Goal: Task Accomplishment & Management: Use online tool/utility

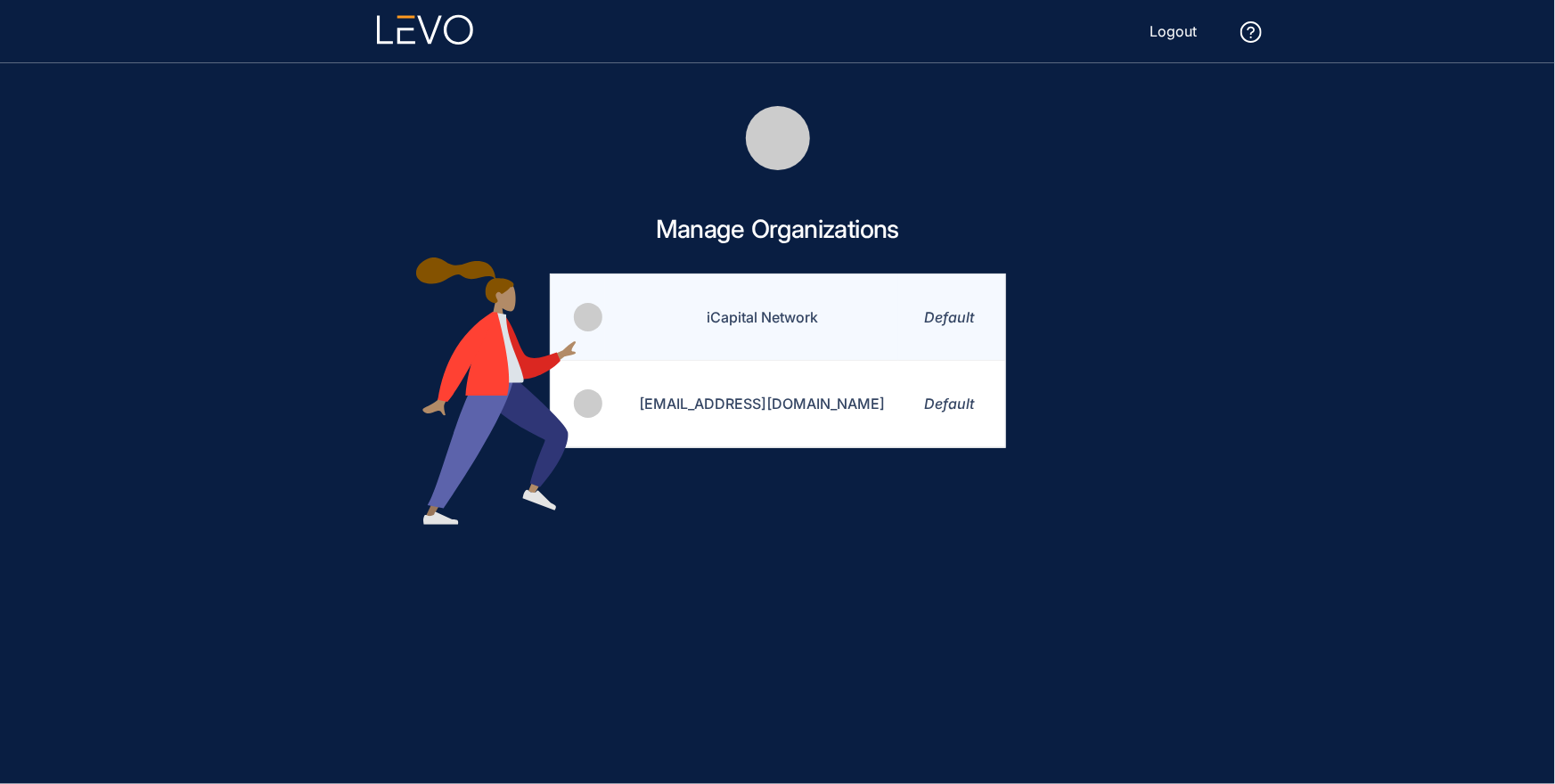
click at [745, 315] on td "iCapital Network" at bounding box center [751, 317] width 293 height 86
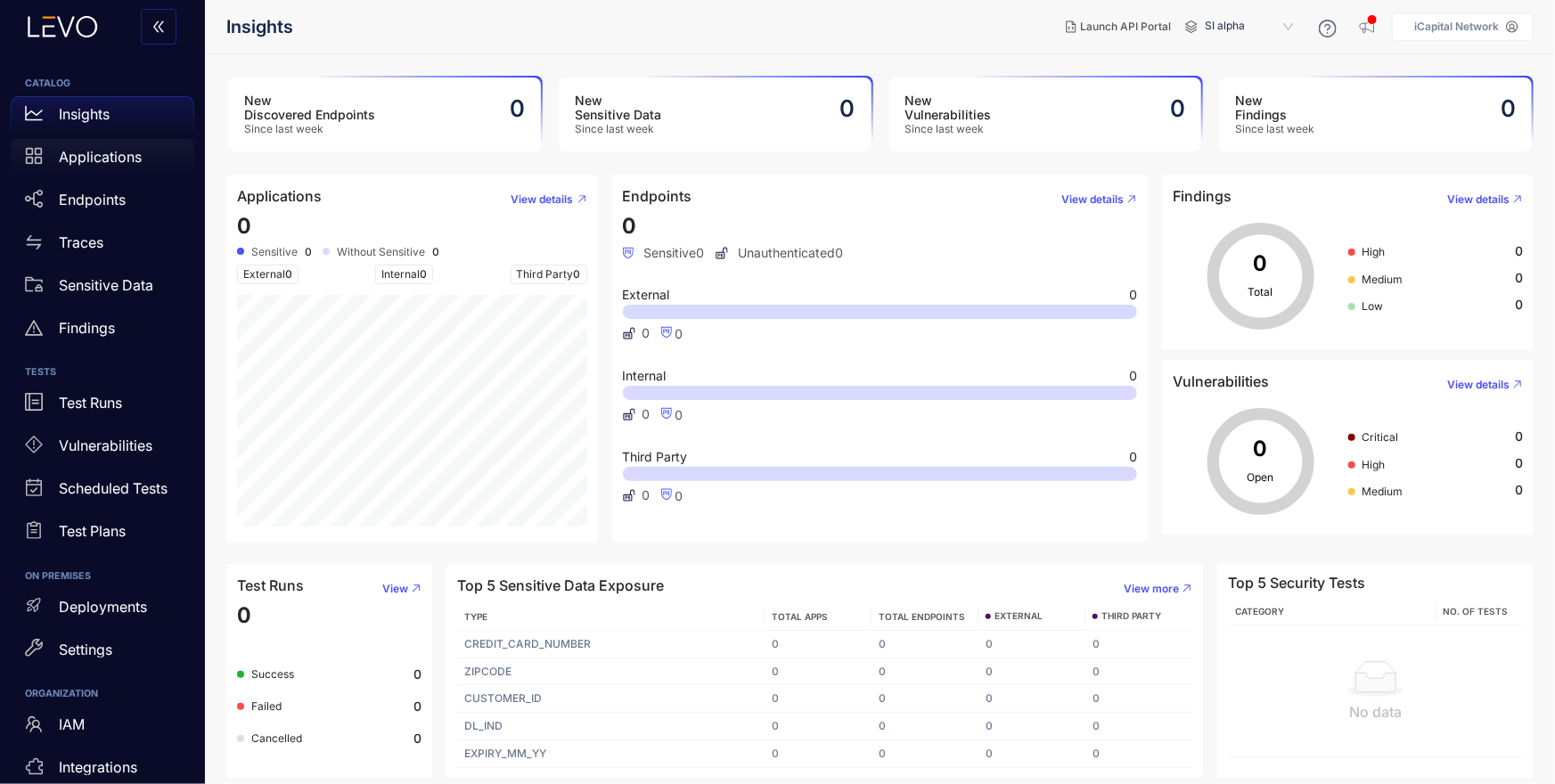
click at [66, 159] on p "Applications" at bounding box center [100, 157] width 83 height 16
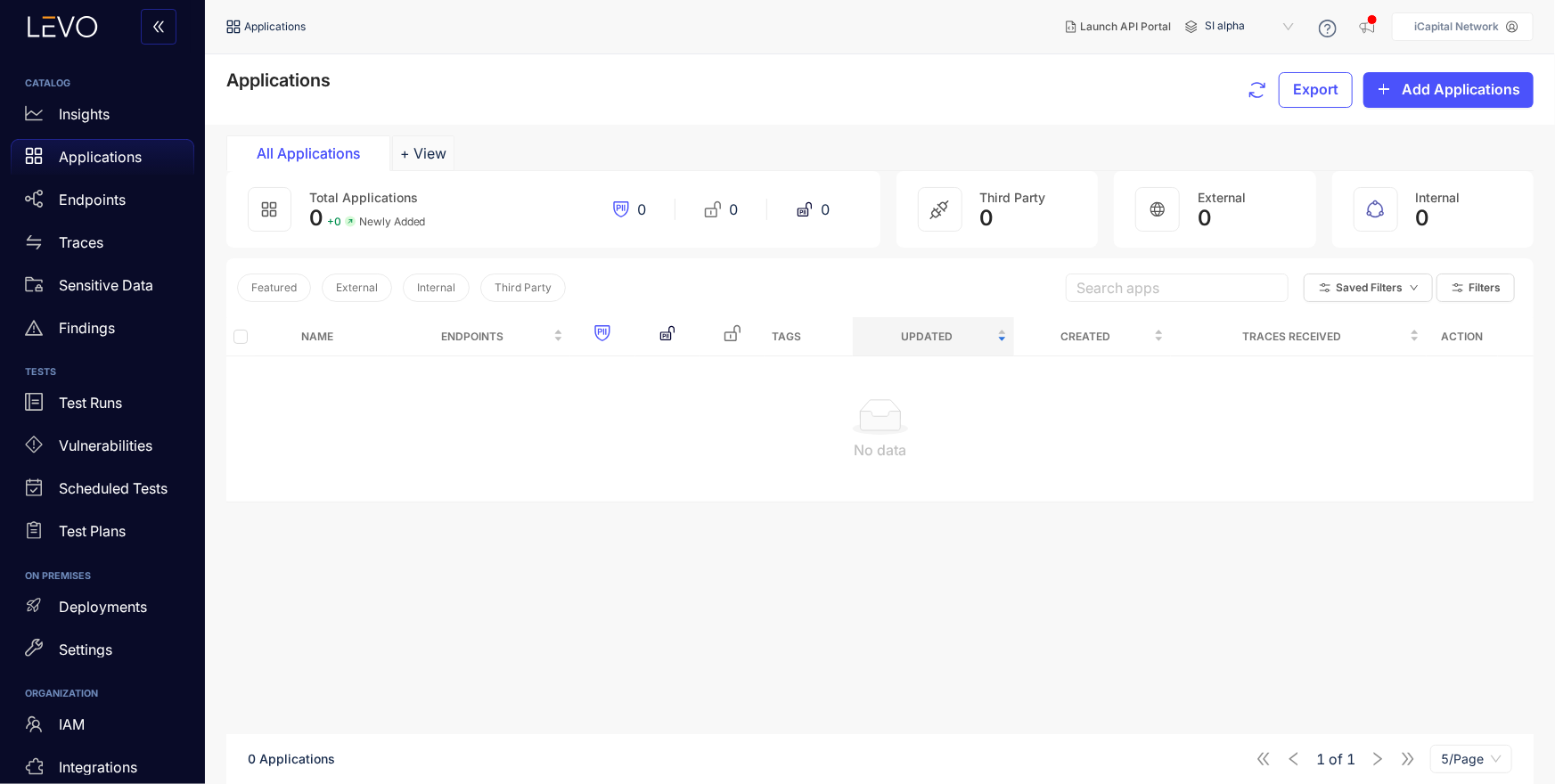
click at [1237, 19] on span "SI alpha" at bounding box center [1250, 27] width 93 height 29
click at [1256, 98] on div "Alts staging" at bounding box center [1258, 102] width 93 height 20
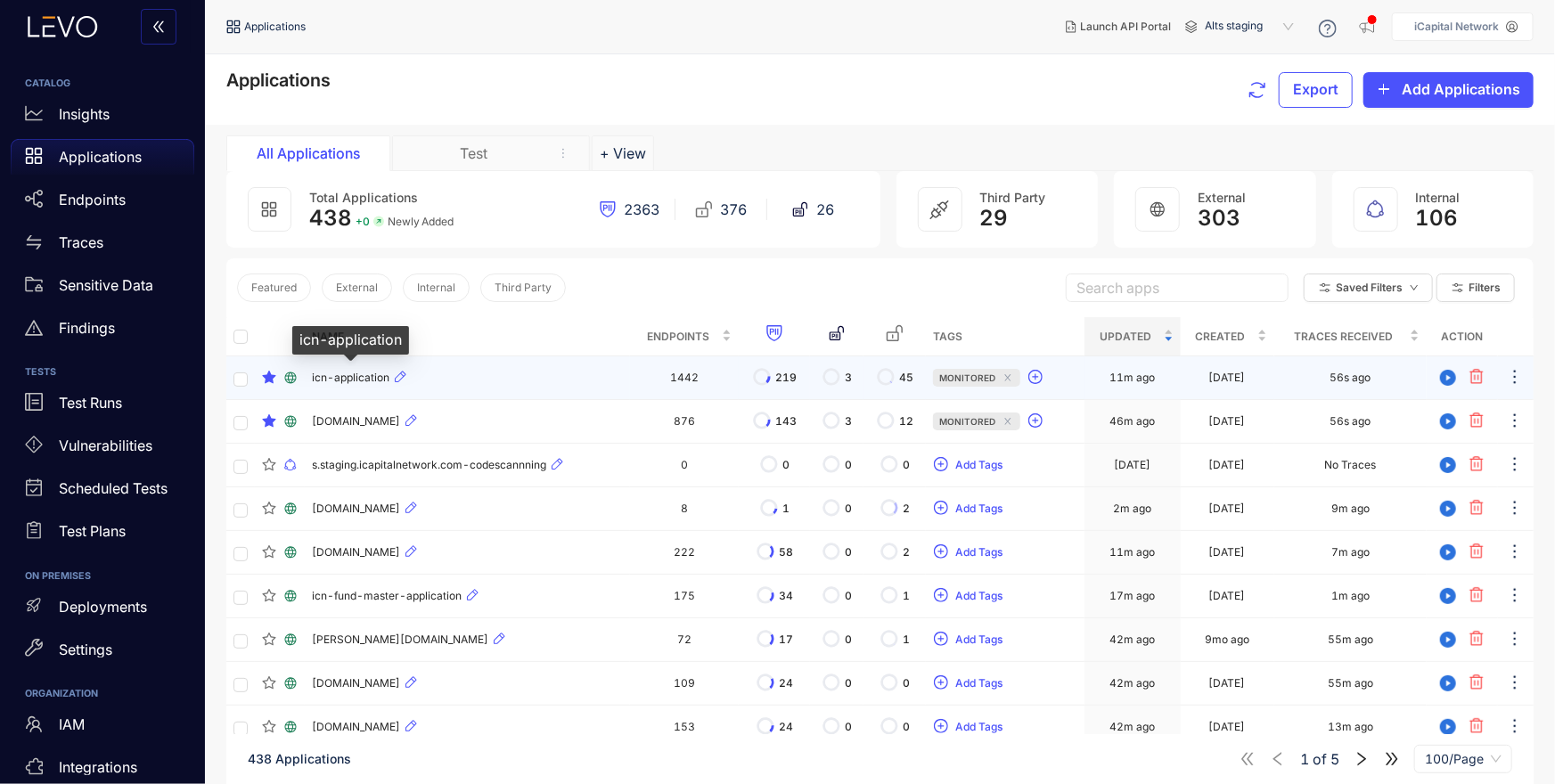
click at [338, 375] on span "icn-application" at bounding box center [351, 377] width 77 height 12
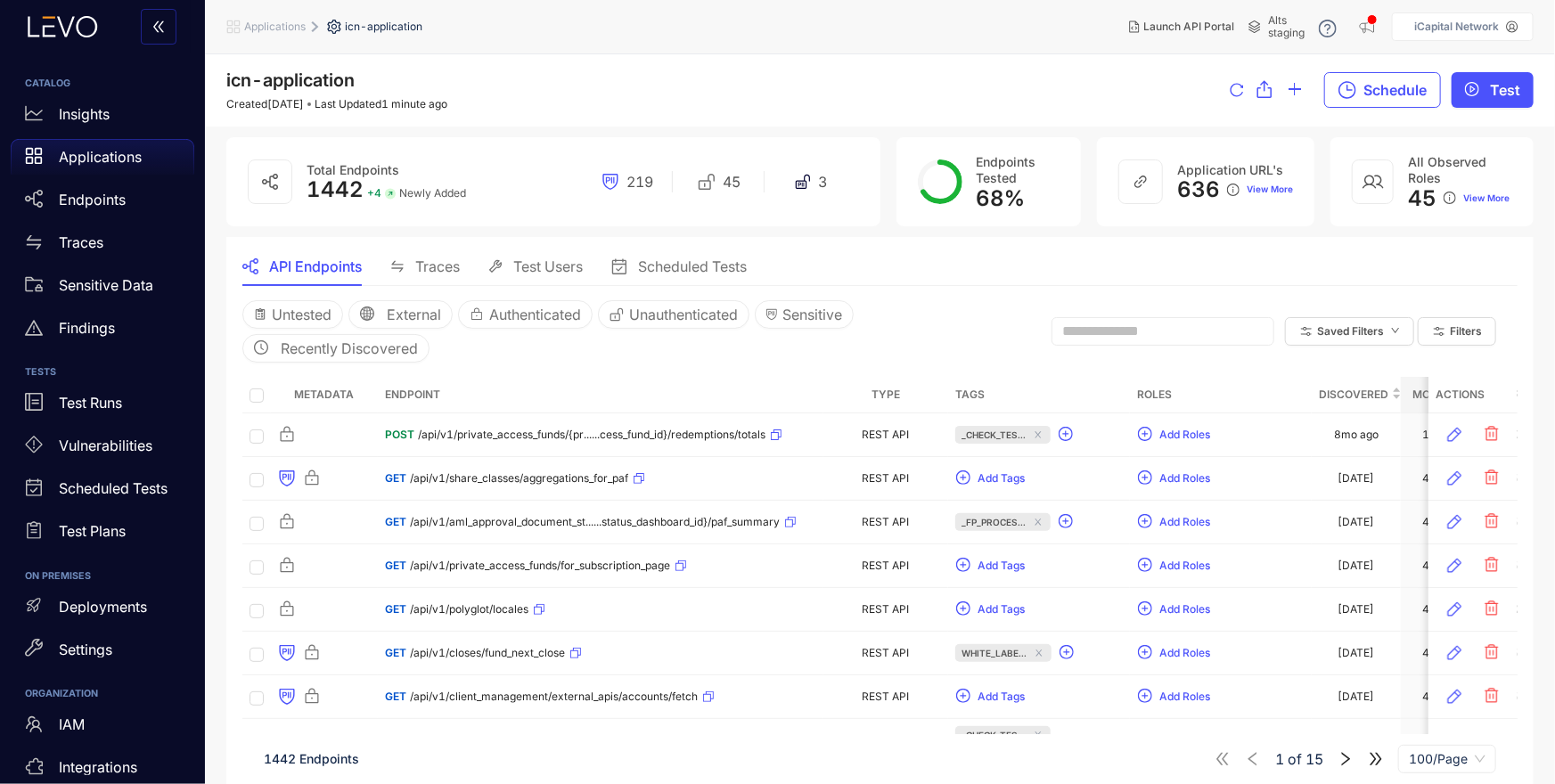
click at [1438, 314] on div "Saved Filters Filters" at bounding box center [1277, 331] width 452 height 63
click at [1442, 322] on button "Filters" at bounding box center [1457, 331] width 78 height 29
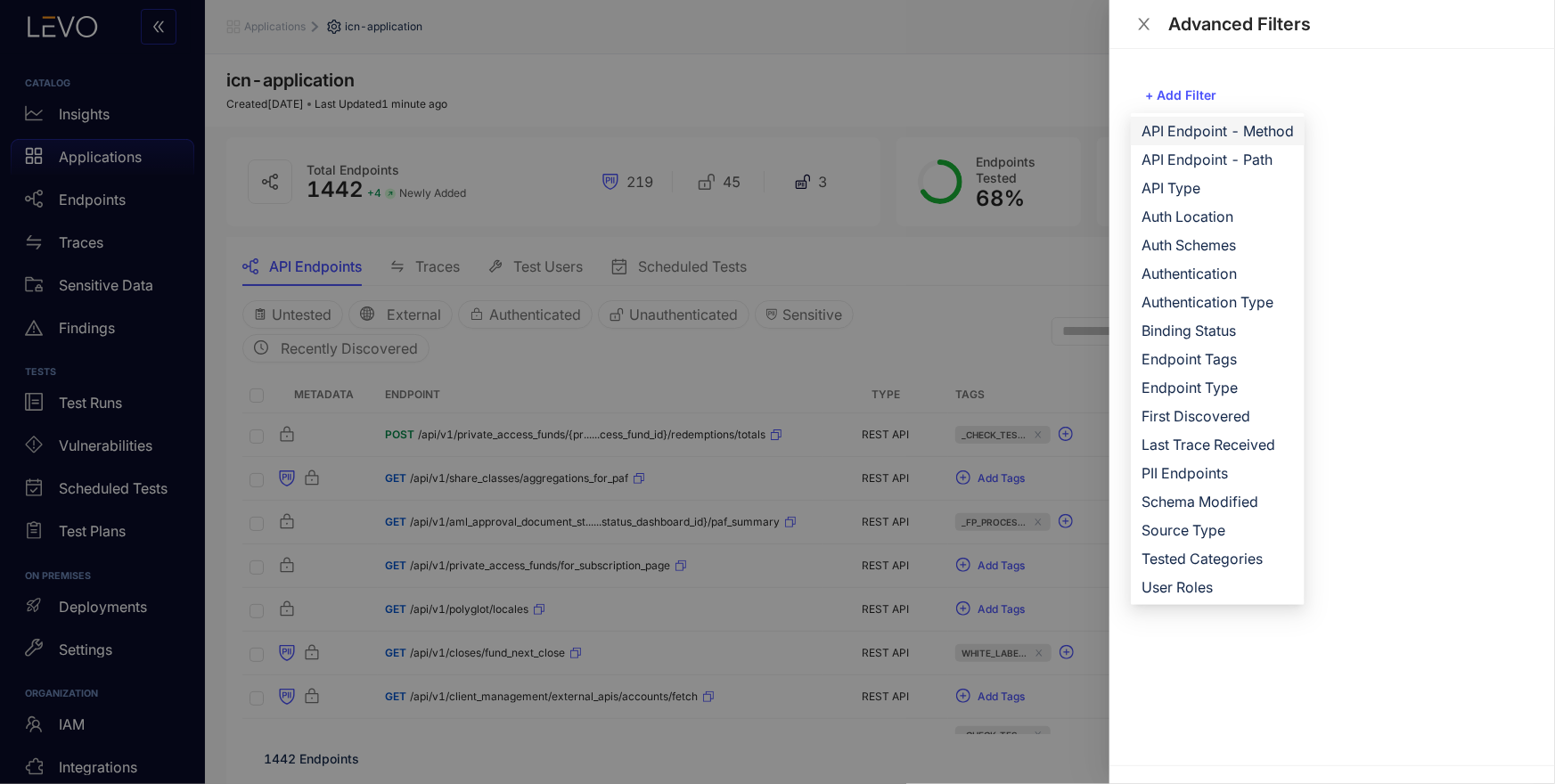
click at [1249, 132] on span "API Endpoint - Method" at bounding box center [1218, 131] width 153 height 20
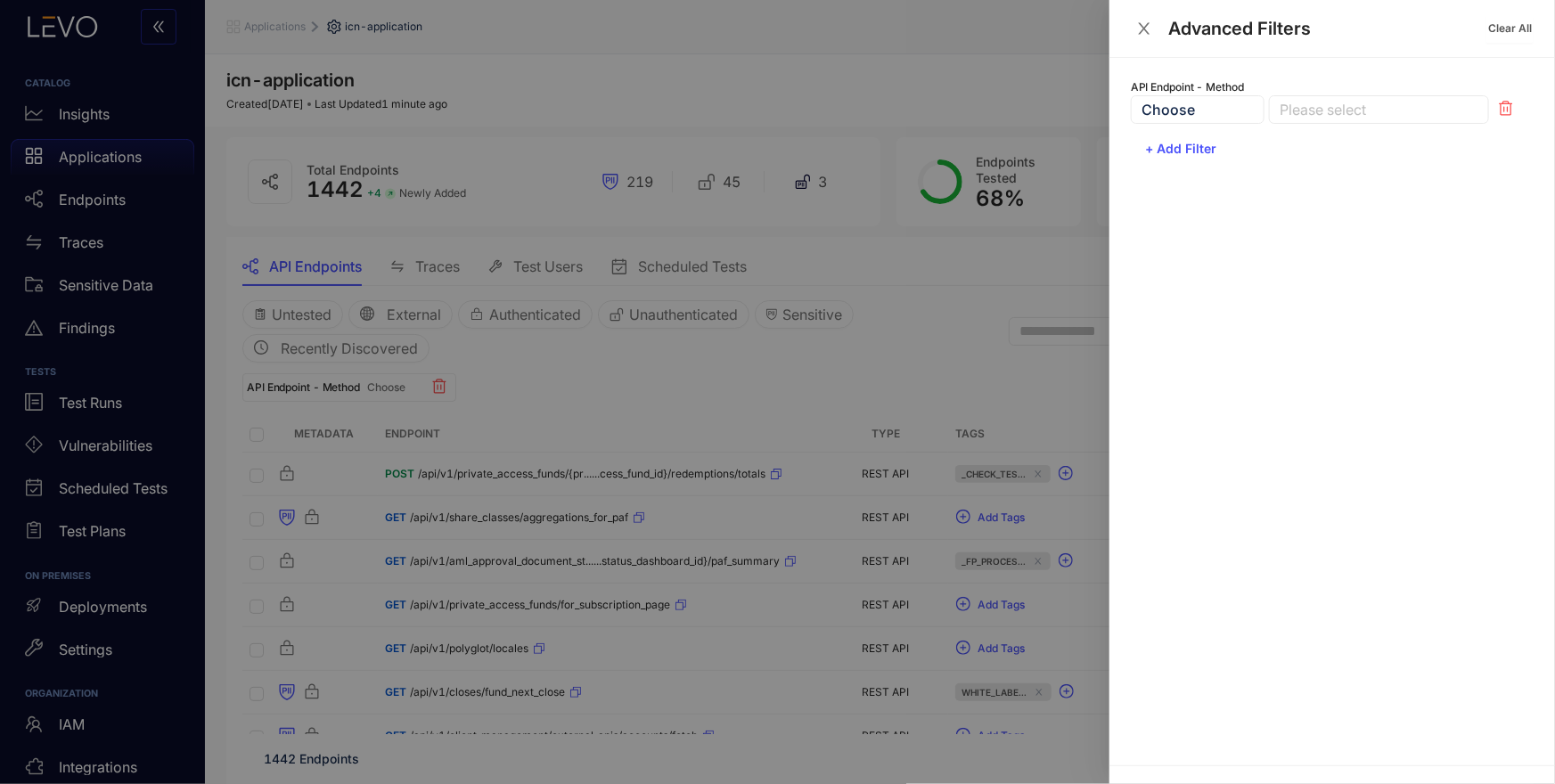
click at [1220, 109] on div "Choose" at bounding box center [1198, 110] width 134 height 29
click at [1326, 97] on div "Please select" at bounding box center [1378, 110] width 220 height 29
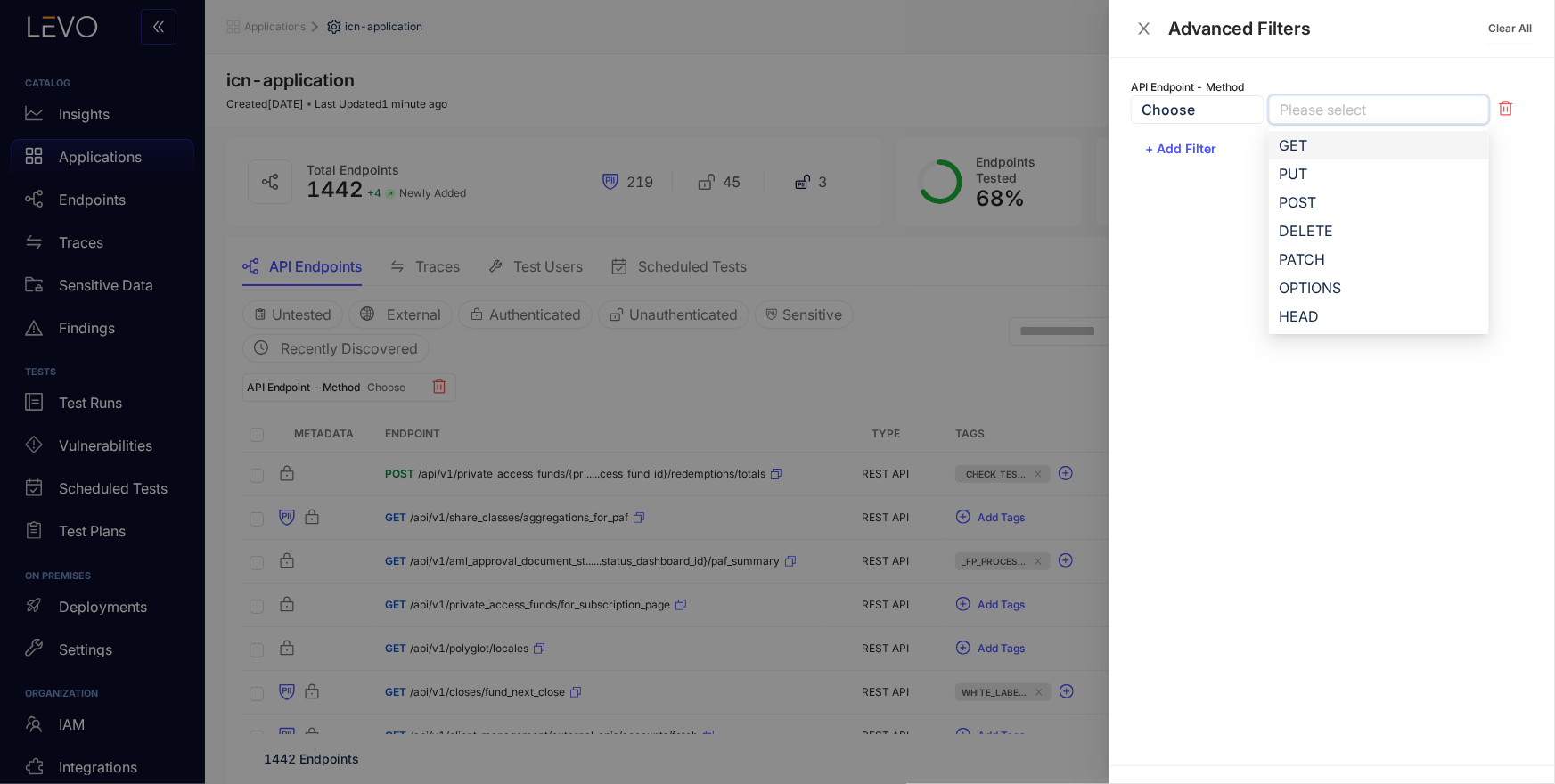
click at [1313, 142] on div "GET" at bounding box center [1379, 145] width 199 height 20
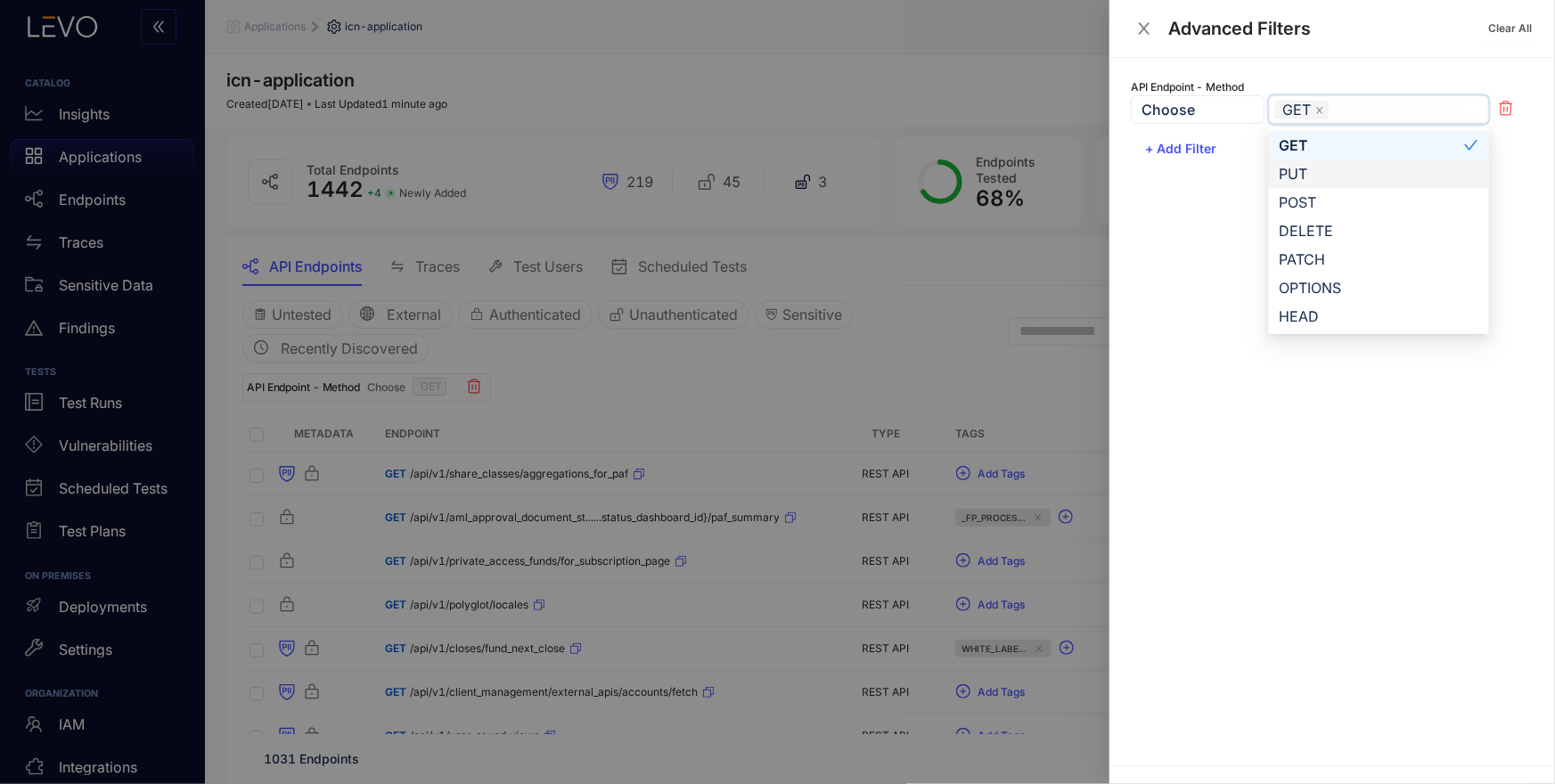
click at [859, 372] on div at bounding box center [778, 392] width 1555 height 784
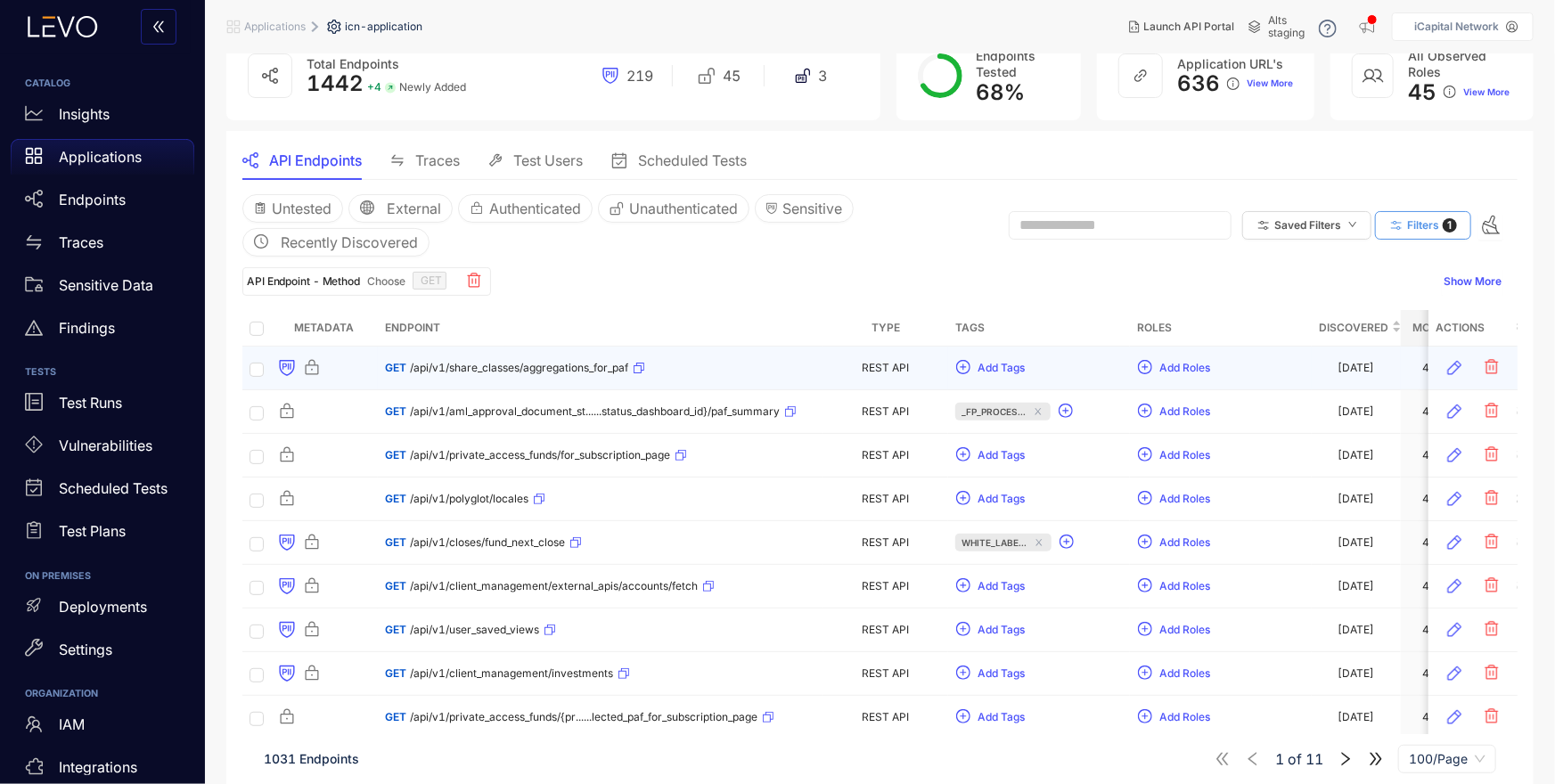
scroll to position [107, 0]
click at [1395, 221] on icon "button" at bounding box center [1395, 224] width 16 height 16
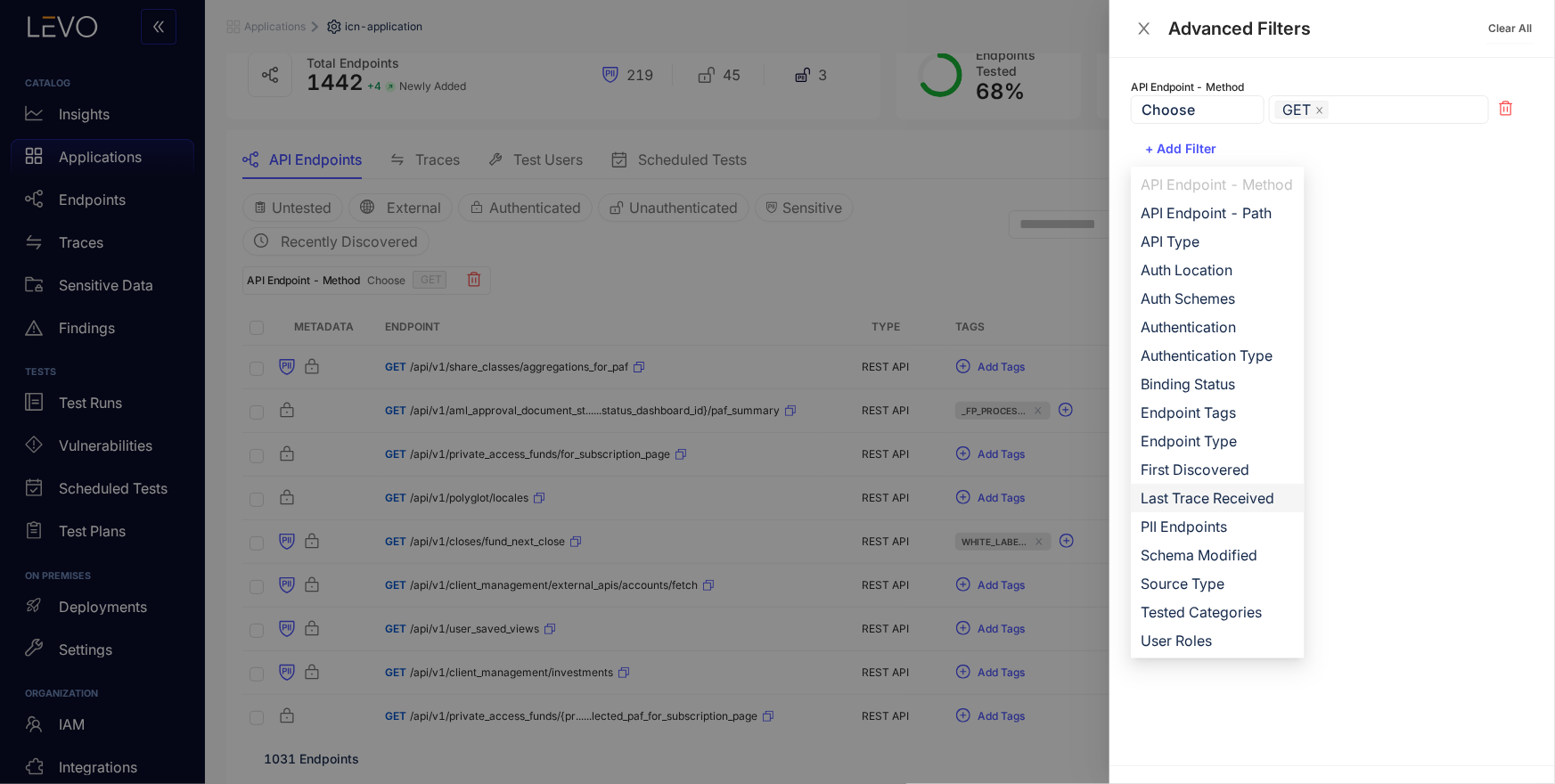
drag, startPoint x: 1203, startPoint y: 494, endPoint x: 972, endPoint y: 318, distance: 290.4
click at [1204, 493] on span "Last Trace Received" at bounding box center [1218, 498] width 153 height 20
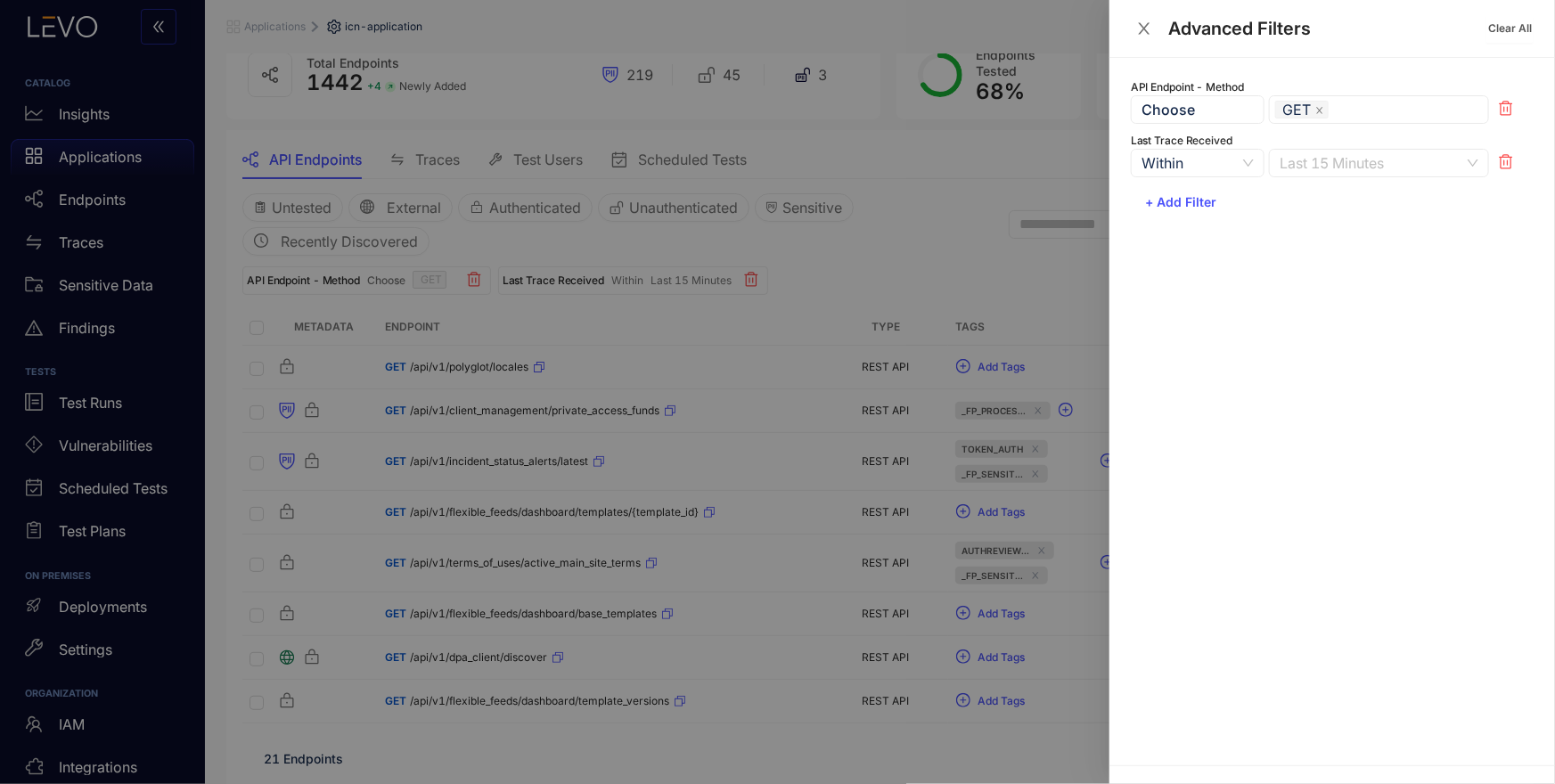
click at [1332, 161] on span "Last 15 Minutes" at bounding box center [1379, 163] width 199 height 27
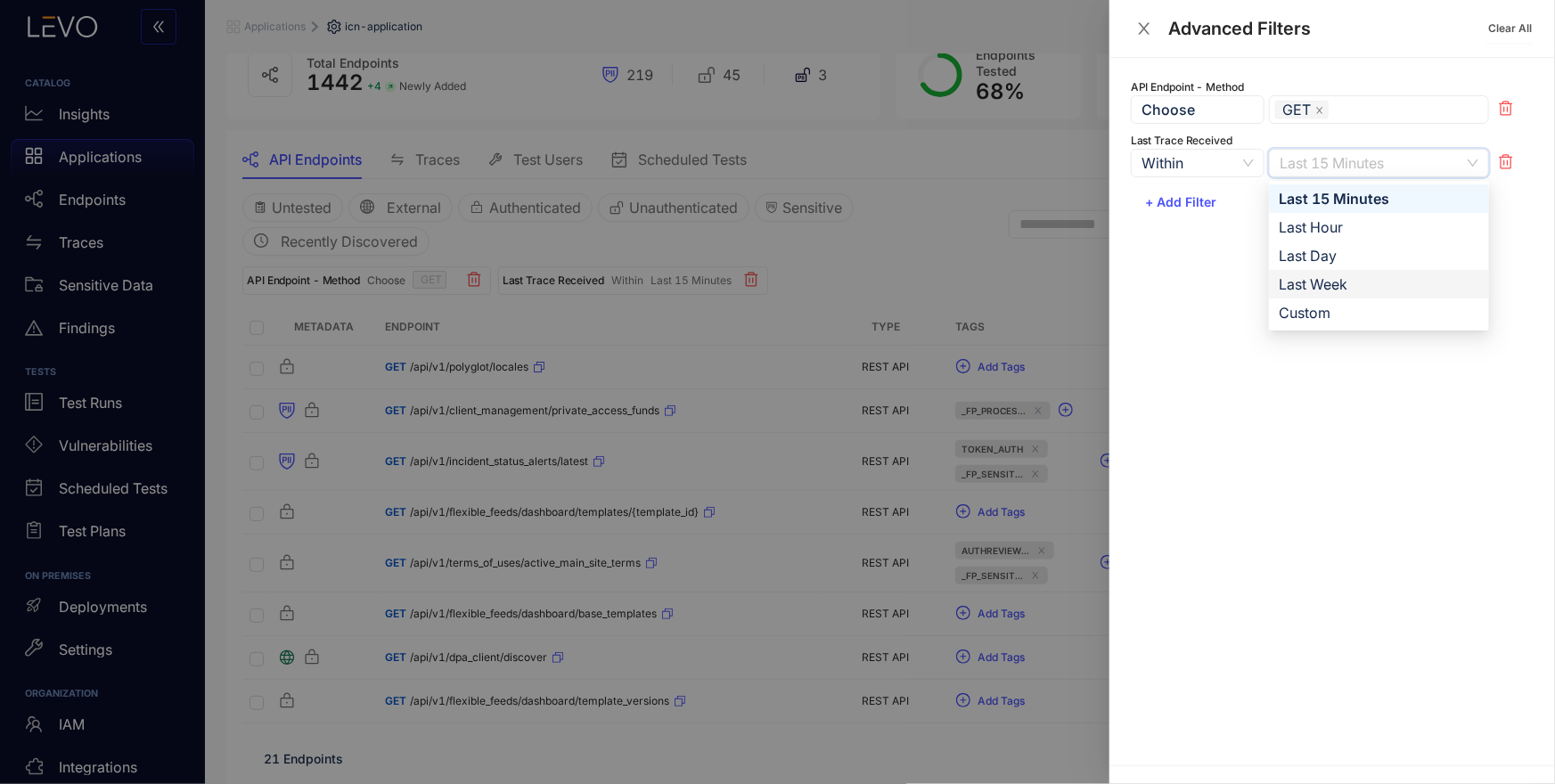
click at [1336, 286] on div "Last Week" at bounding box center [1379, 284] width 199 height 20
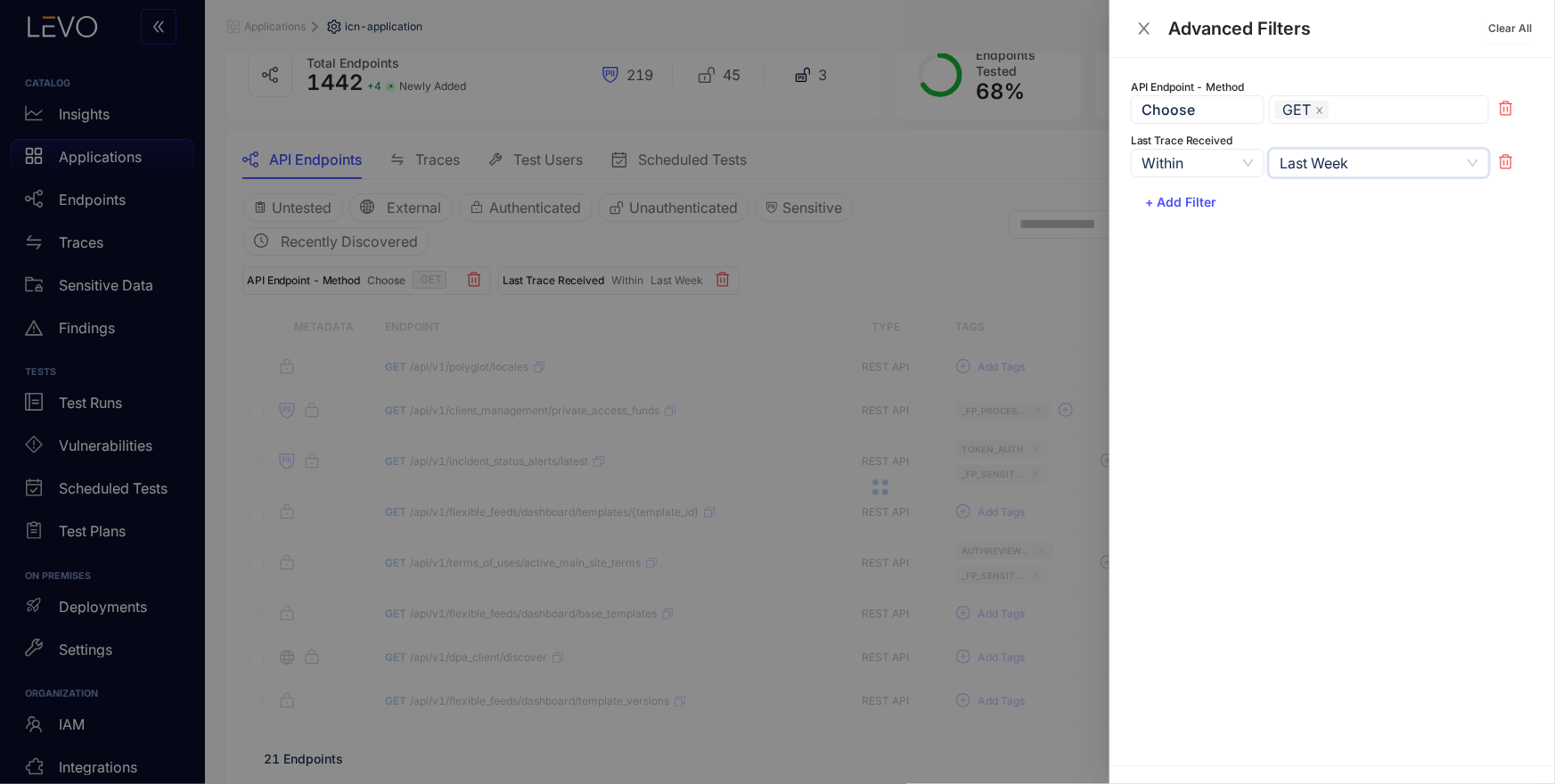
click at [947, 255] on div at bounding box center [778, 392] width 1555 height 784
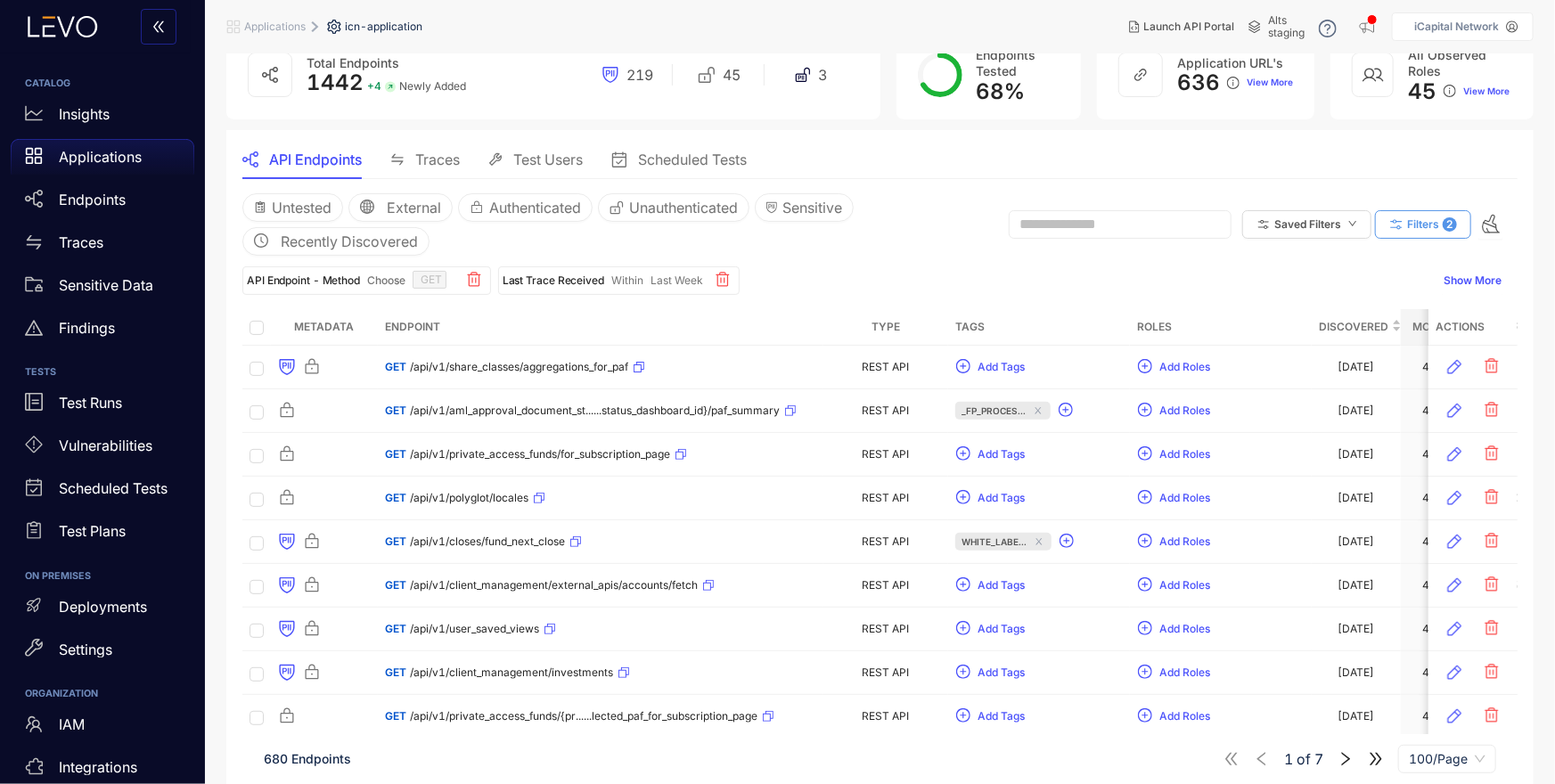
click at [1408, 222] on span "Filters" at bounding box center [1423, 224] width 32 height 12
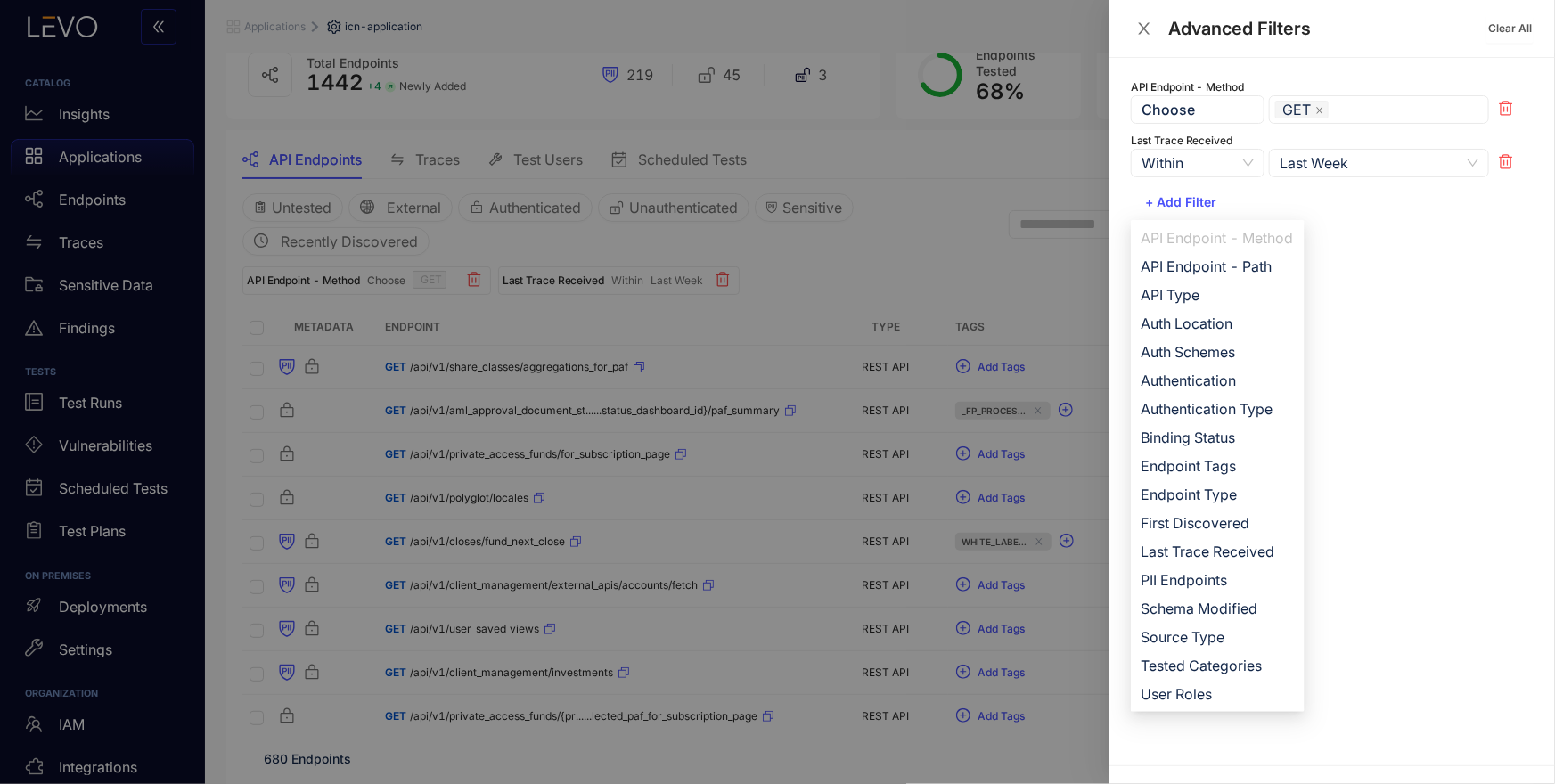
drag, startPoint x: 1398, startPoint y: 187, endPoint x: 1390, endPoint y: 180, distance: 10.6
click at [1398, 186] on div "API Endpoint - Method Choose GET GET PUT POST GET PUT POST DELETE PATCH OPTIONS…" at bounding box center [1332, 148] width 403 height 138
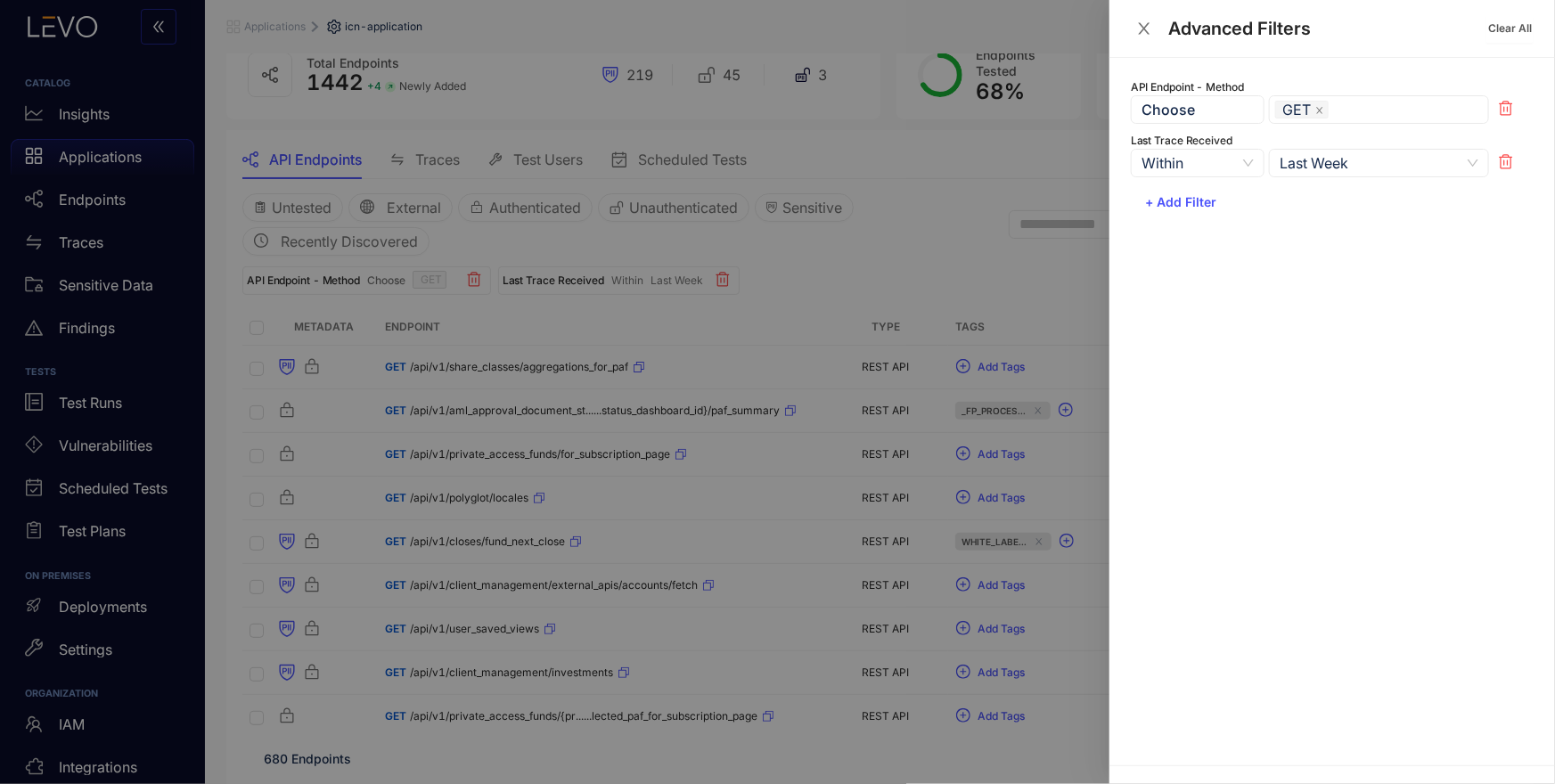
click at [1353, 159] on span "Last Week" at bounding box center [1379, 163] width 199 height 27
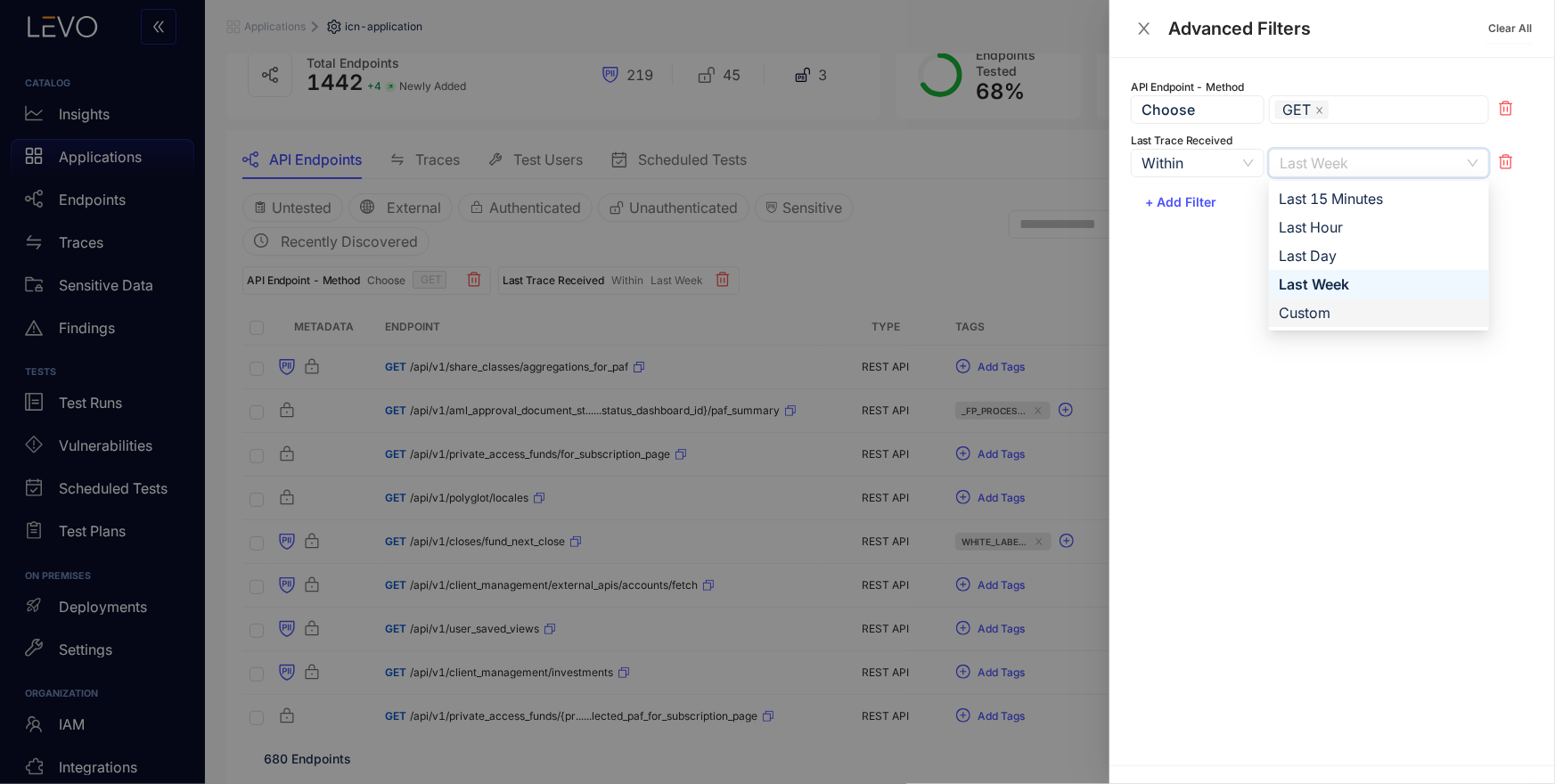
click at [1313, 303] on div "Custom" at bounding box center [1379, 312] width 199 height 20
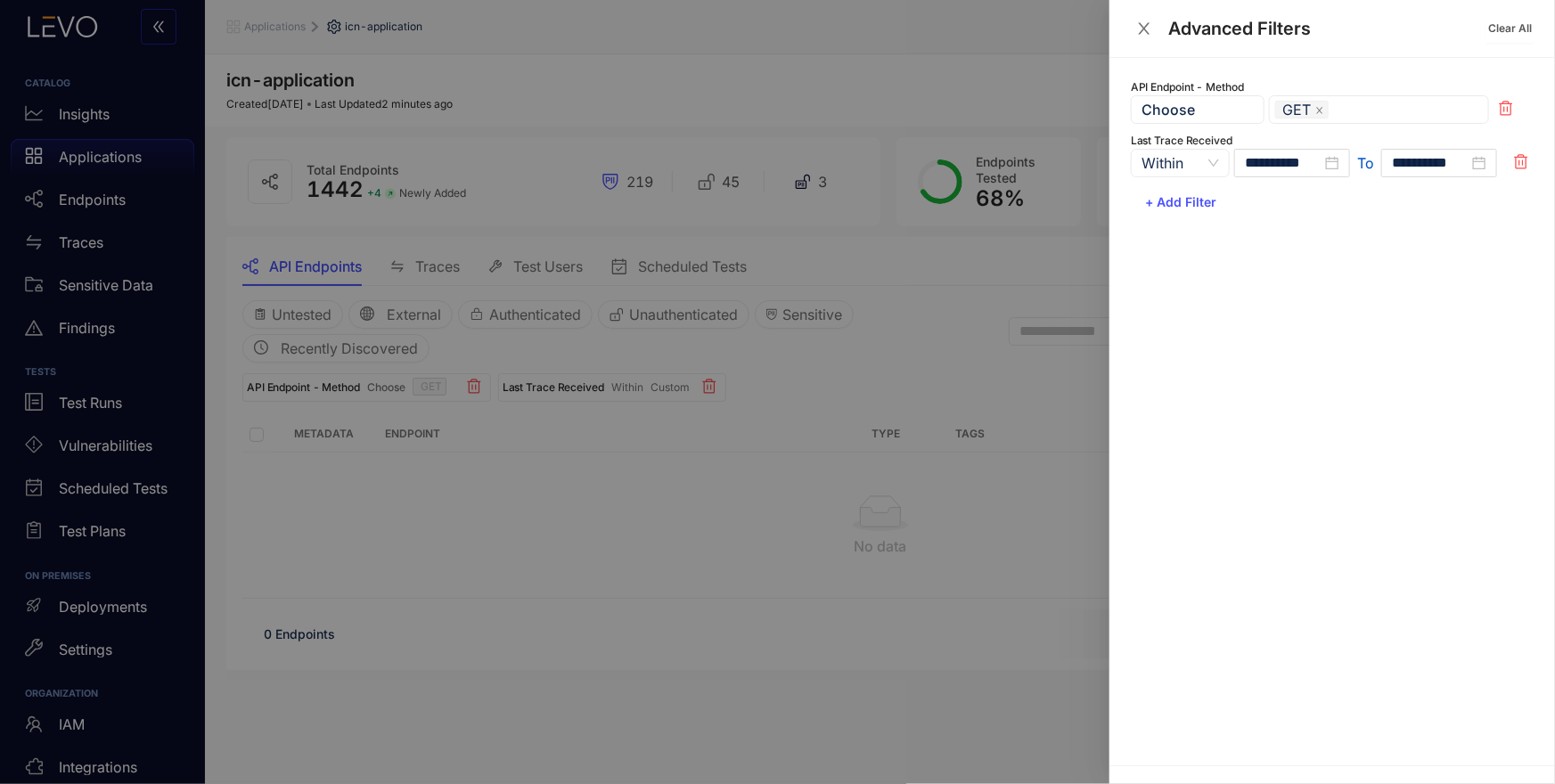
scroll to position [0, 0]
click at [1297, 165] on input "**********" at bounding box center [1283, 162] width 76 height 16
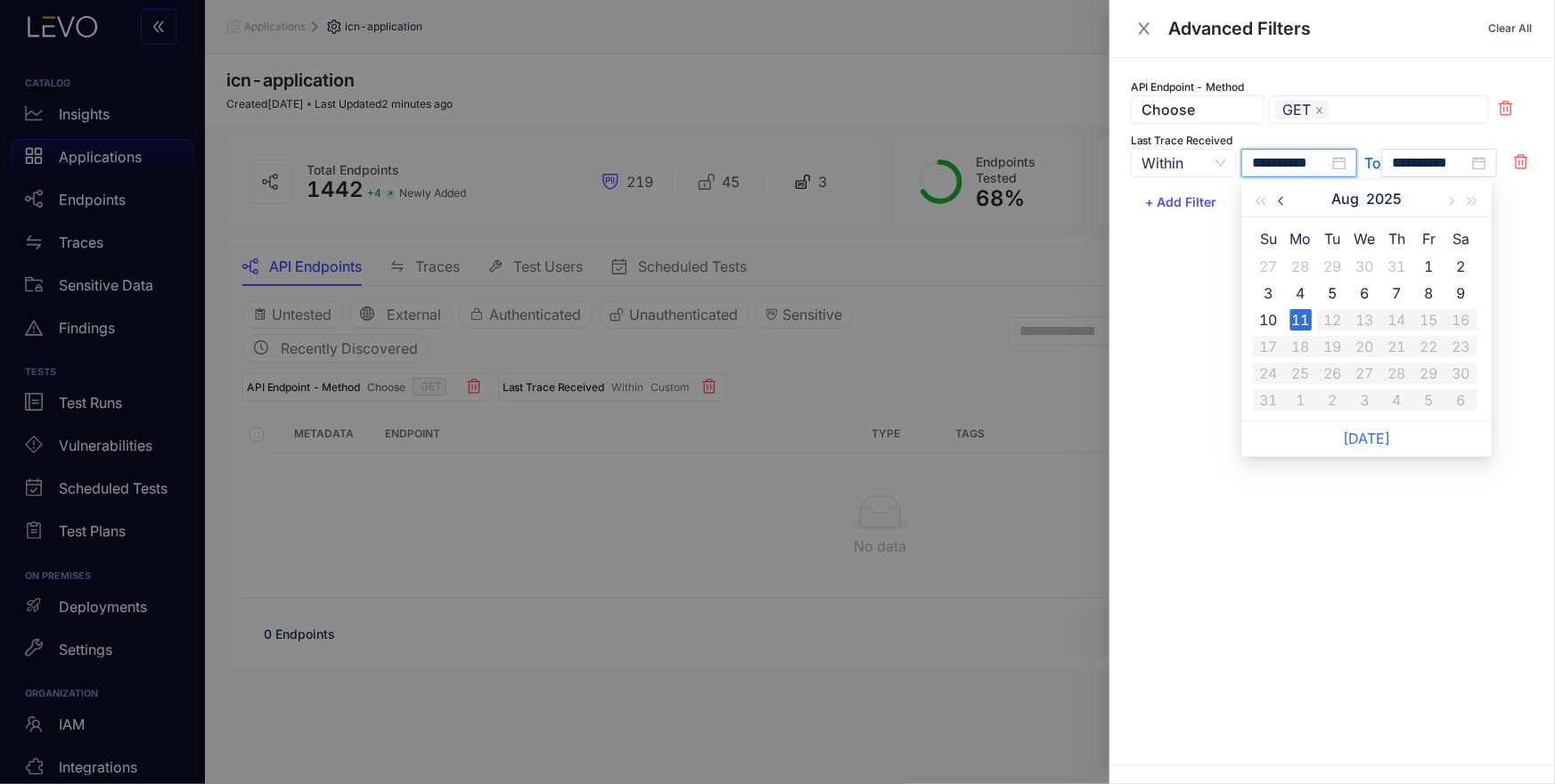
click at [1279, 193] on button "button" at bounding box center [1283, 198] width 23 height 35
click at [1423, 288] on div "11" at bounding box center [1429, 293] width 21 height 21
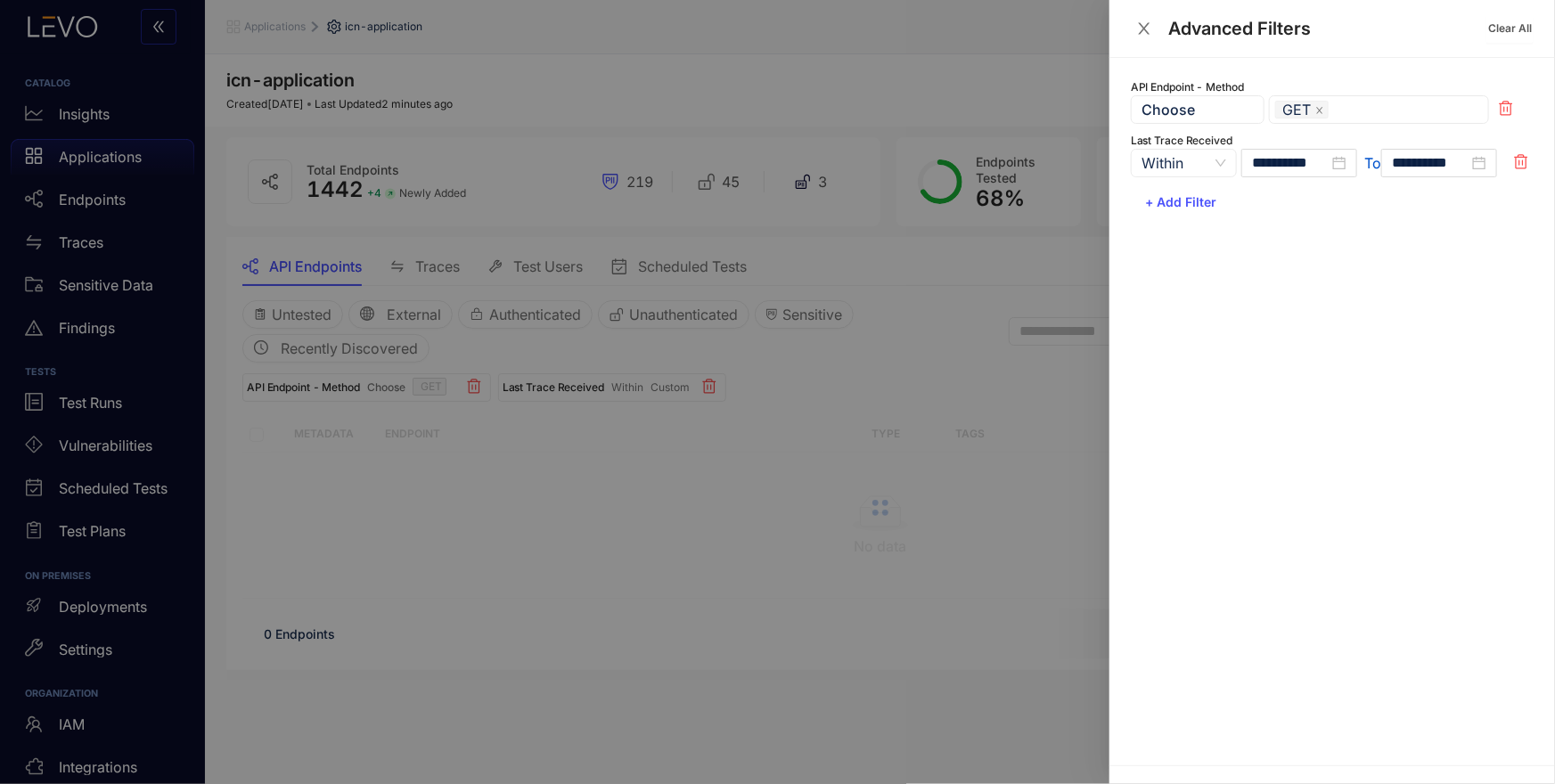
click at [1082, 281] on div at bounding box center [778, 392] width 1555 height 784
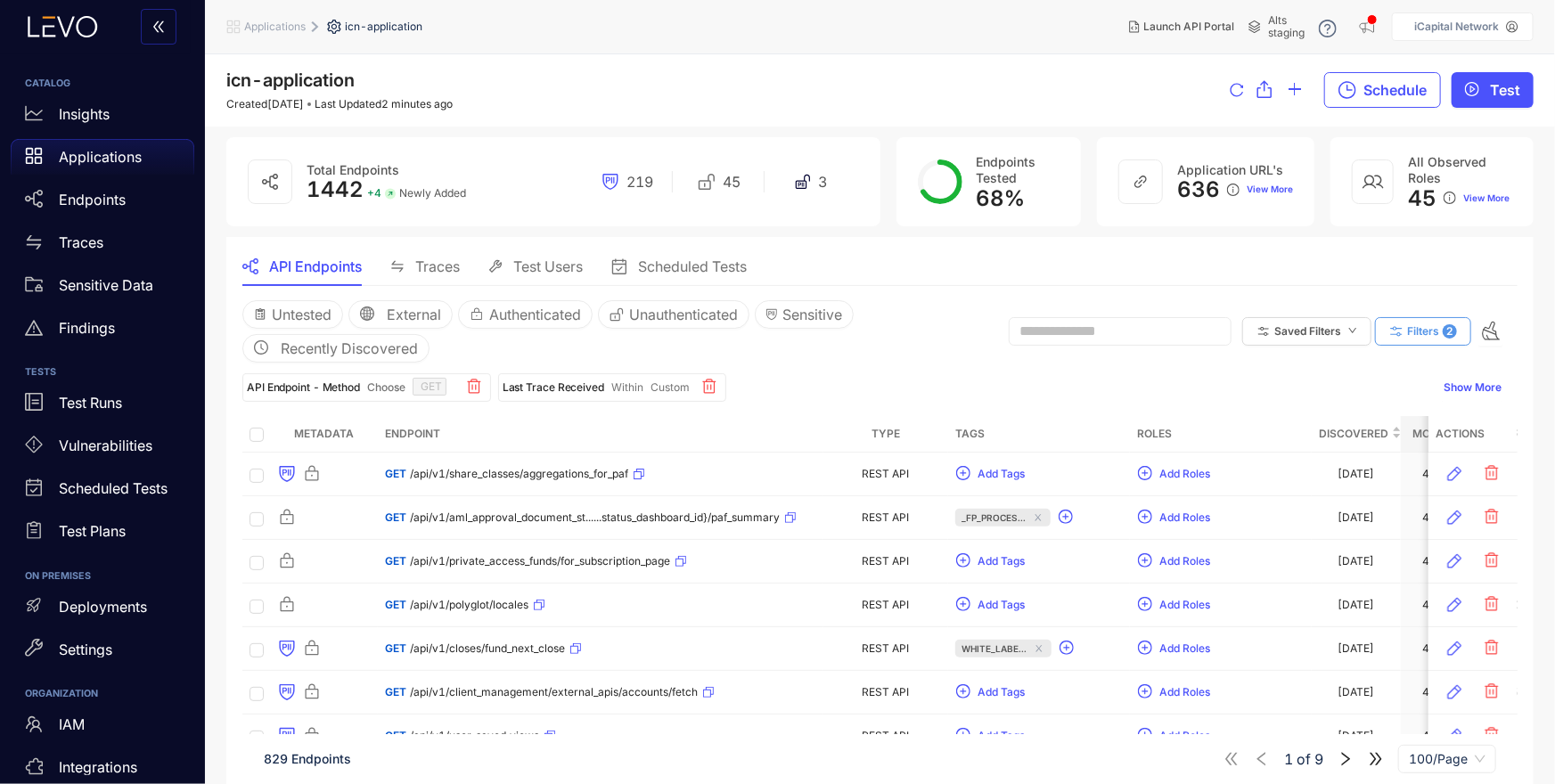
click at [1432, 331] on span "Filters" at bounding box center [1423, 330] width 32 height 12
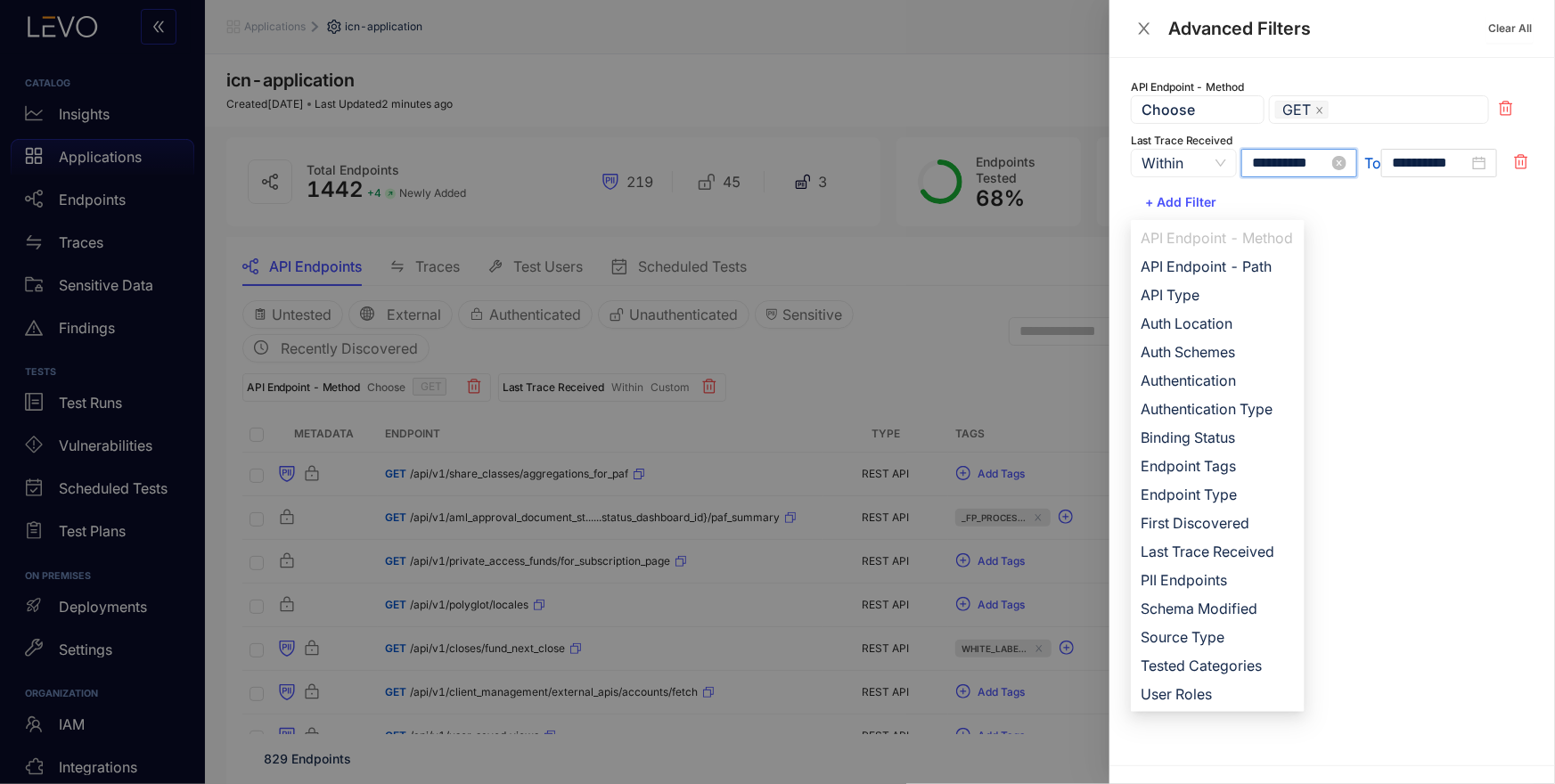
click at [1294, 161] on input "**********" at bounding box center [1290, 162] width 76 height 16
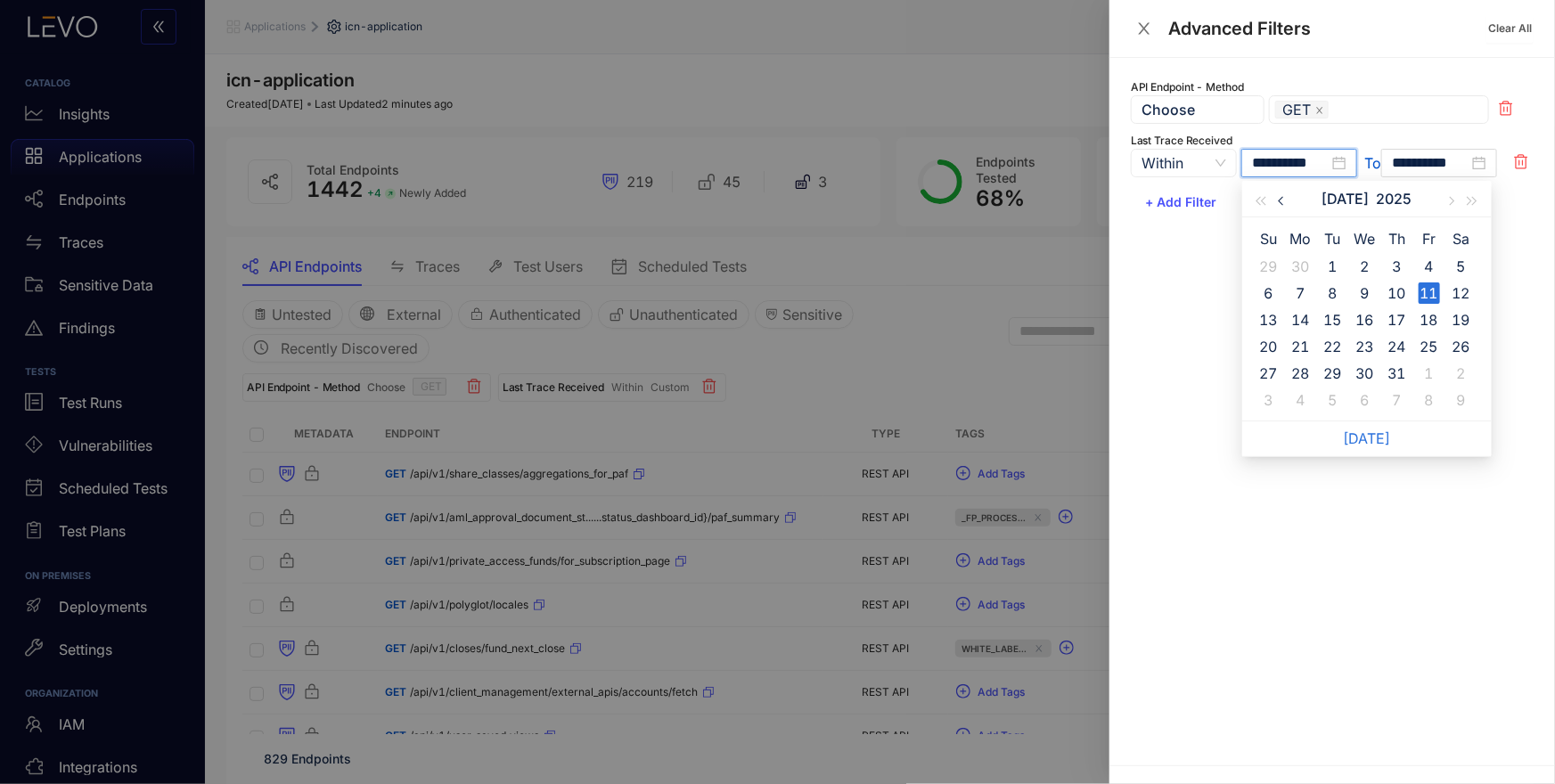
click at [1283, 200] on span "button" at bounding box center [1283, 201] width 9 height 9
type input "**********"
click at [1364, 290] on div "11" at bounding box center [1365, 293] width 21 height 21
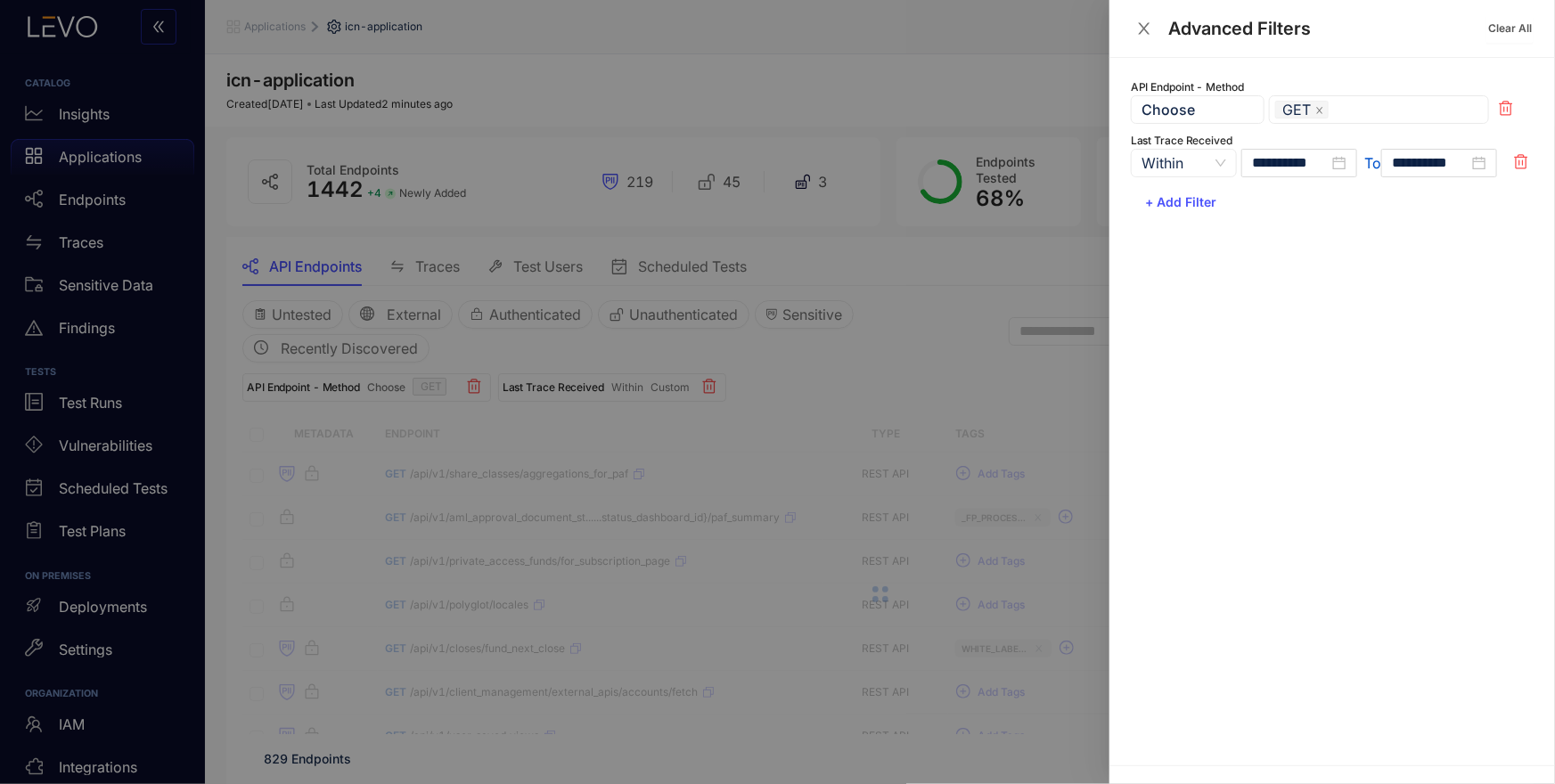
click at [1180, 285] on div "**********" at bounding box center [1331, 412] width 445 height 708
click at [1067, 272] on div at bounding box center [778, 392] width 1555 height 784
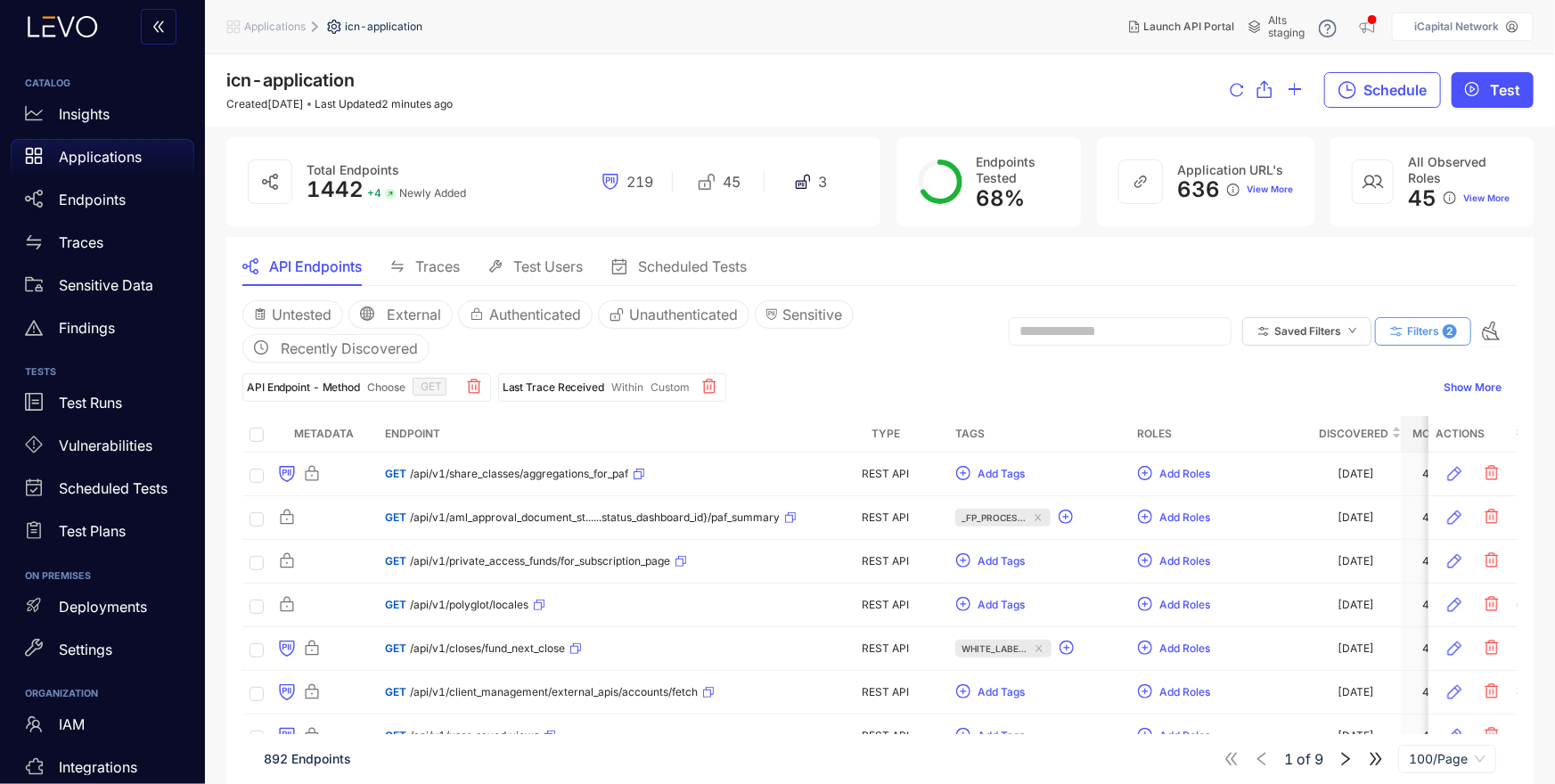
click at [1416, 332] on span "Filters" at bounding box center [1423, 330] width 32 height 12
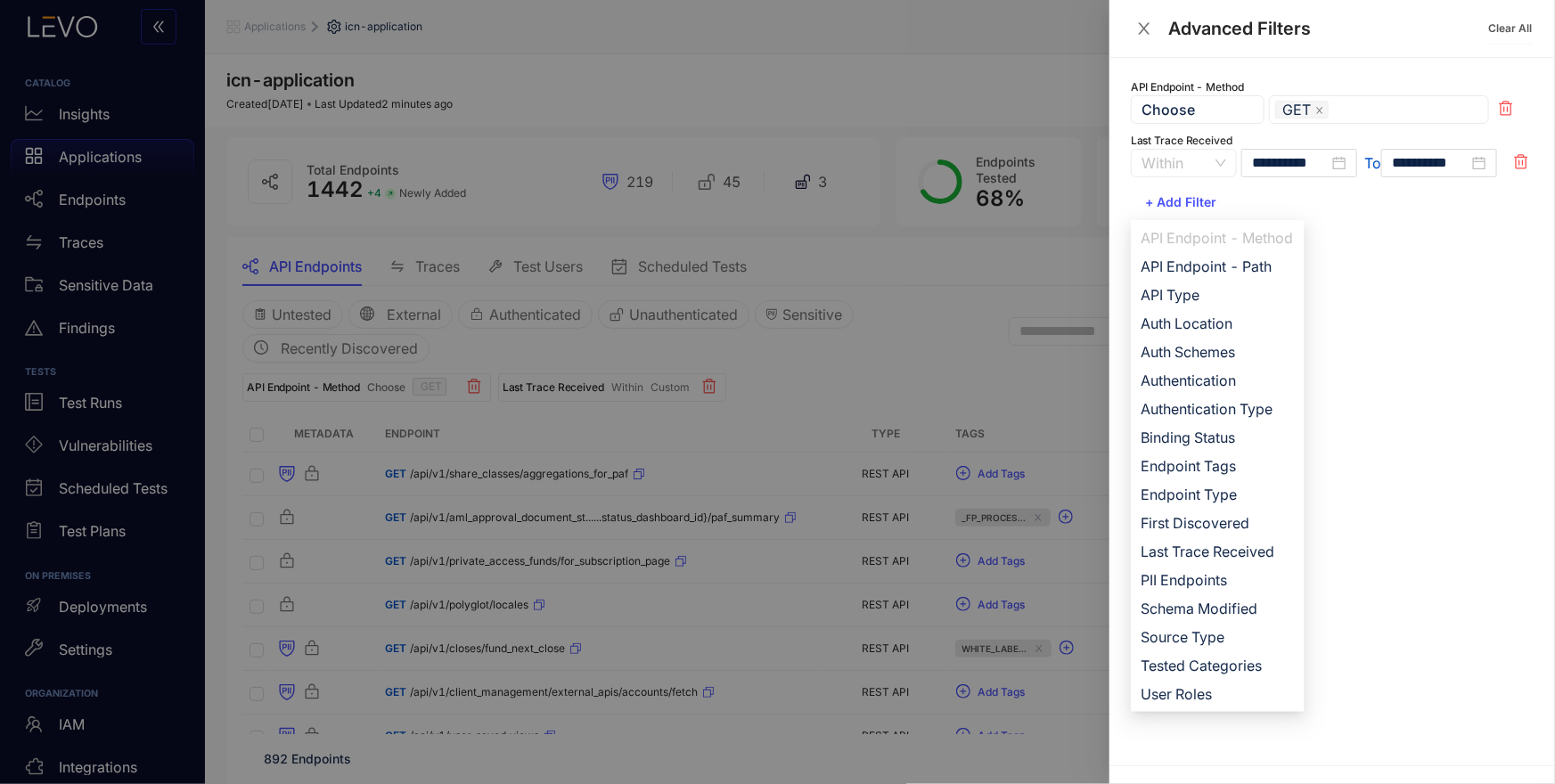
click at [1212, 166] on span "Within" at bounding box center [1183, 163] width 85 height 27
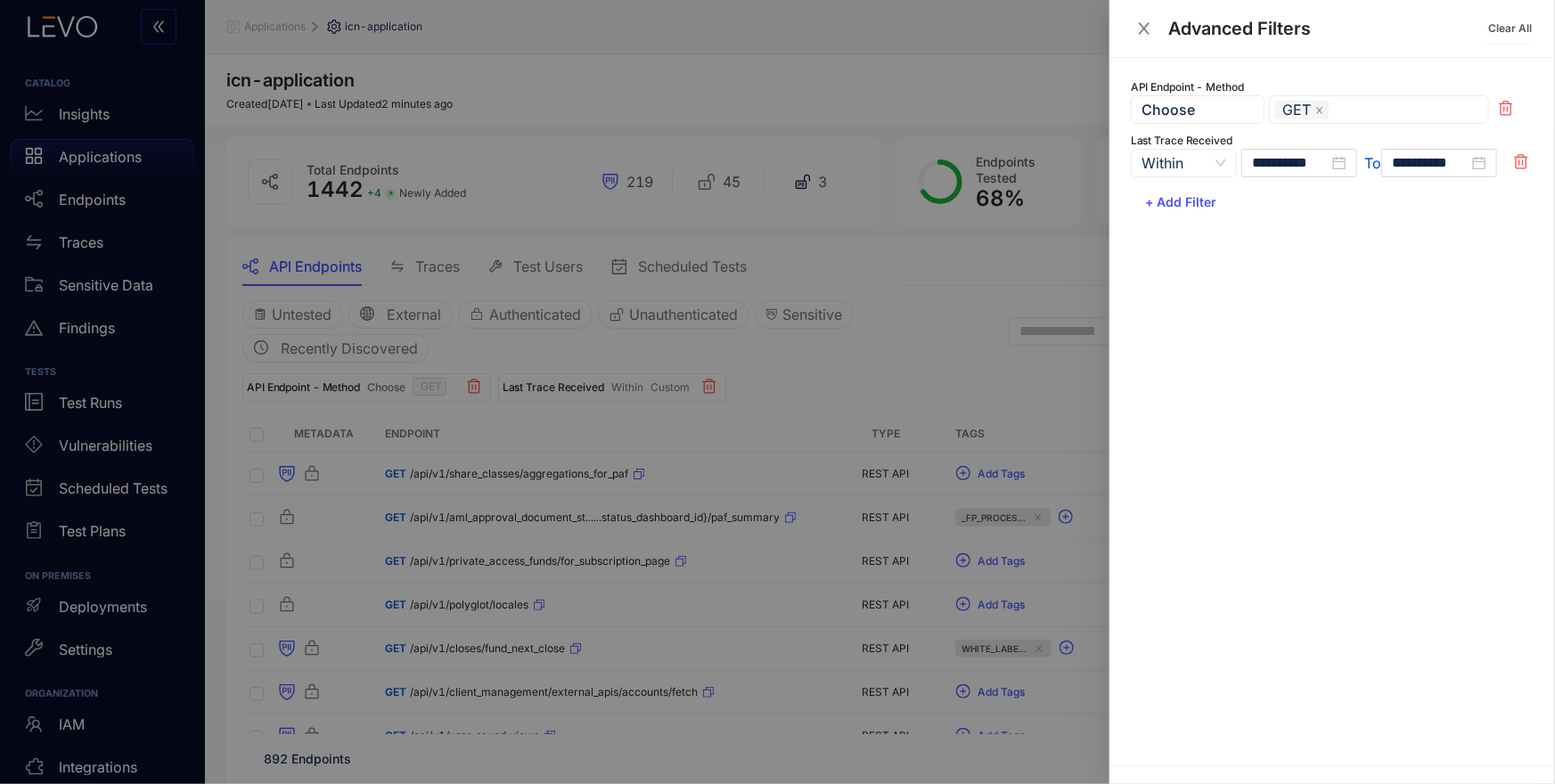
click at [1304, 212] on div "+ Add Filter API Endpoint - Method API Endpoint - Path API Type Auth Location A…" at bounding box center [1332, 202] width 403 height 29
click at [1520, 168] on icon at bounding box center [1521, 161] width 14 height 15
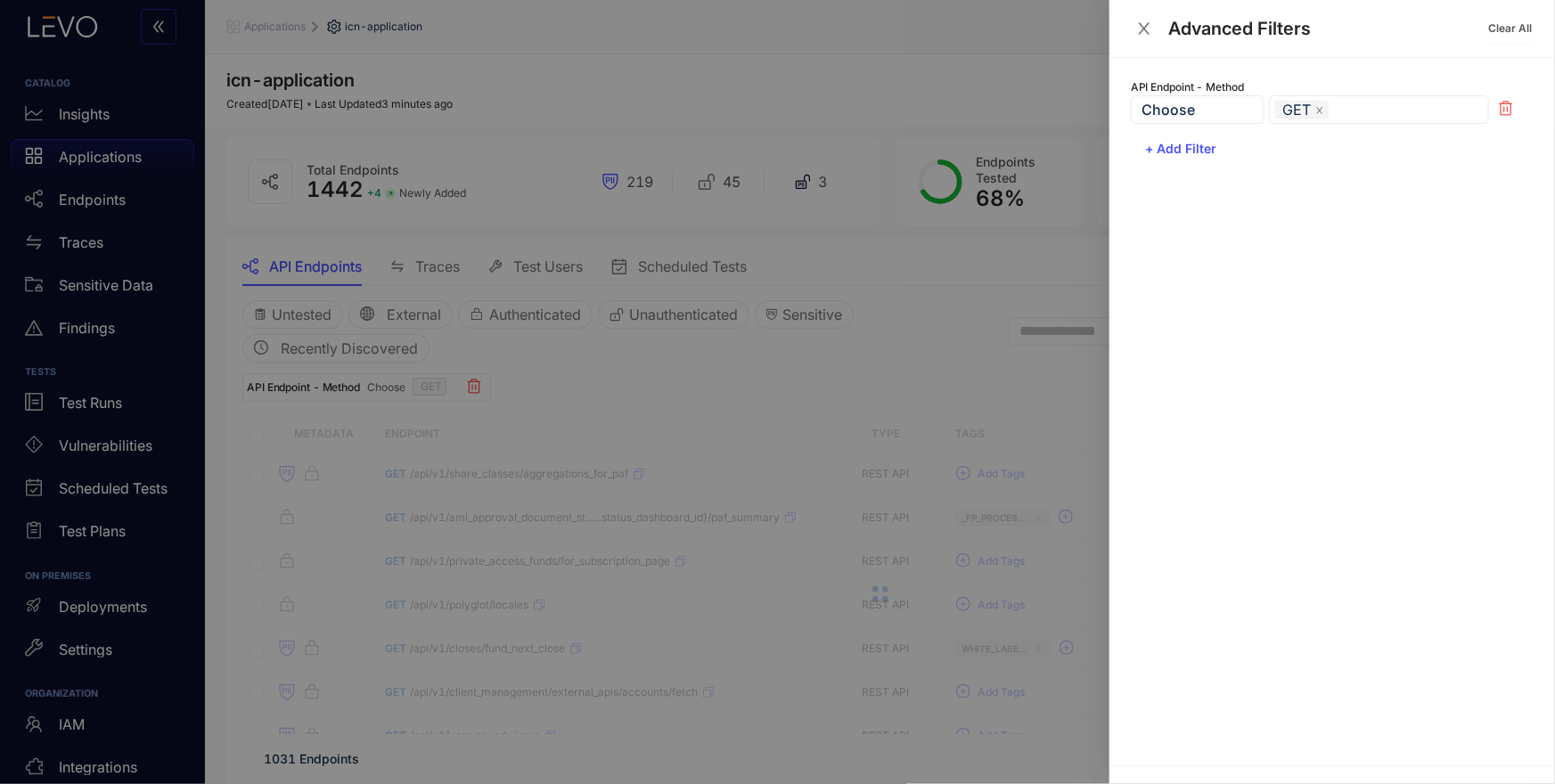
click at [937, 313] on div at bounding box center [778, 392] width 1555 height 784
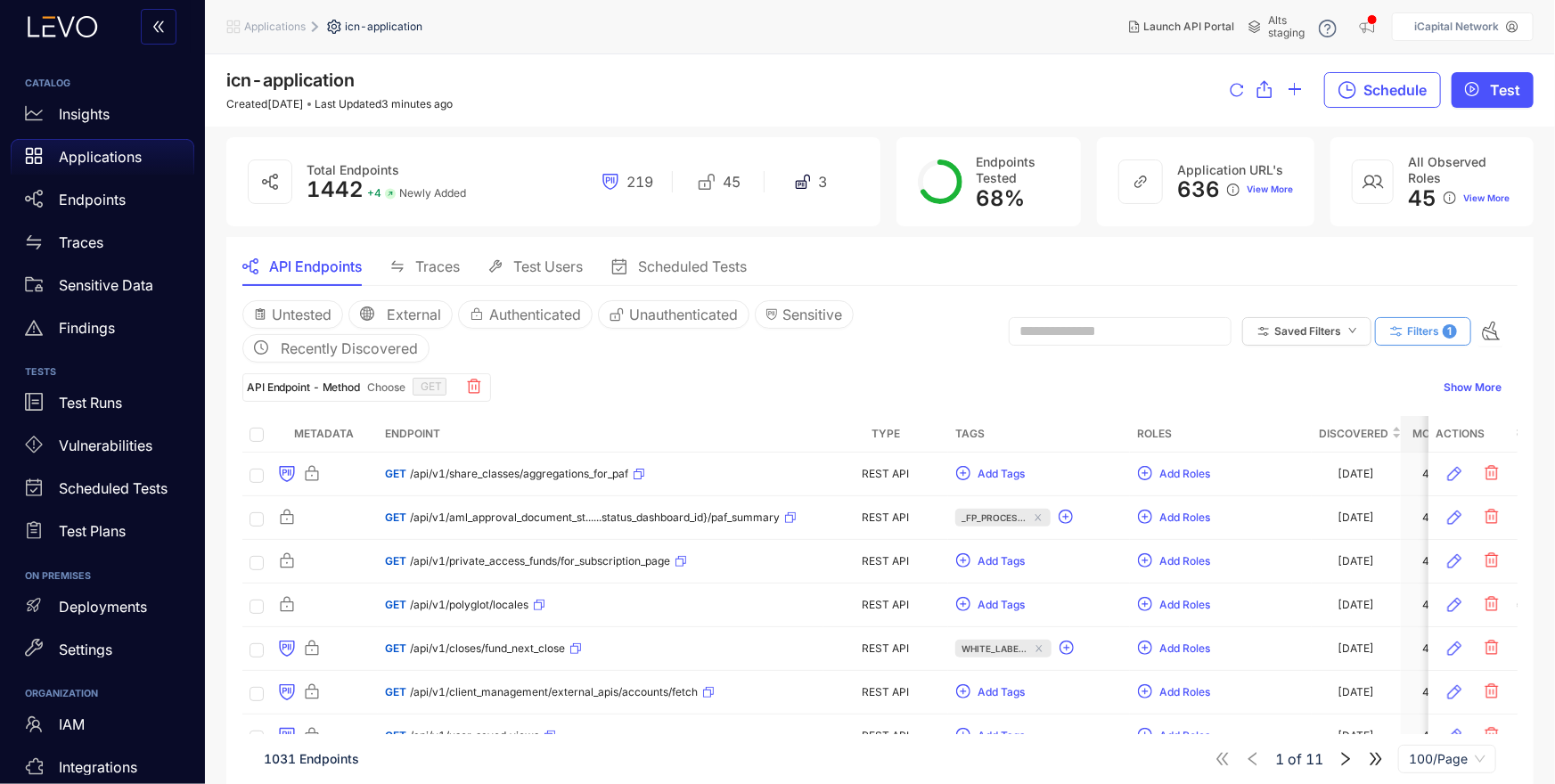
click at [1434, 329] on span "Filters" at bounding box center [1423, 330] width 32 height 12
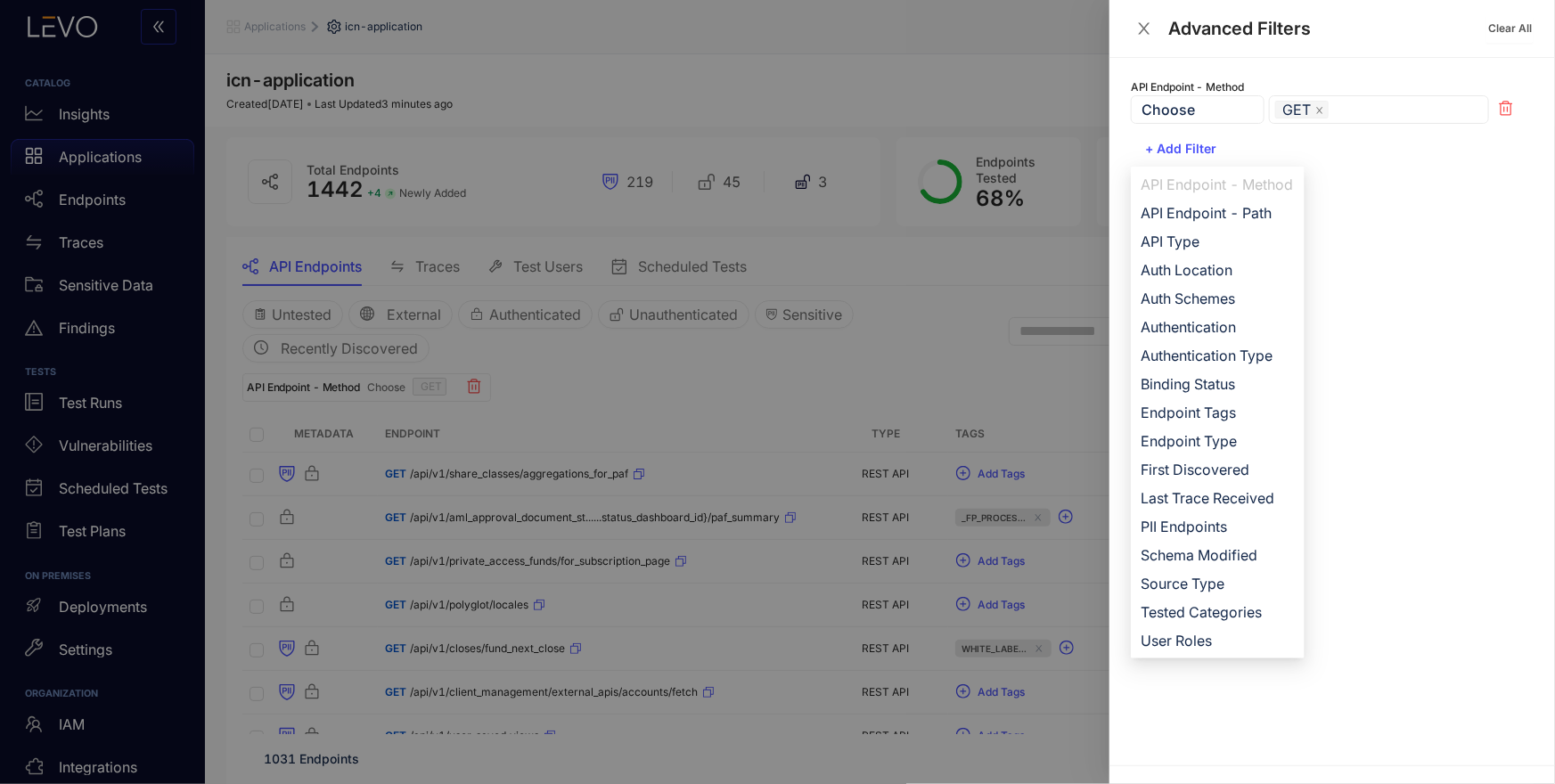
click at [1393, 258] on div "API Endpoint - Method Choose GET GET PUT POST GET PUT POST DELETE PATCH OPTIONS…" at bounding box center [1331, 412] width 445 height 708
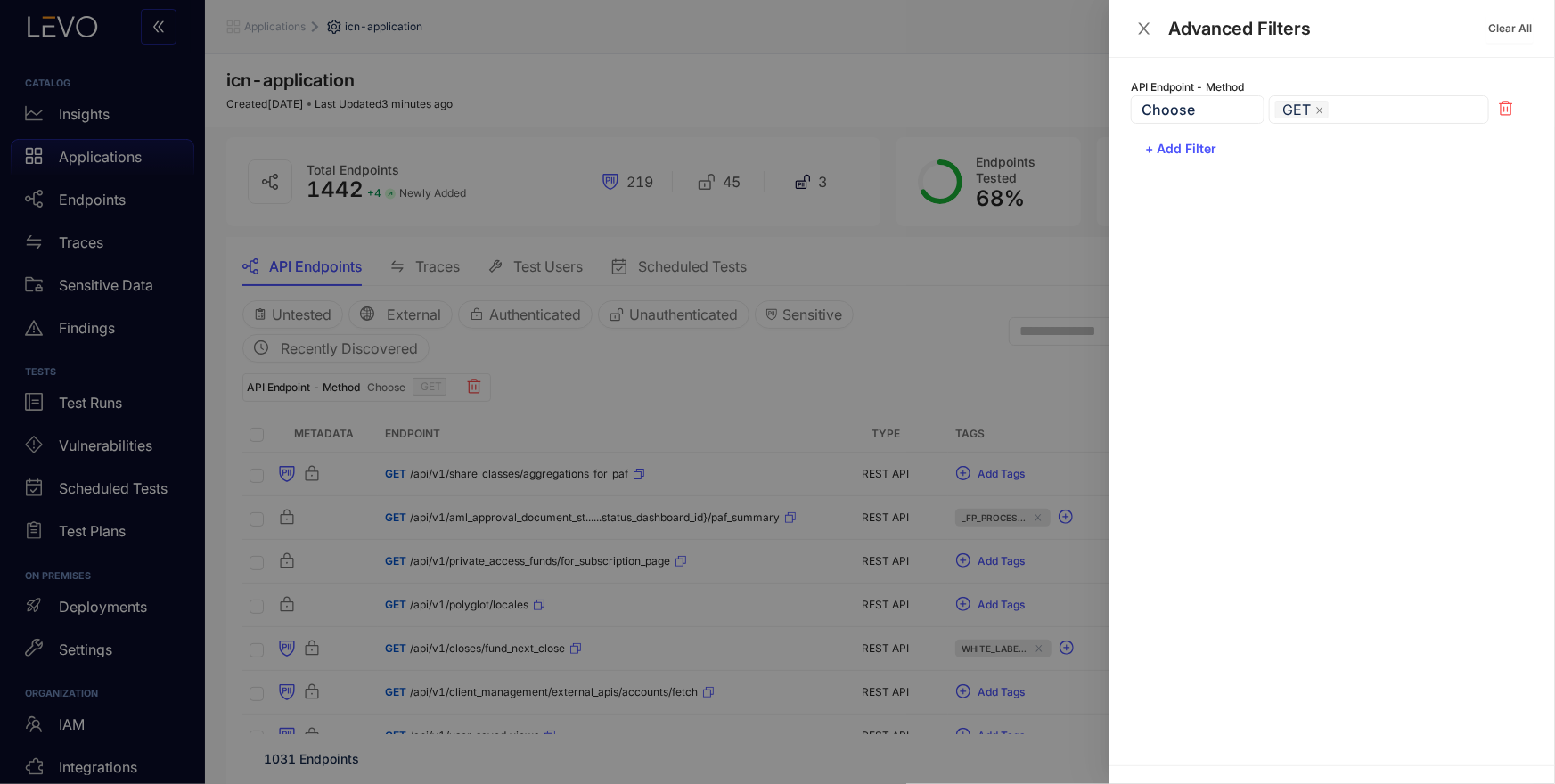
drag, startPoint x: 112, startPoint y: 350, endPoint x: 124, endPoint y: 347, distance: 12.4
click at [113, 349] on div at bounding box center [778, 392] width 1555 height 784
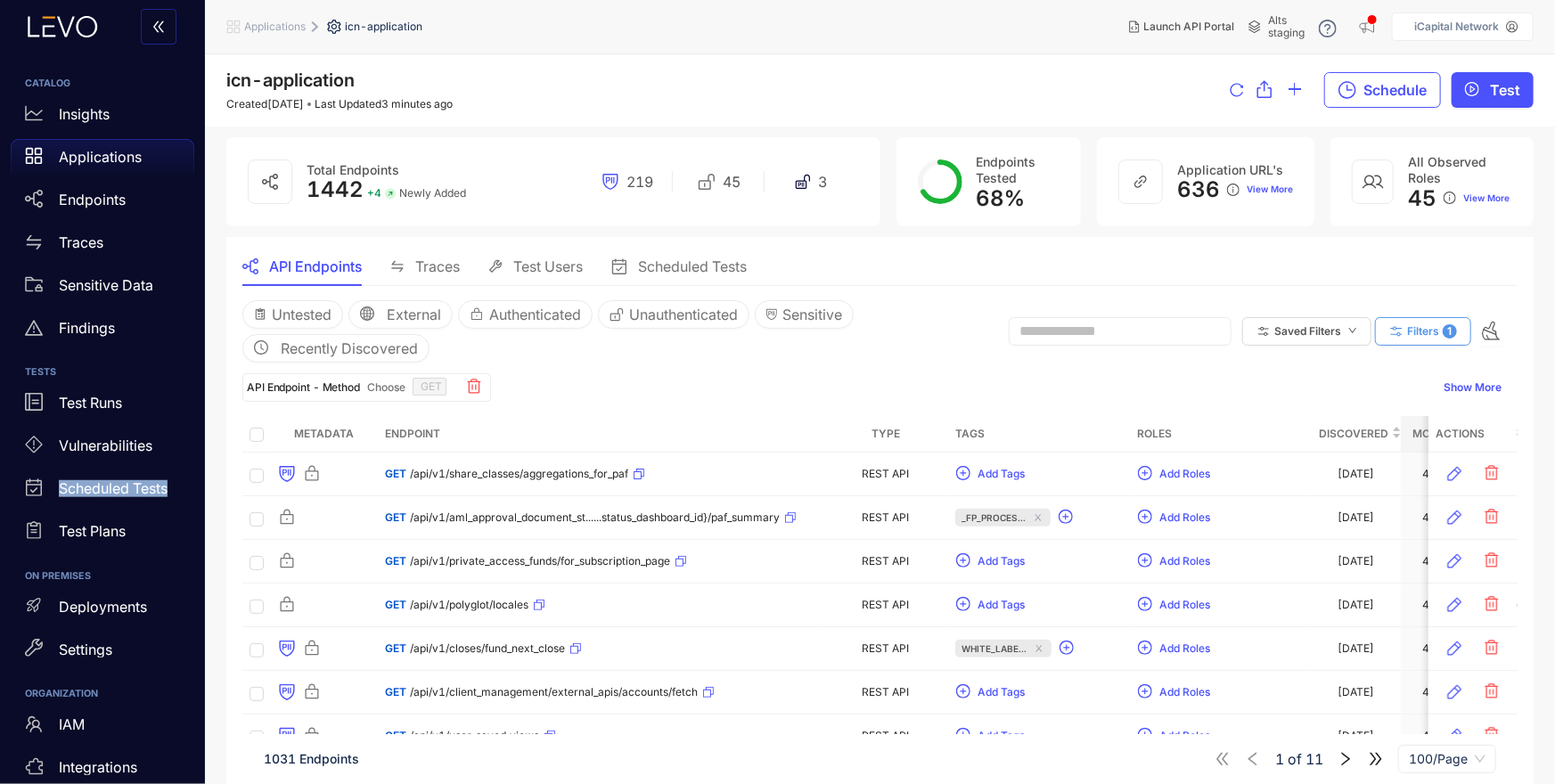
click at [1396, 326] on icon "button" at bounding box center [1395, 331] width 16 height 16
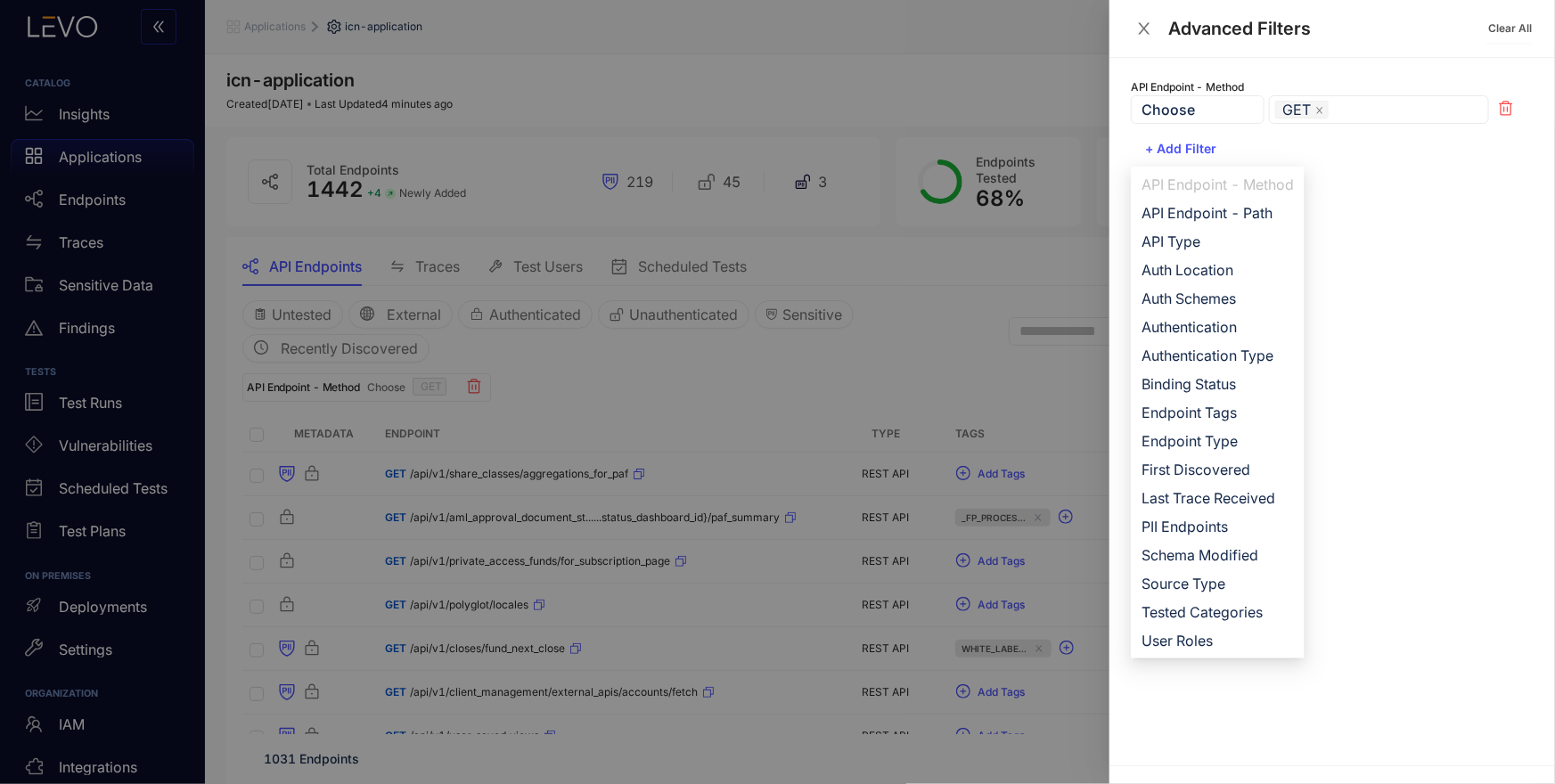
click at [962, 369] on div at bounding box center [778, 392] width 1555 height 784
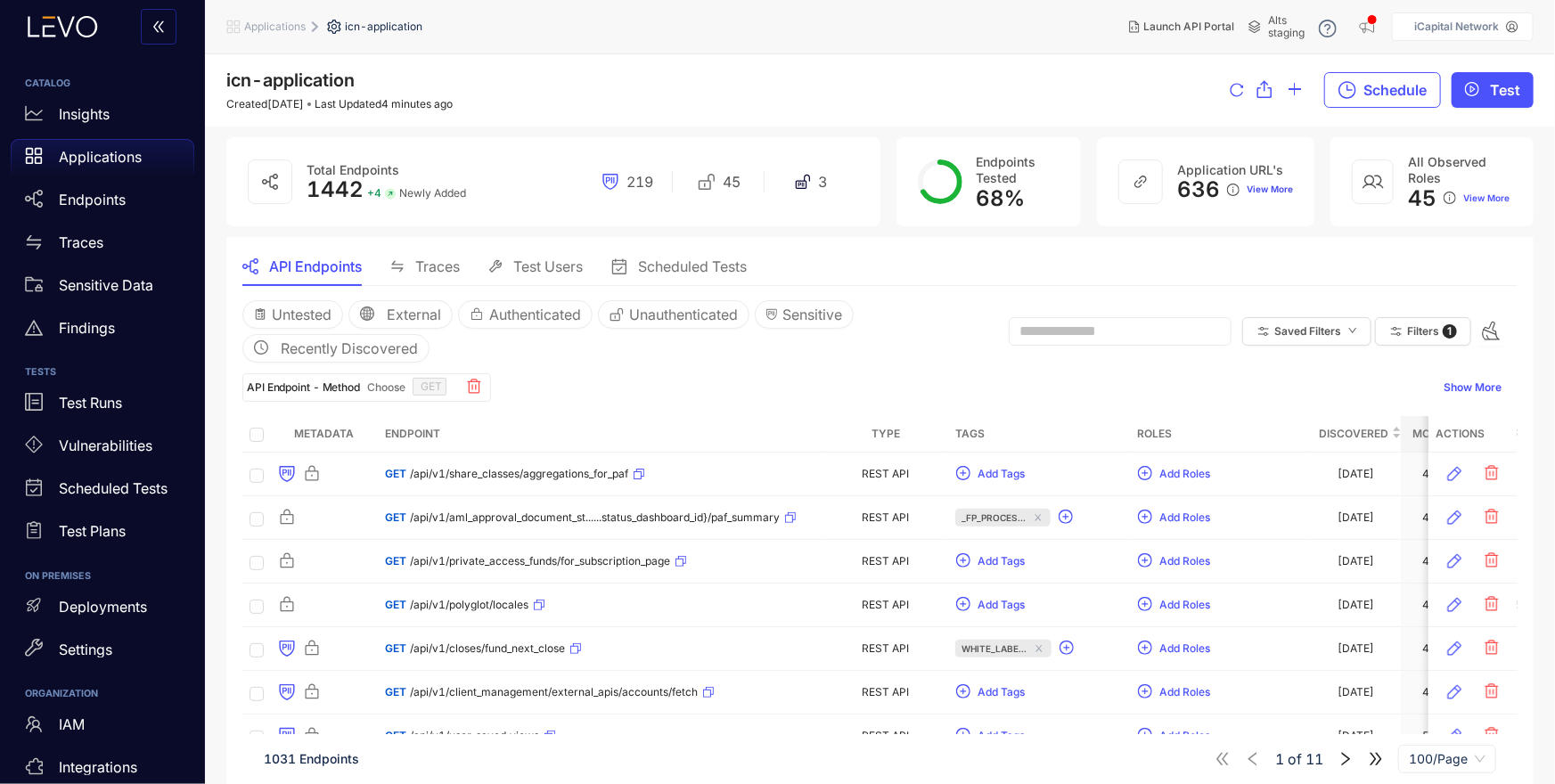
click at [1263, 191] on span "View More" at bounding box center [1269, 189] width 47 height 11
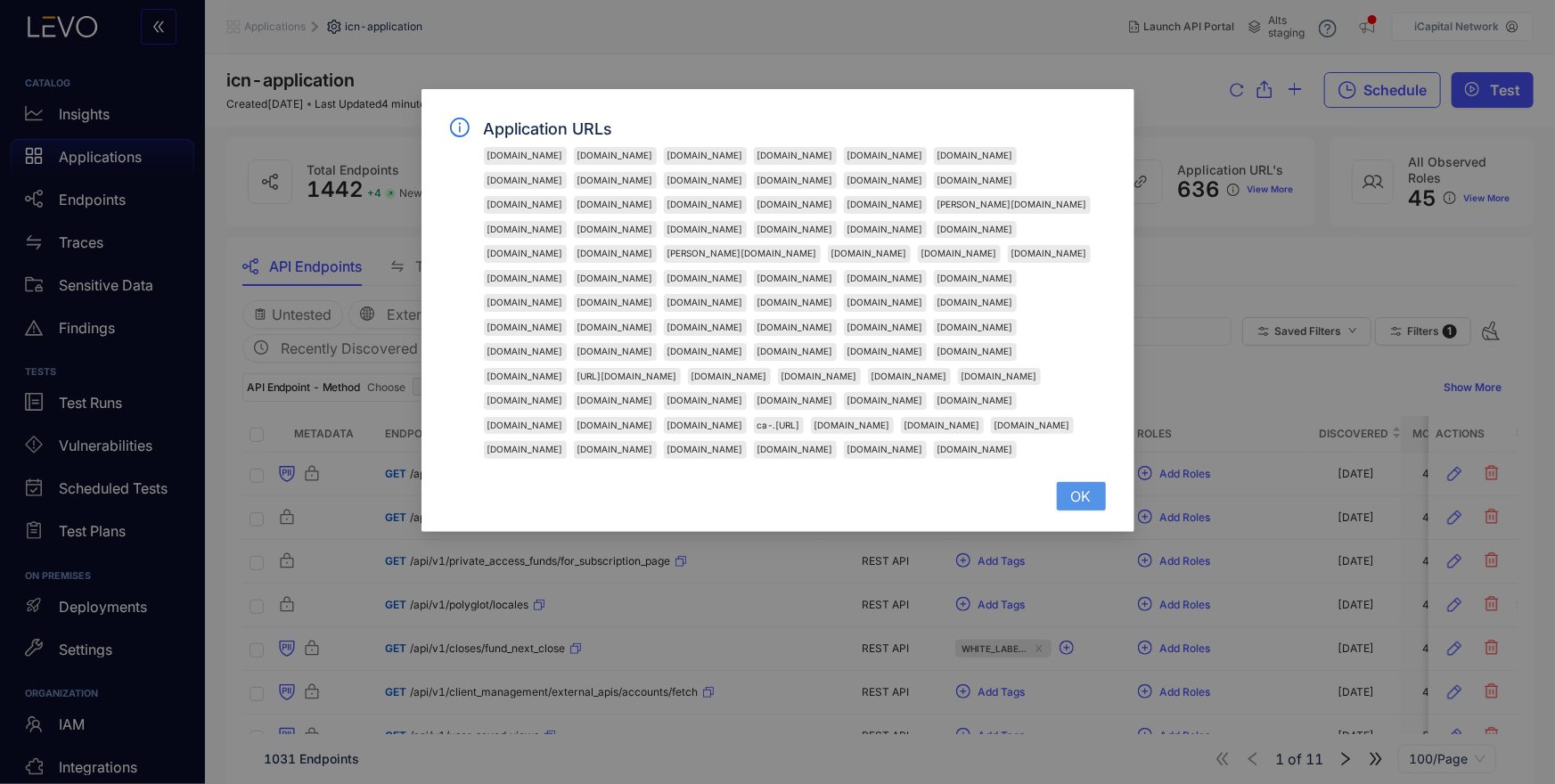
click at [1083, 497] on span "OK" at bounding box center [1080, 496] width 20 height 16
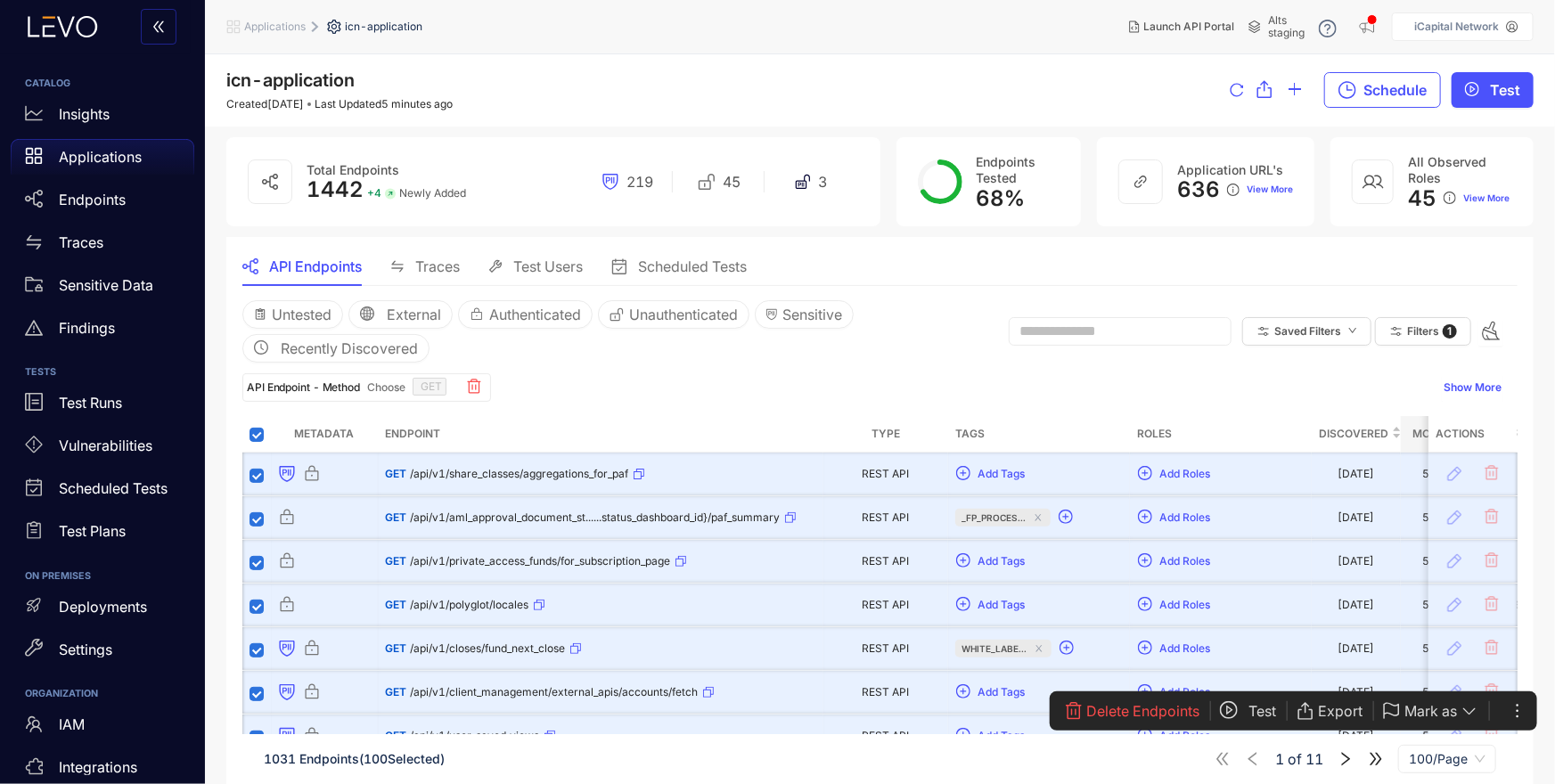
click at [798, 387] on div "API Endpoint - Method Choose GET" at bounding box center [839, 388] width 1192 height 29
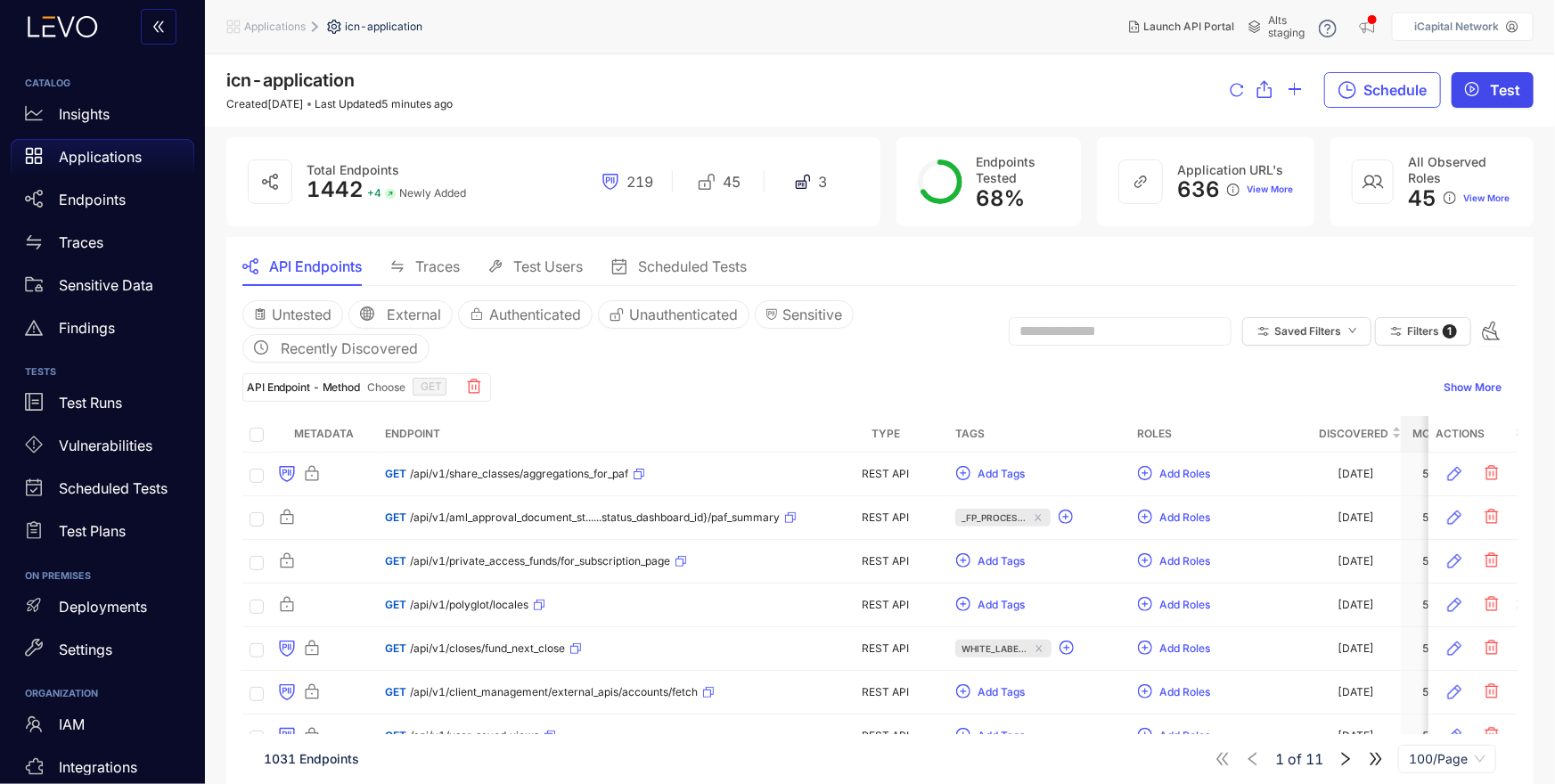
click at [1493, 87] on span "Test" at bounding box center [1505, 90] width 31 height 16
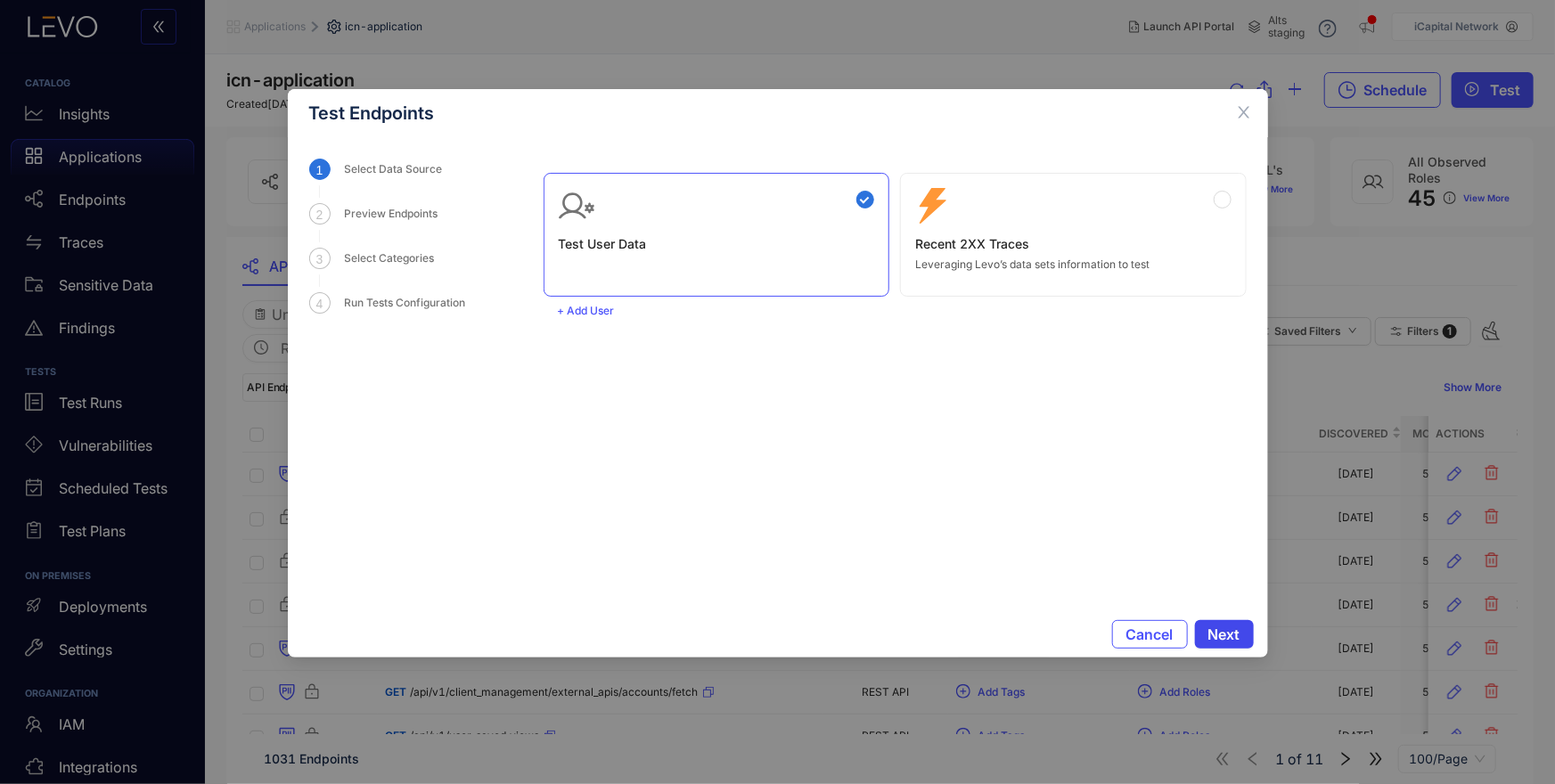
click at [1226, 627] on span "Next" at bounding box center [1225, 634] width 32 height 16
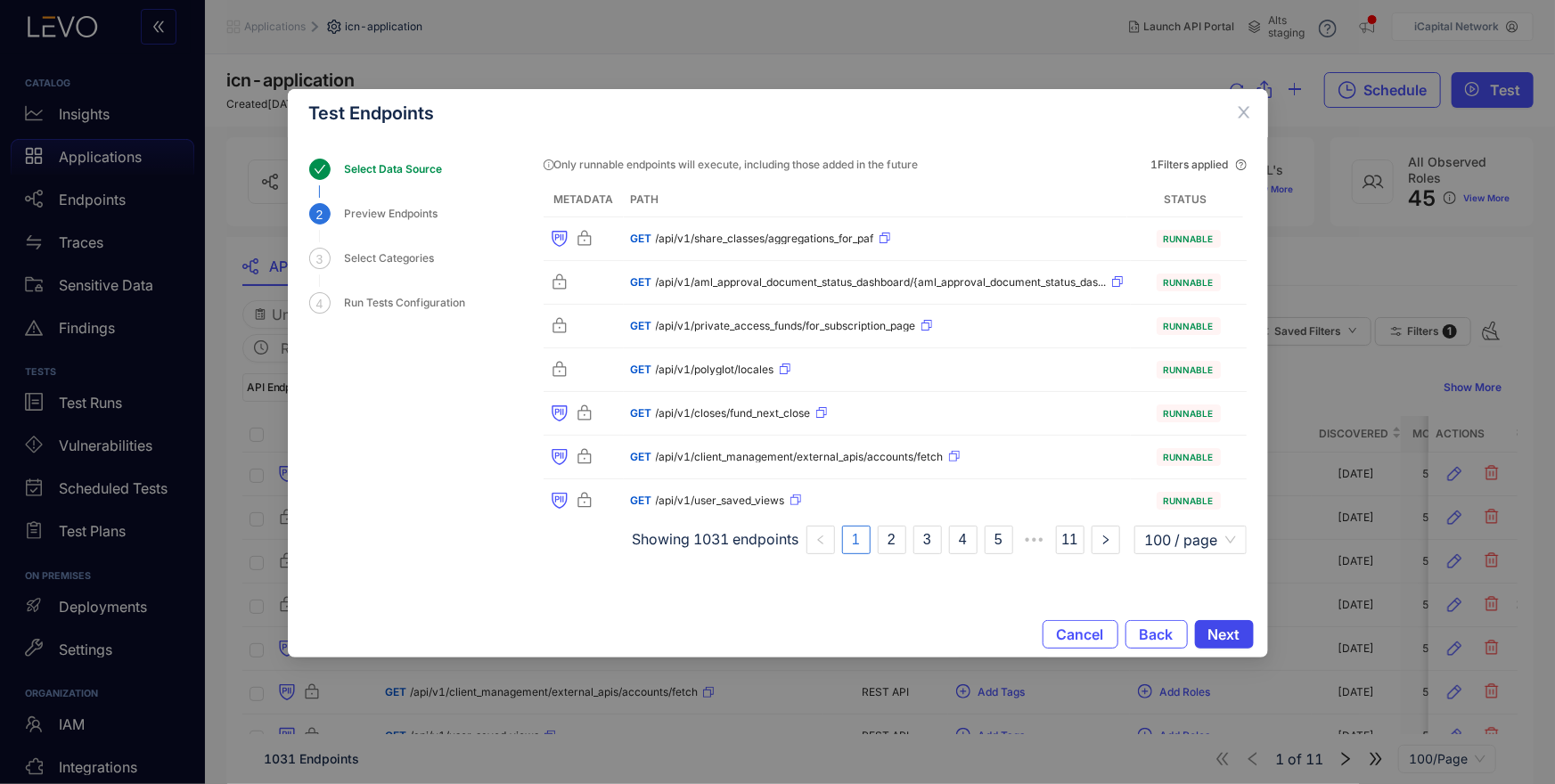
click at [1227, 634] on span "Next" at bounding box center [1225, 634] width 32 height 16
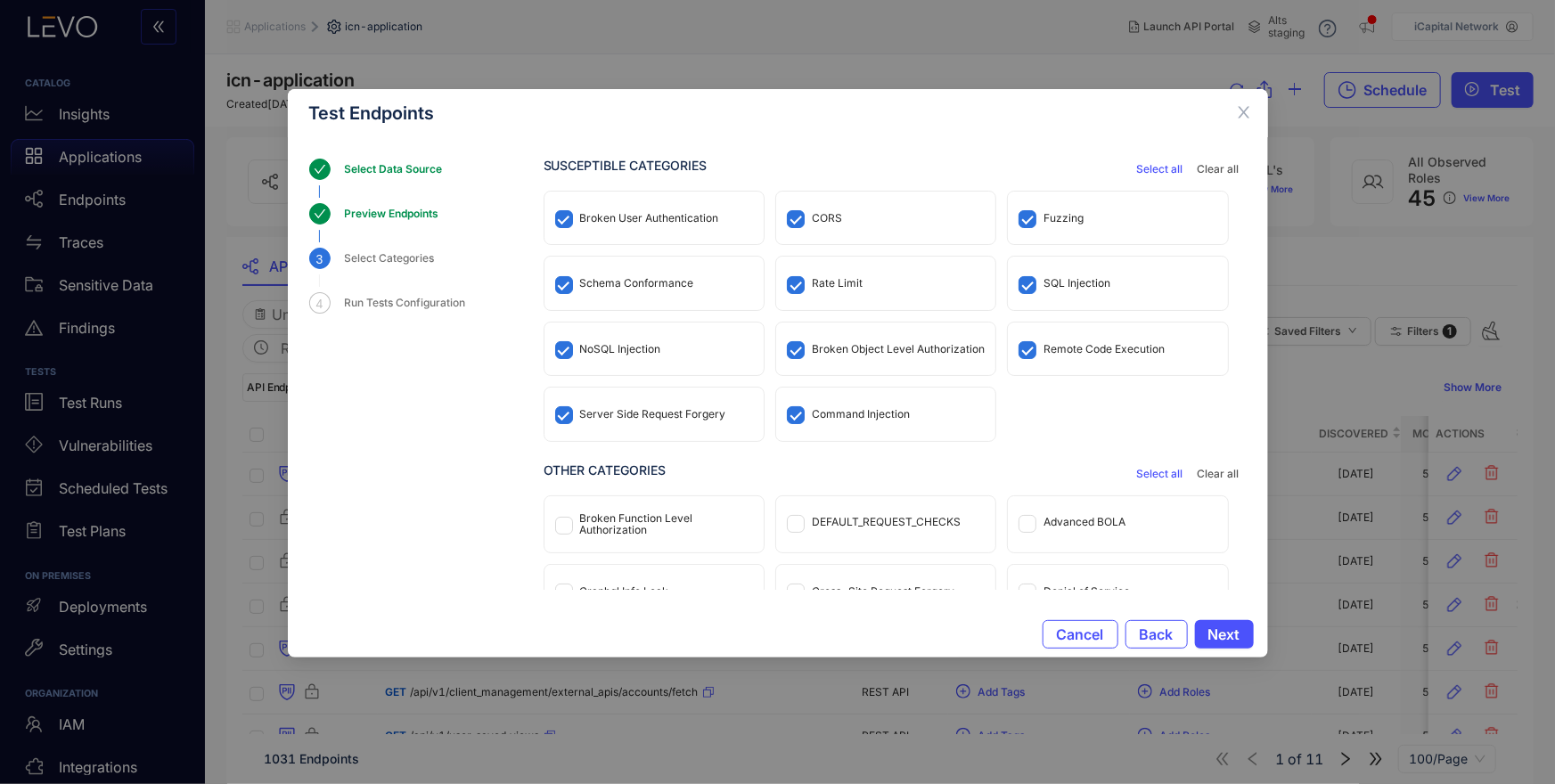
click at [651, 277] on div "Schema Conformance" at bounding box center [636, 283] width 114 height 12
click at [823, 221] on div "CORS" at bounding box center [827, 218] width 31 height 12
click at [827, 283] on div "Rate Limit" at bounding box center [837, 283] width 51 height 12
click at [646, 338] on div "NoSQL Injection" at bounding box center [653, 349] width 219 height 53
drag, startPoint x: 692, startPoint y: 416, endPoint x: 750, endPoint y: 413, distance: 58.1
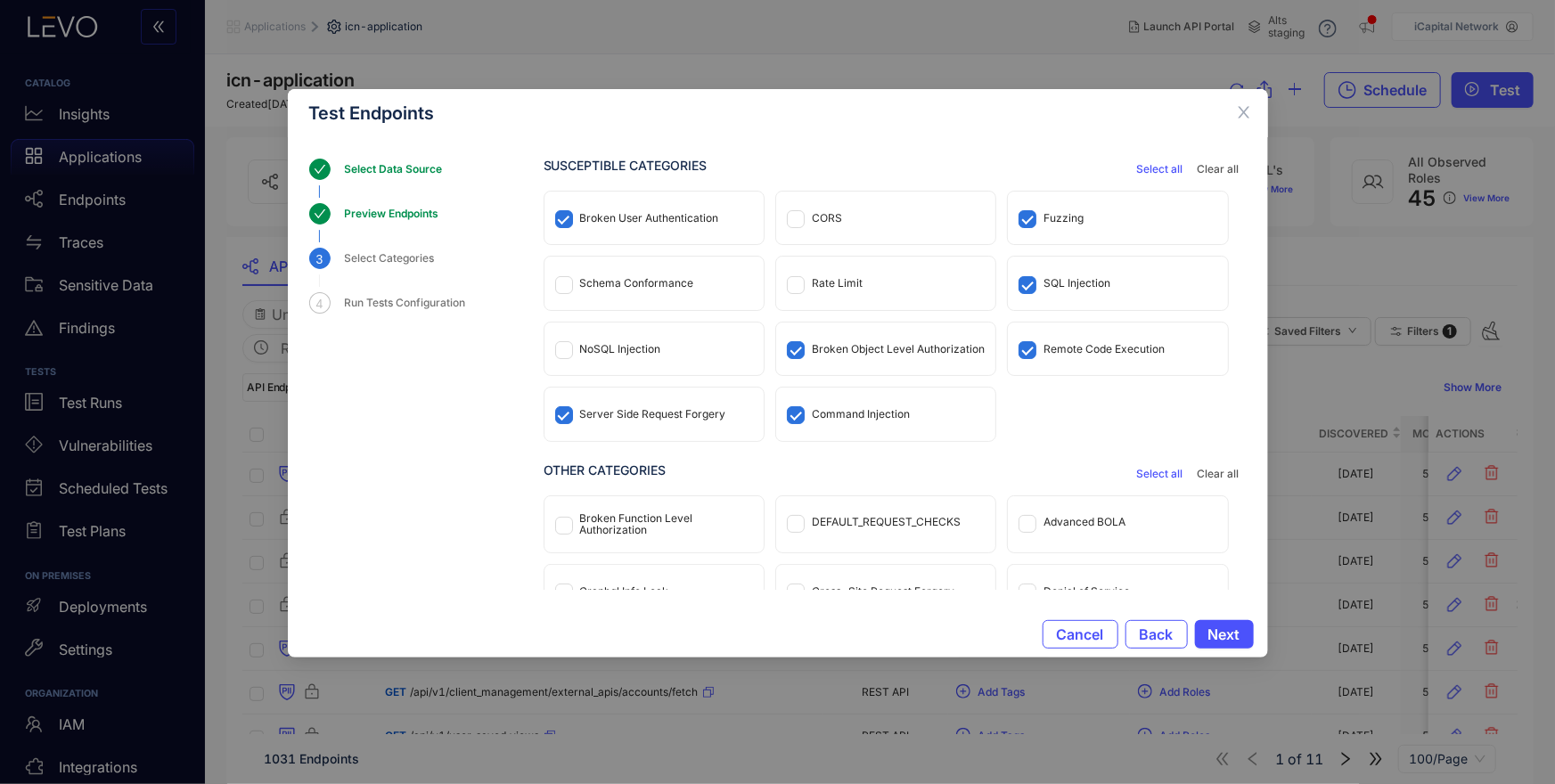
click at [692, 415] on div "Server Side Request Forgery" at bounding box center [652, 413] width 146 height 12
click at [828, 417] on div "Command Injection" at bounding box center [861, 413] width 98 height 12
drag, startPoint x: 1085, startPoint y: 350, endPoint x: 1083, endPoint y: 316, distance: 34.1
click at [1085, 350] on div "Remote Code Execution" at bounding box center [1103, 349] width 121 height 12
drag, startPoint x: 1072, startPoint y: 287, endPoint x: 1072, endPoint y: 263, distance: 24.0
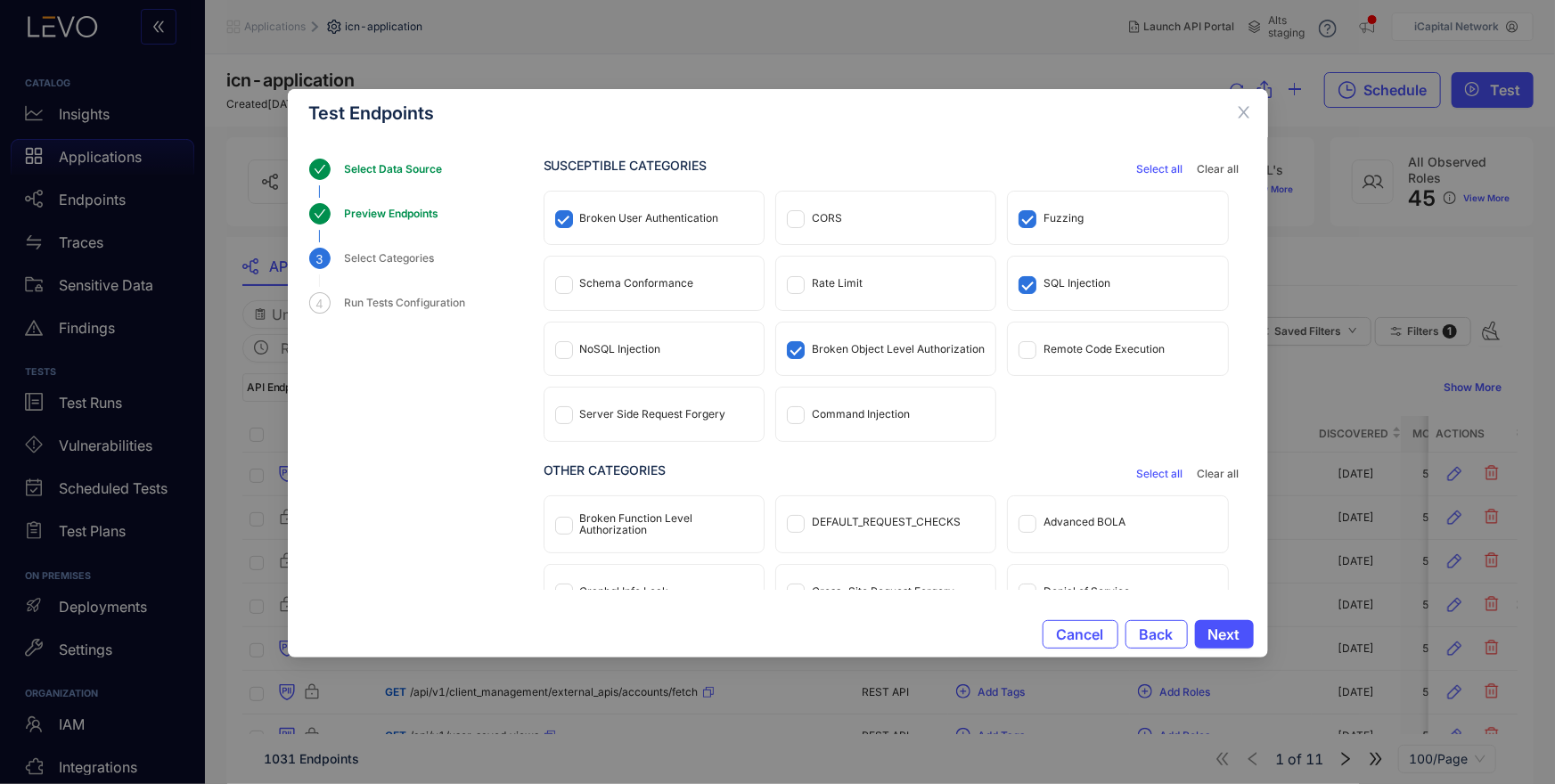
click at [1072, 287] on div "SQL Injection" at bounding box center [1076, 283] width 67 height 12
click at [1061, 219] on div "Fuzzing" at bounding box center [1063, 218] width 40 height 12
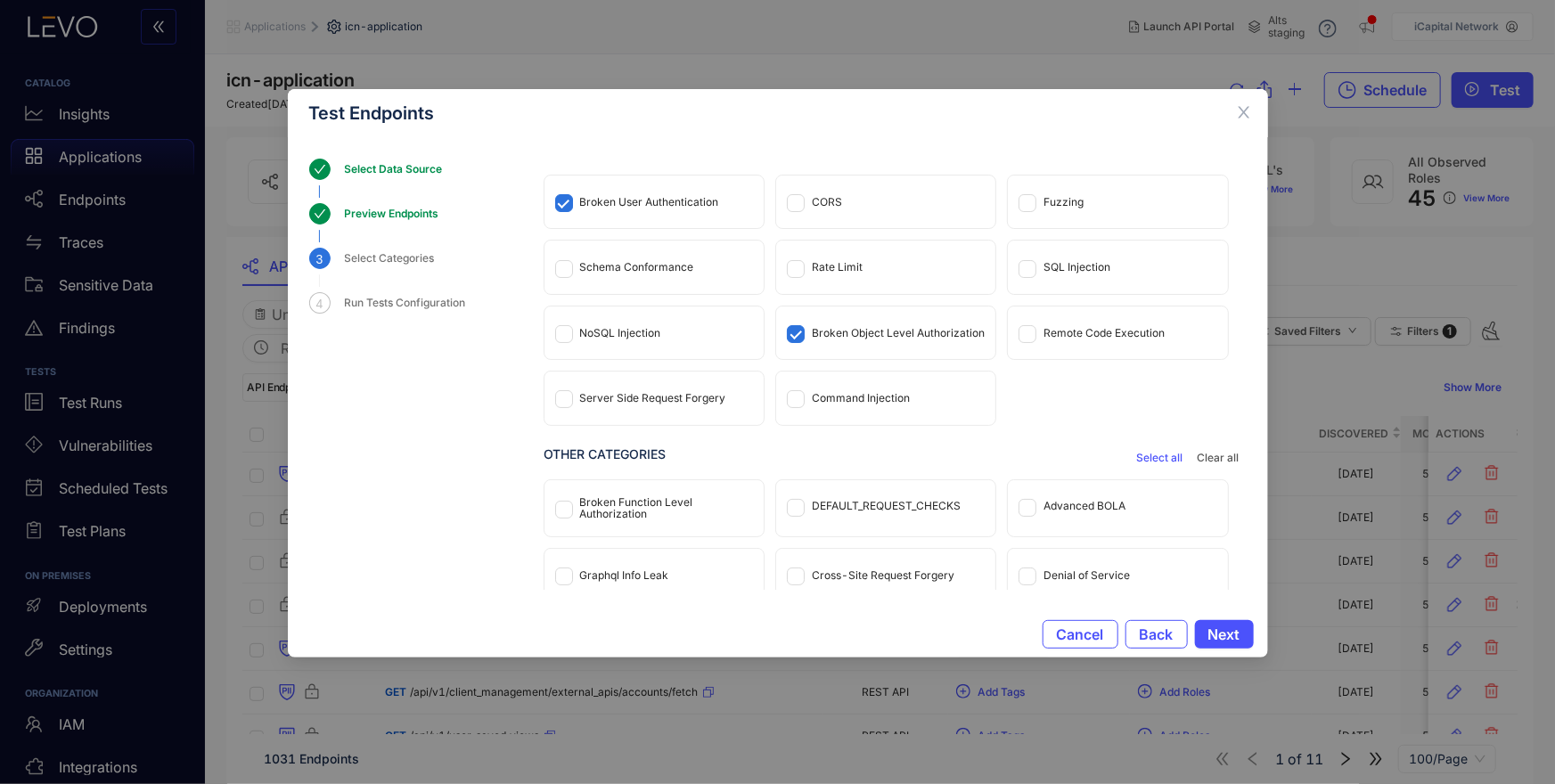
scroll to position [28, 0]
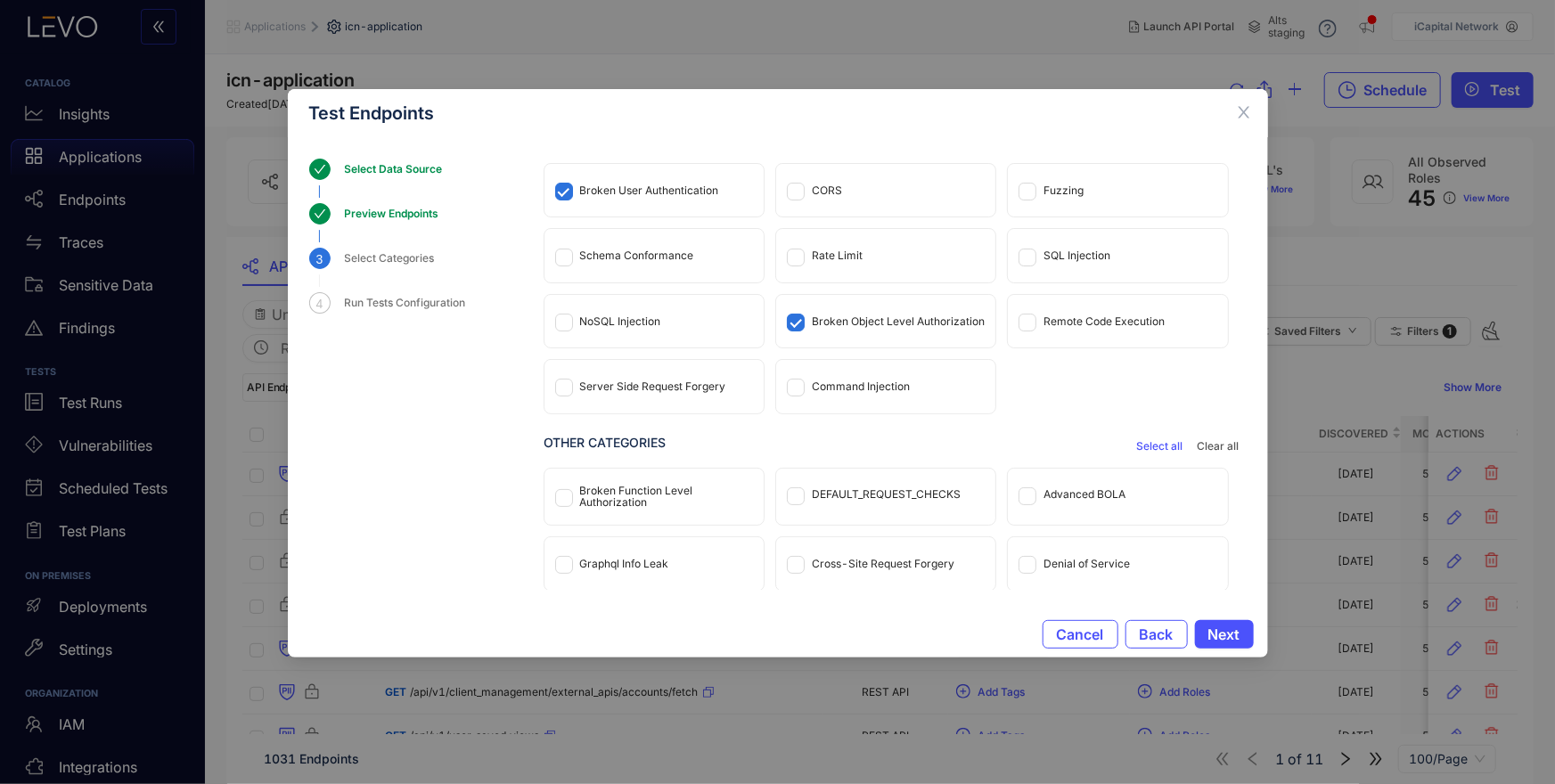
click at [891, 319] on div "Broken Object Level Authorization" at bounding box center [898, 321] width 173 height 12
click at [1227, 630] on span "Next" at bounding box center [1225, 634] width 32 height 16
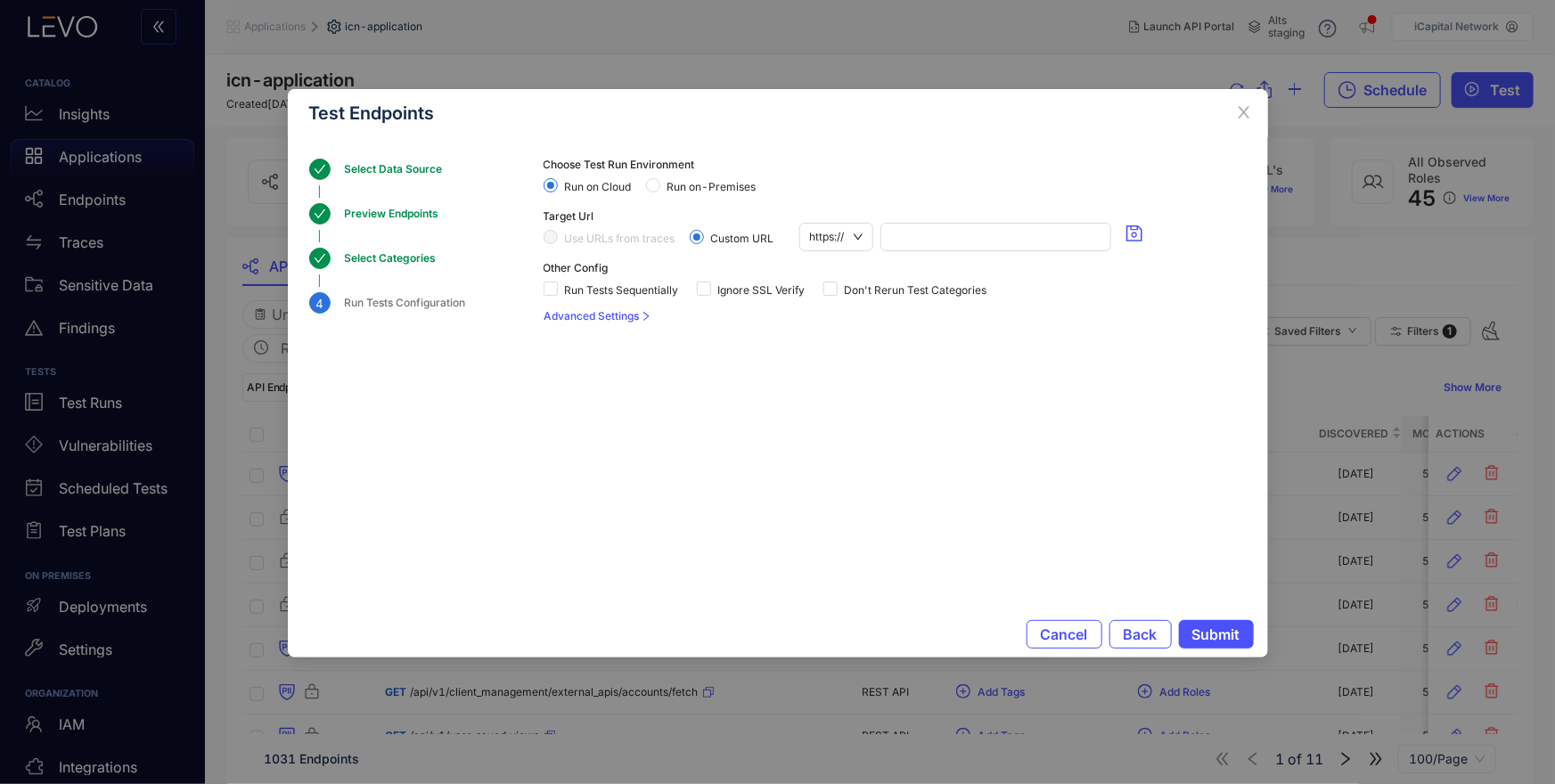
scroll to position [0, 0]
click at [558, 290] on span "Run Tests Sequentially" at bounding box center [622, 290] width 128 height 12
click at [558, 235] on span "Use URLs from traces" at bounding box center [620, 238] width 125 height 12
click at [603, 318] on span "Advanced Settings" at bounding box center [592, 316] width 96 height 12
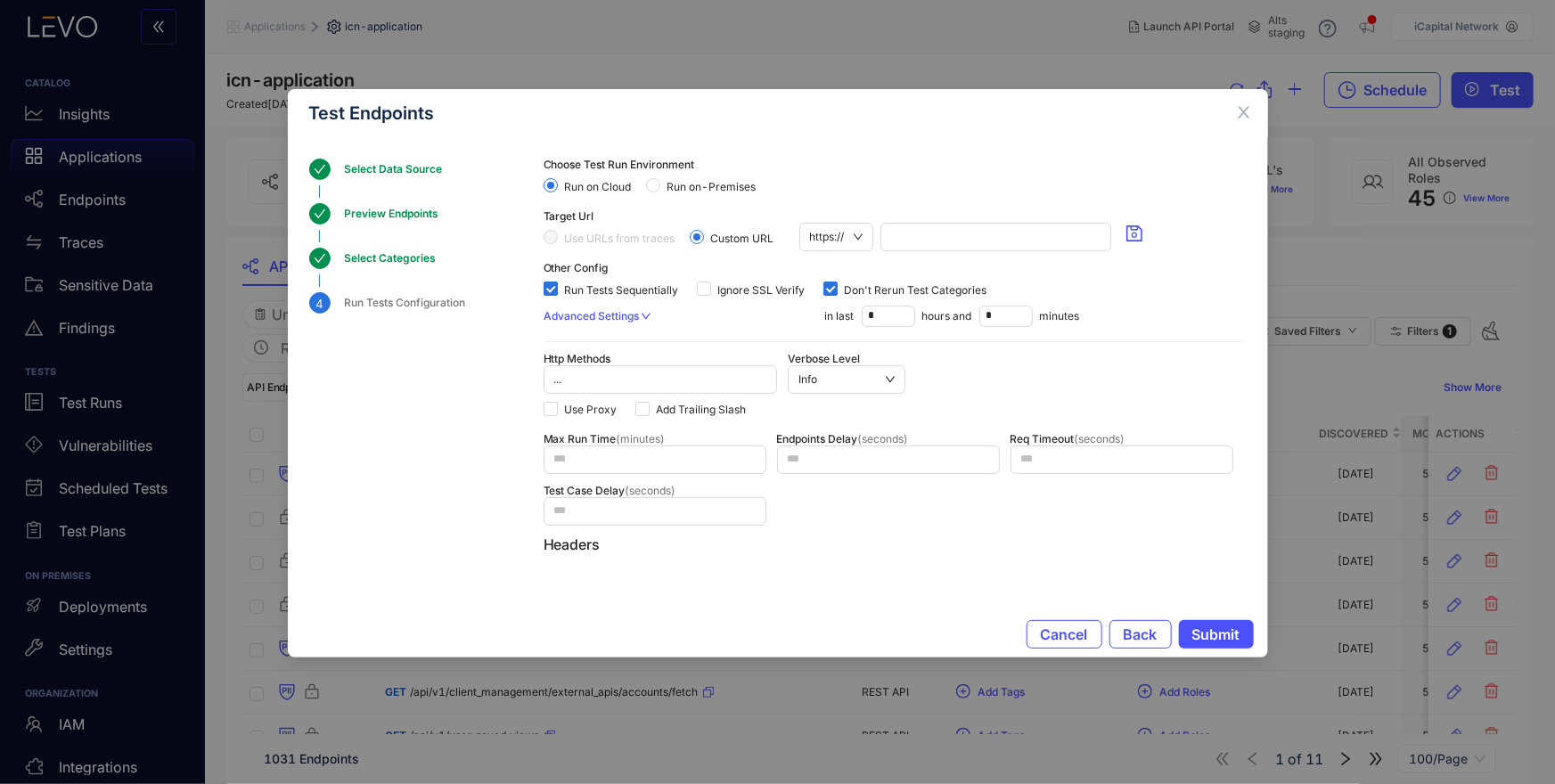
click at [582, 239] on span "Use URLs from traces" at bounding box center [620, 238] width 125 height 12
click at [842, 238] on span "https://" at bounding box center [836, 237] width 53 height 27
click at [948, 236] on input "search" at bounding box center [996, 237] width 210 height 27
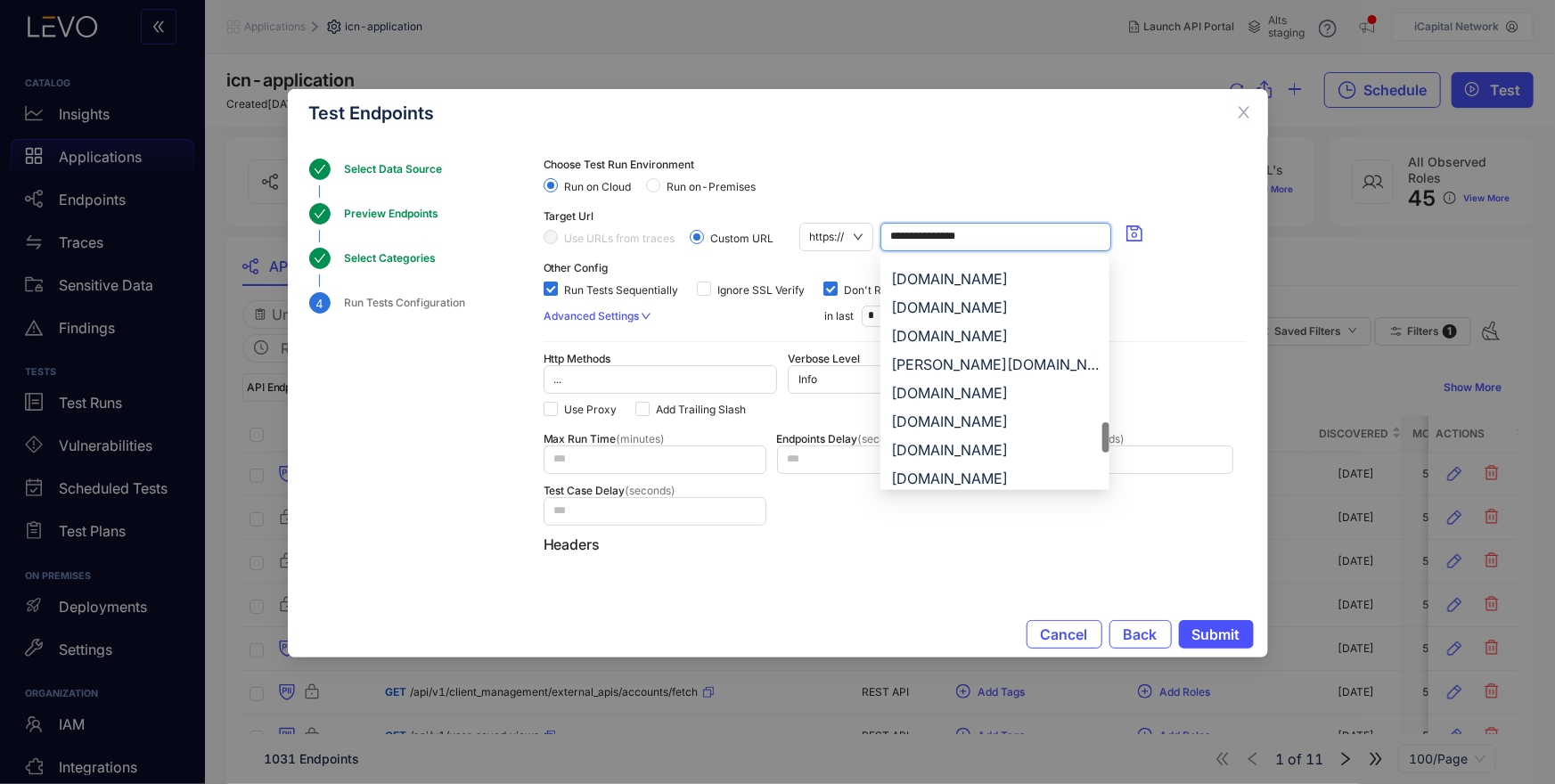
scroll to position [1526, 0]
drag, startPoint x: 1106, startPoint y: 271, endPoint x: 1094, endPoint y: 432, distance: 161.4
click at [1094, 432] on div "raymondjames.staging.icapitalnetwork.com rjs.staging.icapitalnetwork.com s.stag…" at bounding box center [995, 372] width 229 height 228
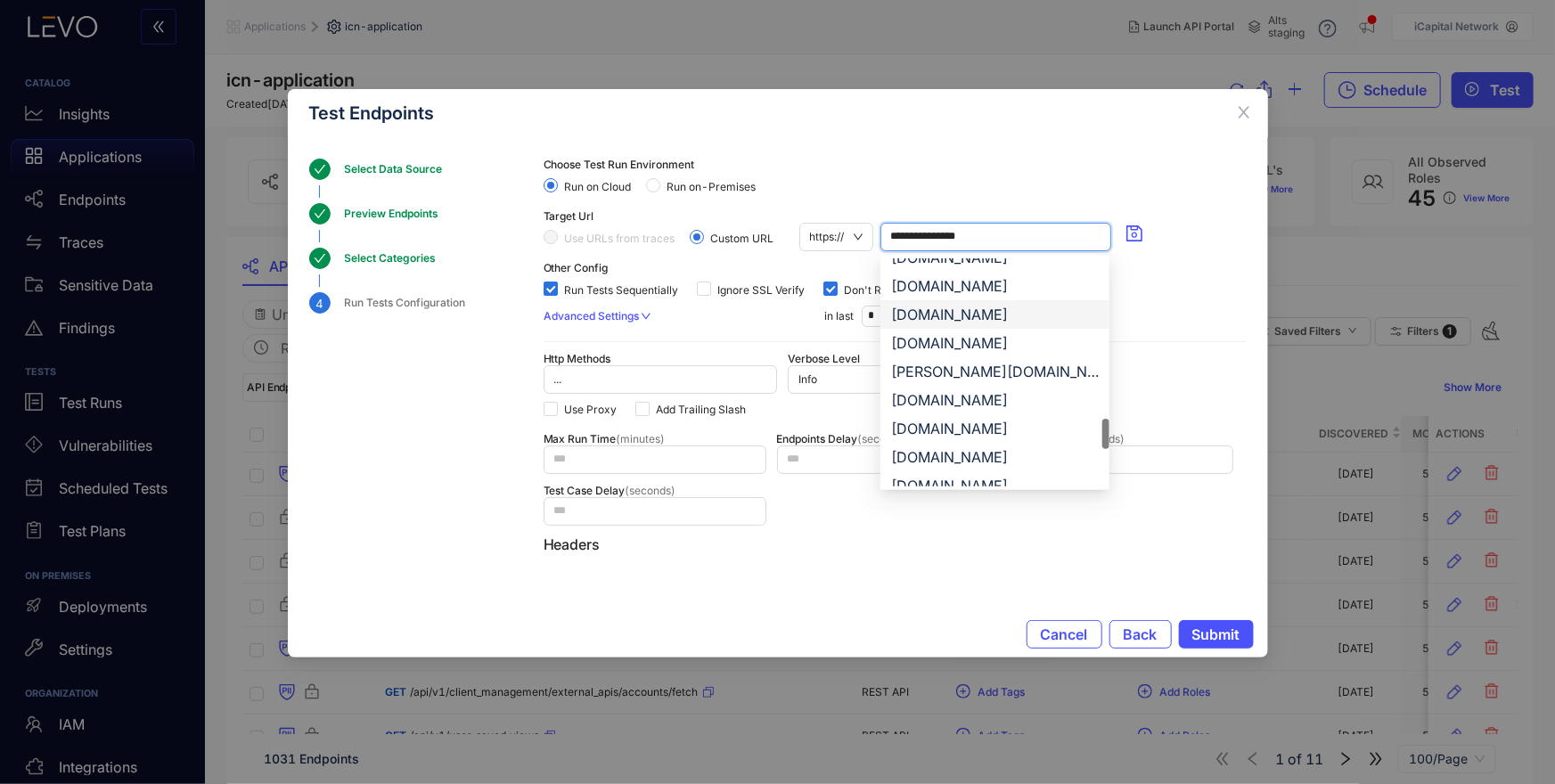
click at [1006, 319] on div "[DOMAIN_NAME]" at bounding box center [994, 314] width 207 height 20
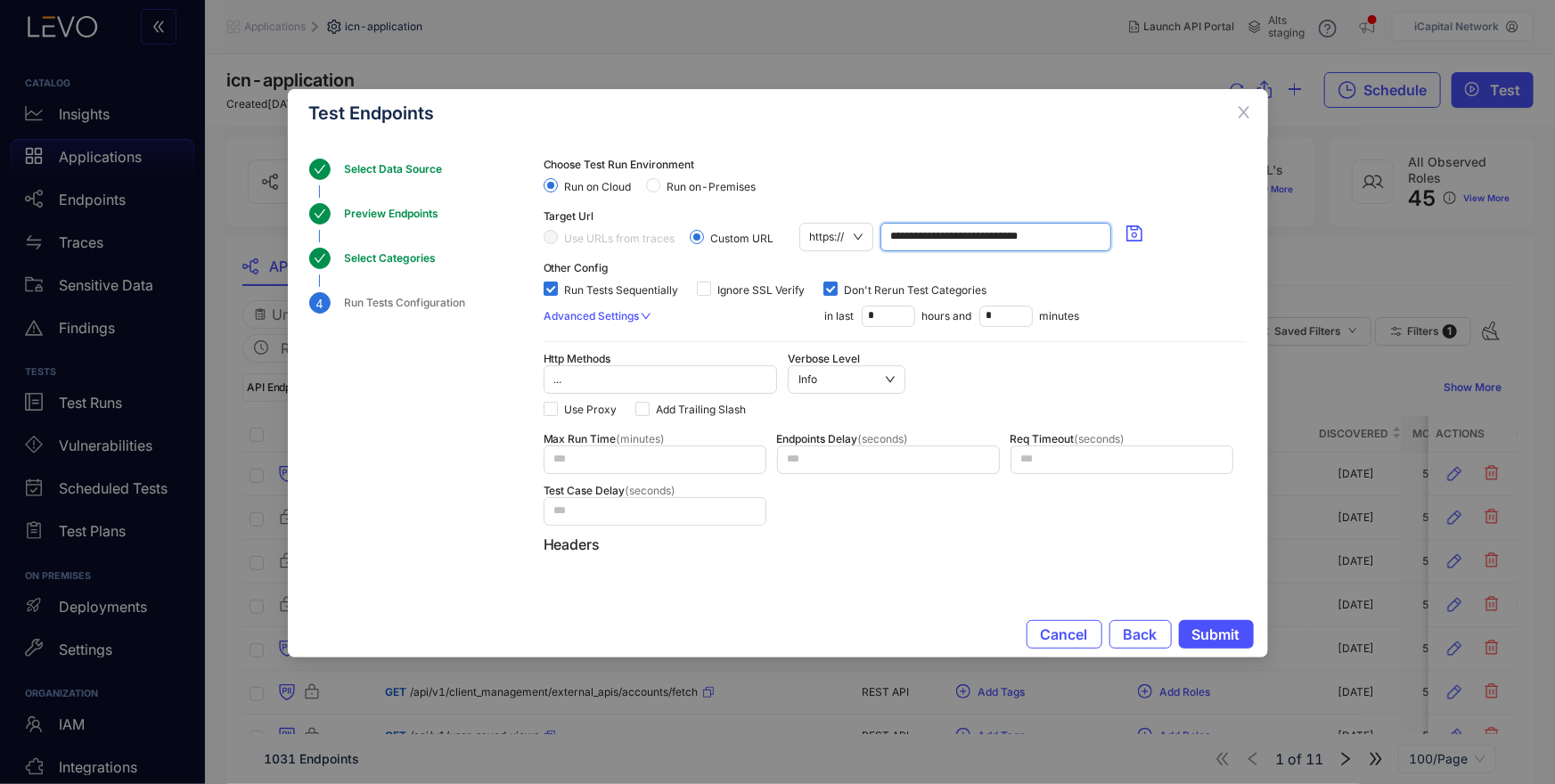
type input "**********"
click at [1167, 289] on div "Run Tests Sequentially Ignore SSL Verify Don't Rerun Test Categories in last * …" at bounding box center [895, 287] width 703 height 29
click at [1213, 636] on span "Submit" at bounding box center [1216, 634] width 48 height 16
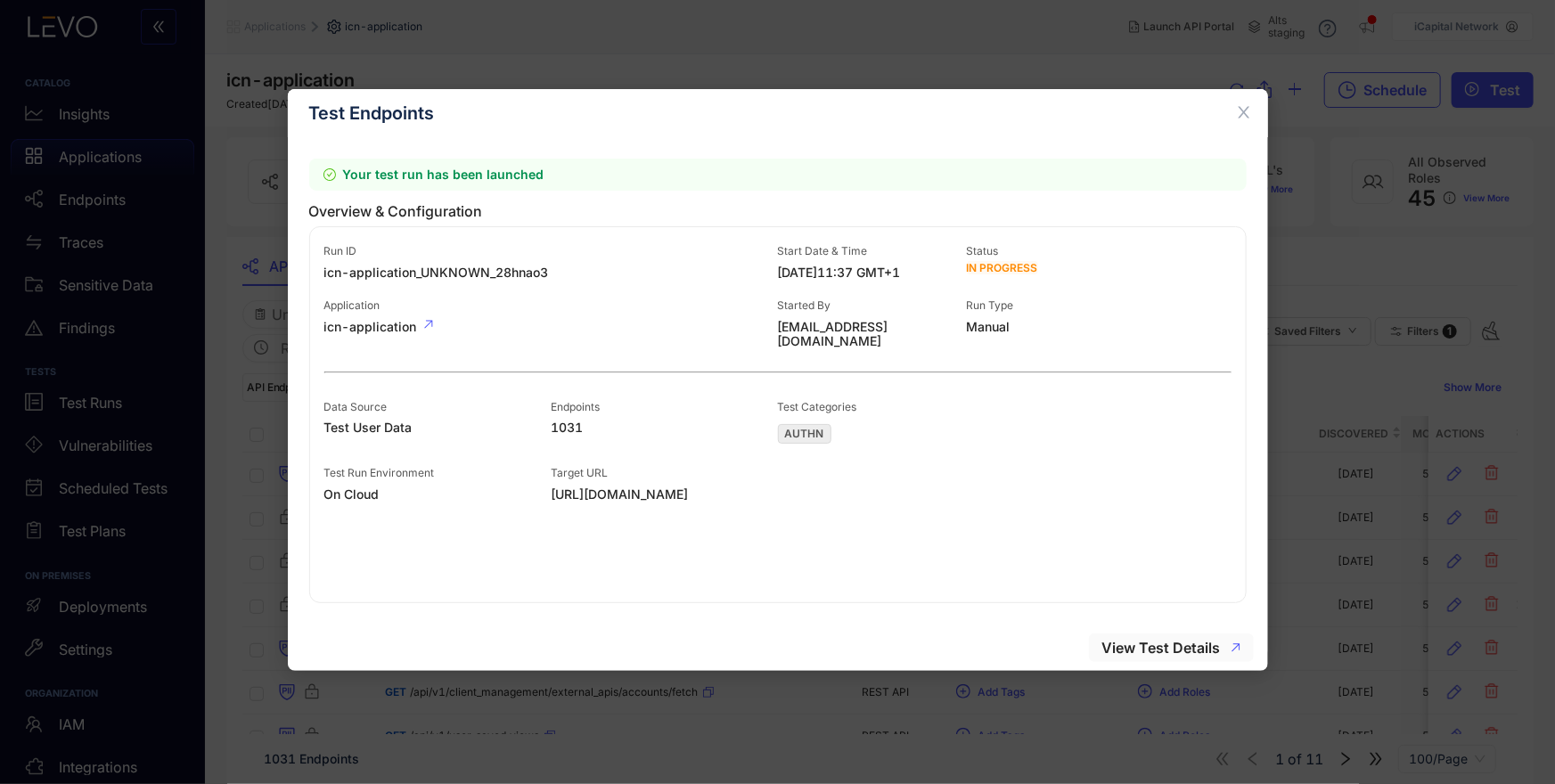
click at [1163, 644] on span "View Test Details" at bounding box center [1161, 647] width 118 height 16
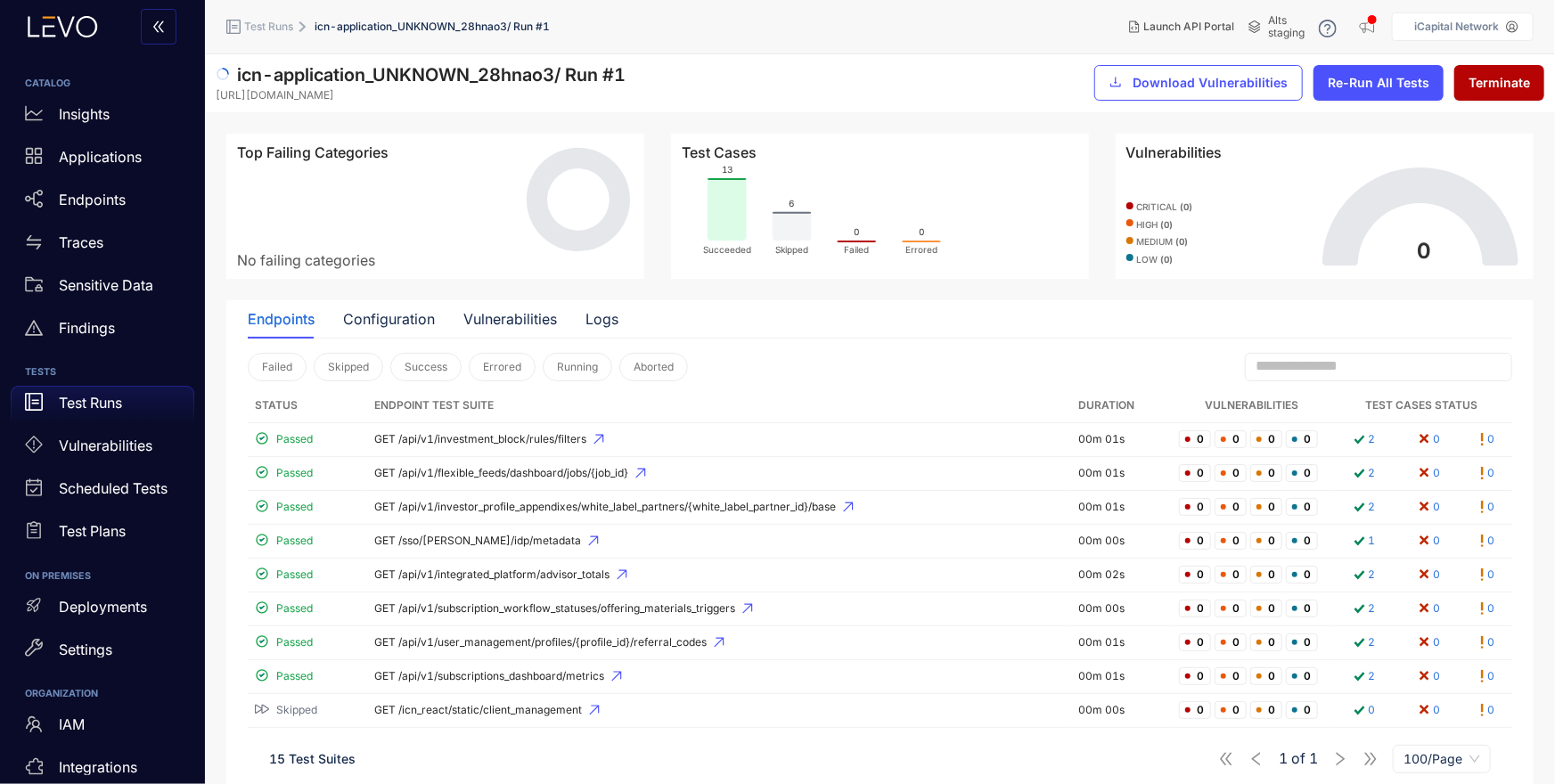
scroll to position [227, 0]
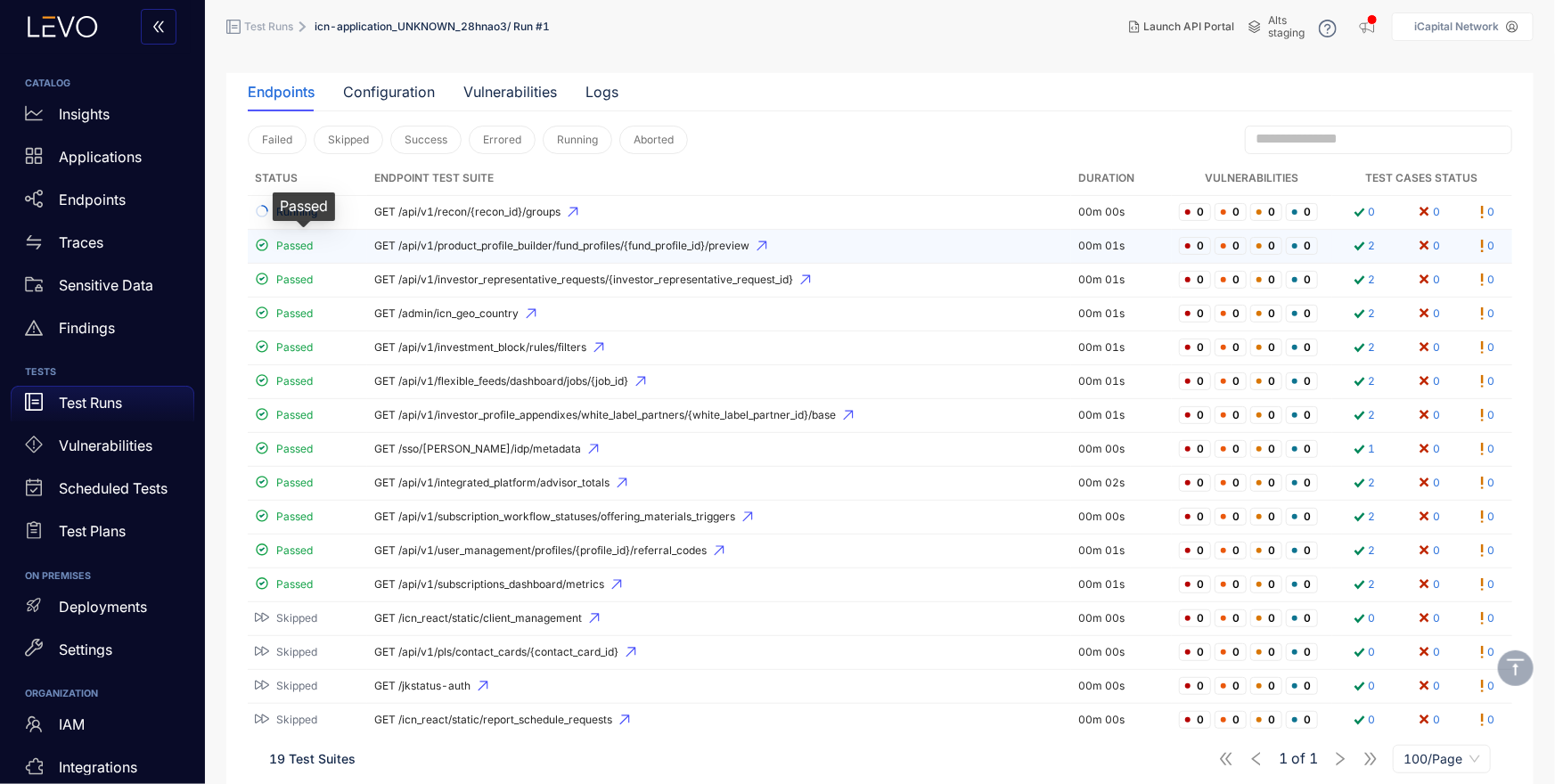
click at [301, 249] on span "Passed" at bounding box center [294, 245] width 36 height 12
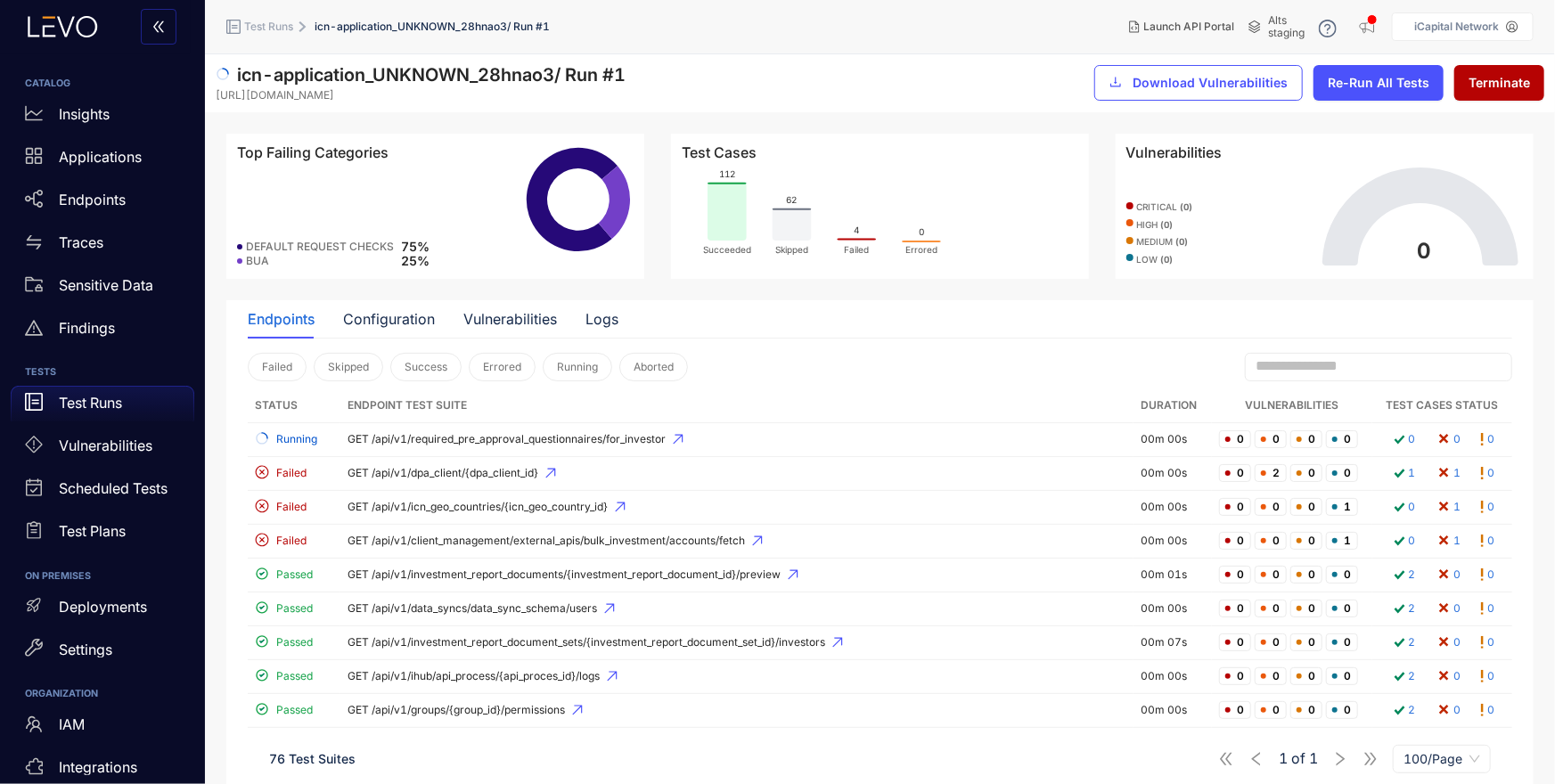
click at [817, 376] on div "Failed Skipped Success Errored Running Aborted" at bounding box center [880, 367] width 1265 height 29
click at [420, 371] on span "Success" at bounding box center [426, 367] width 43 height 12
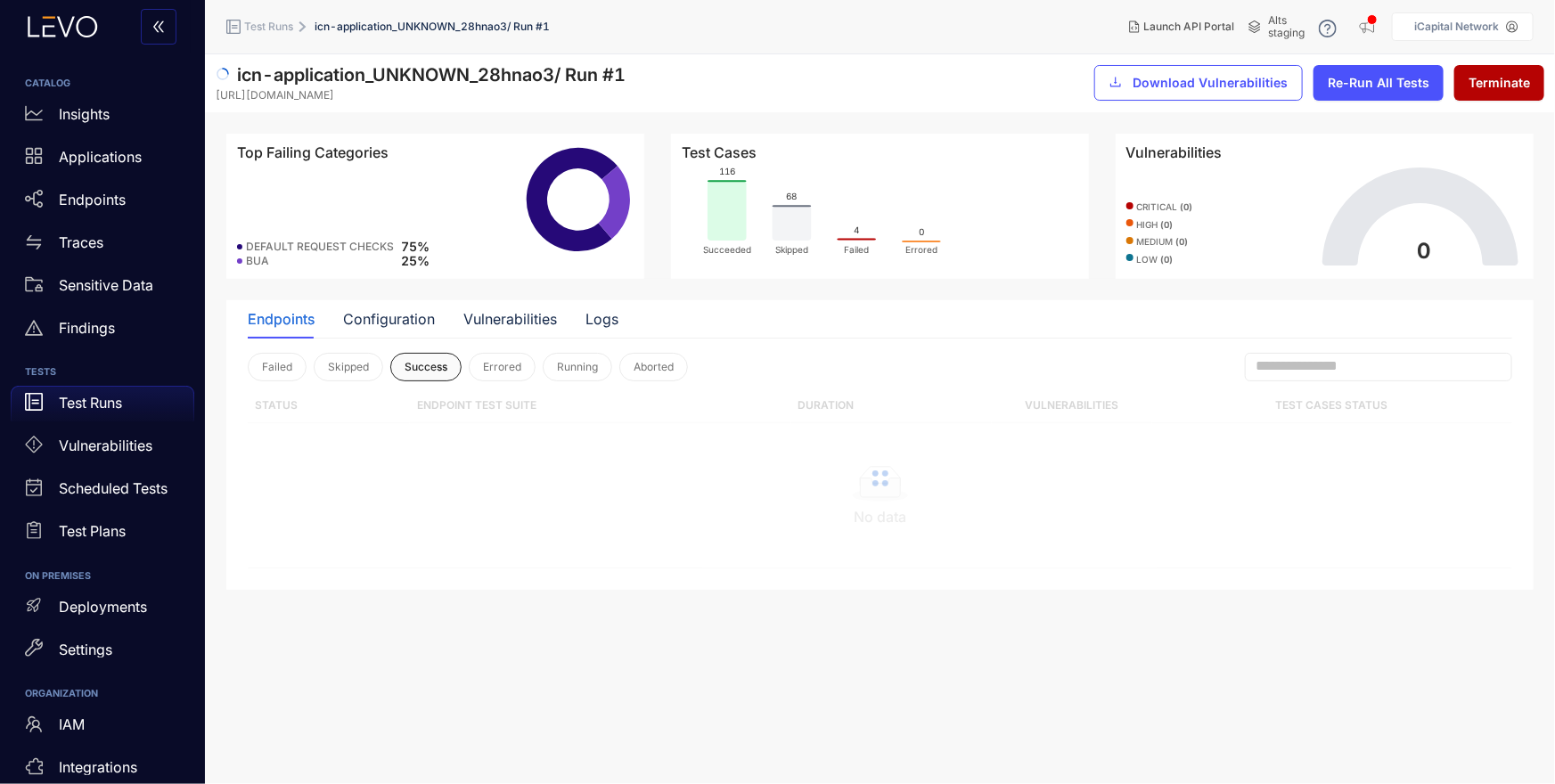
click at [392, 369] on button "Success" at bounding box center [426, 367] width 72 height 29
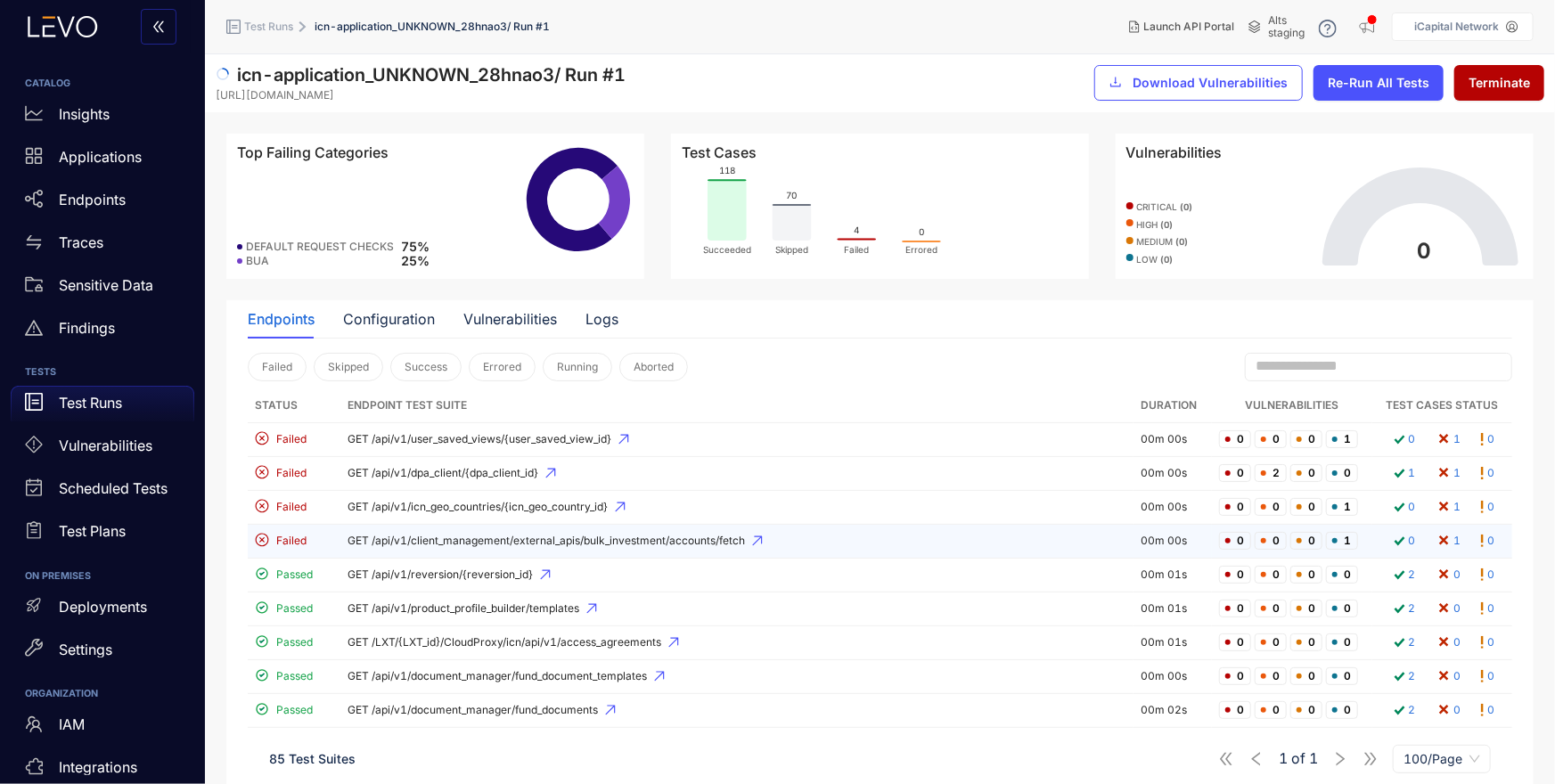
click at [758, 538] on icon at bounding box center [756, 540] width 11 height 11
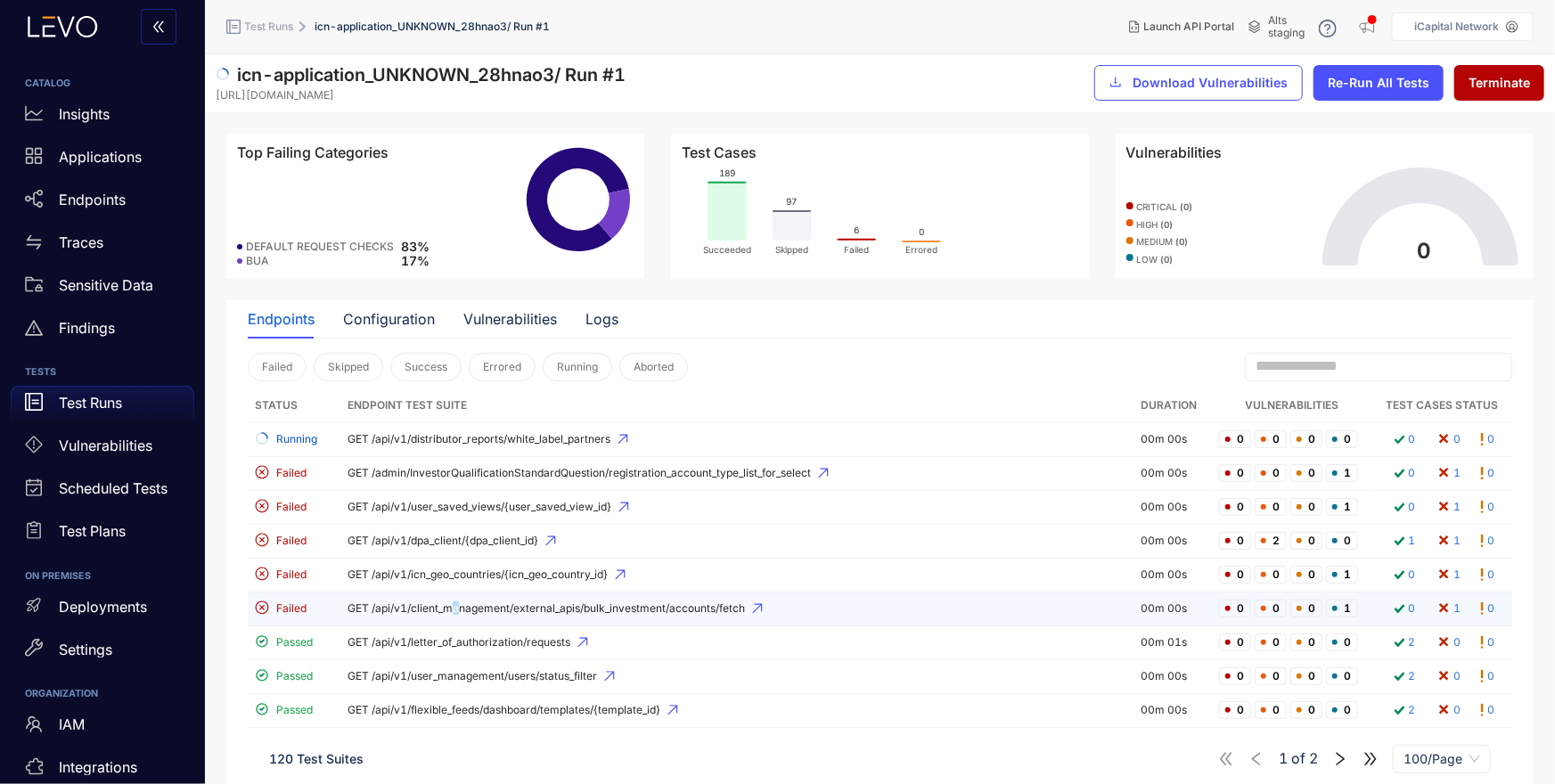
click at [455, 609] on span "GET /api/v1/client_management/external_apis/bulk_investment/accounts/fetch" at bounding box center [736, 608] width 778 height 12
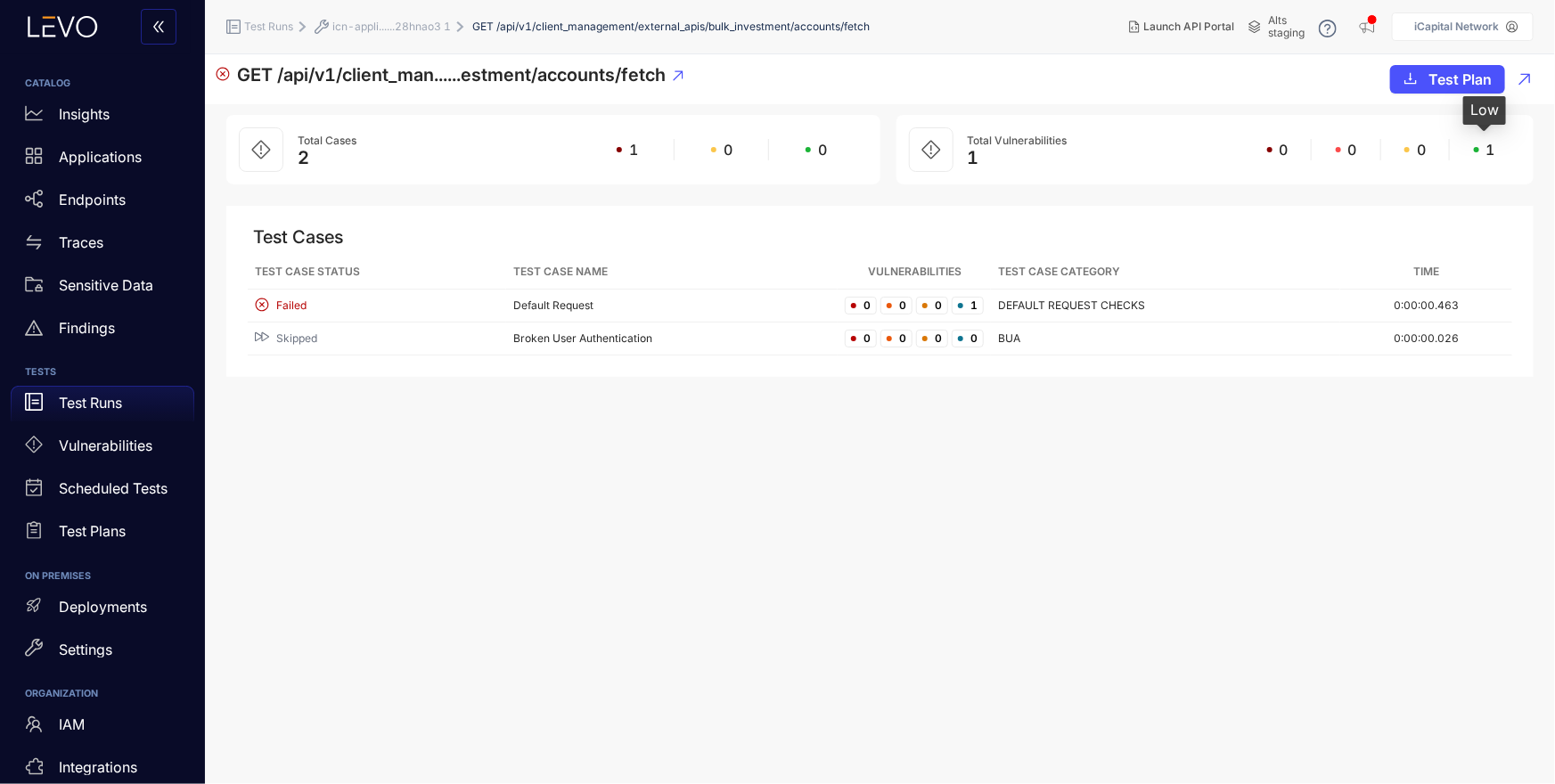
click at [1492, 147] on span "1" at bounding box center [1490, 149] width 9 height 16
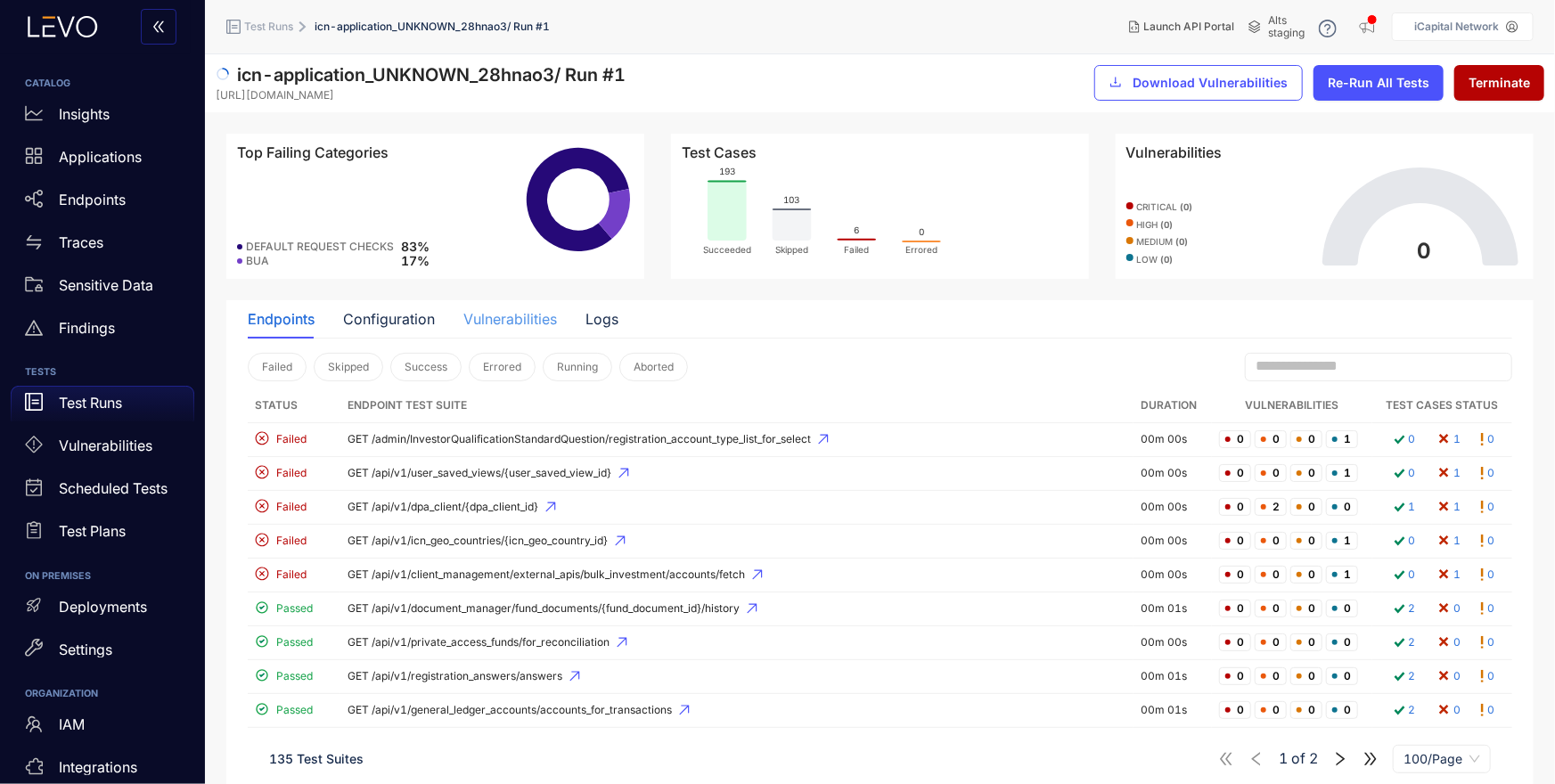
click at [510, 329] on div "Vulnerabilities" at bounding box center [510, 318] width 94 height 37
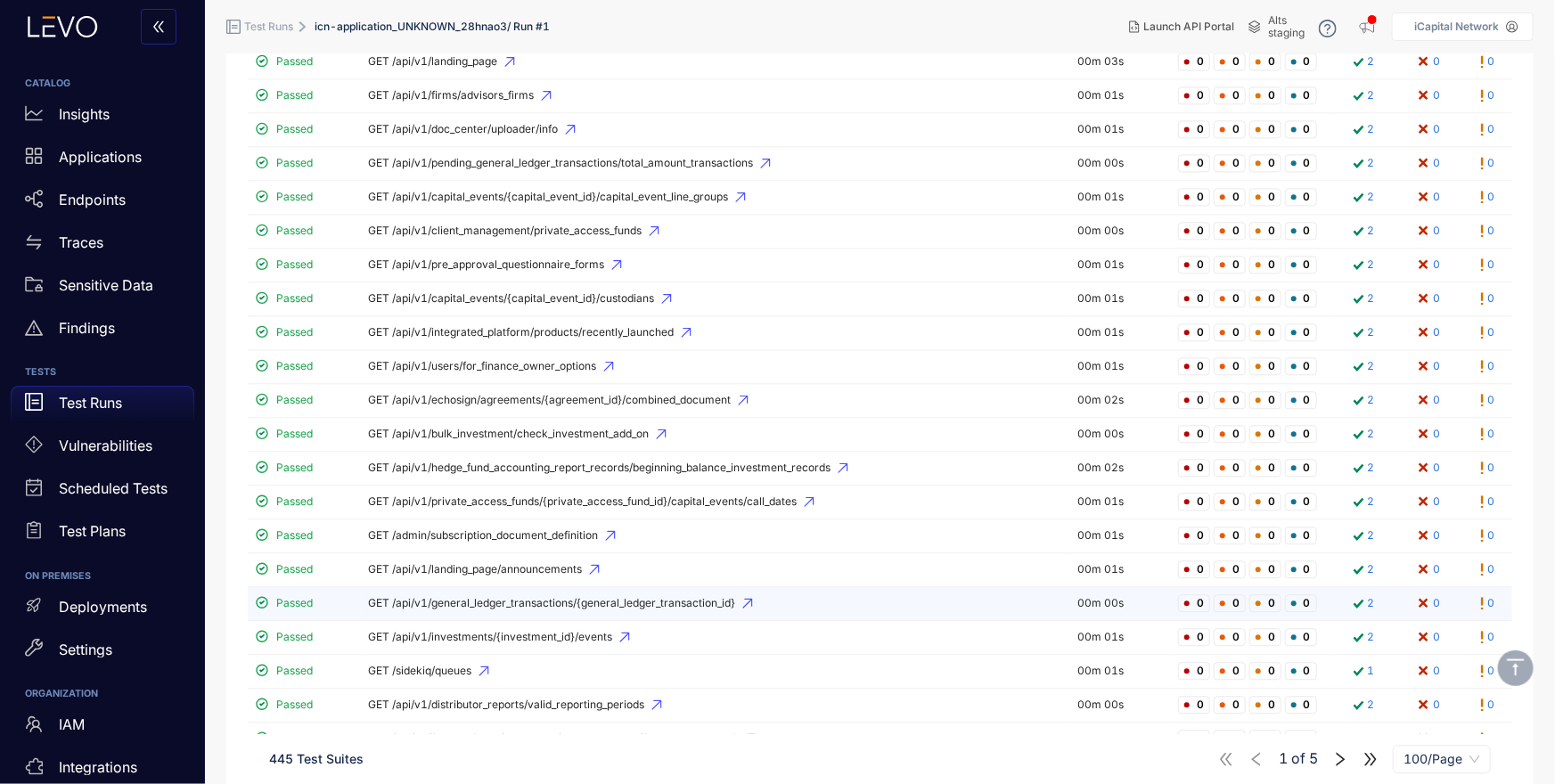
scroll to position [3096, 0]
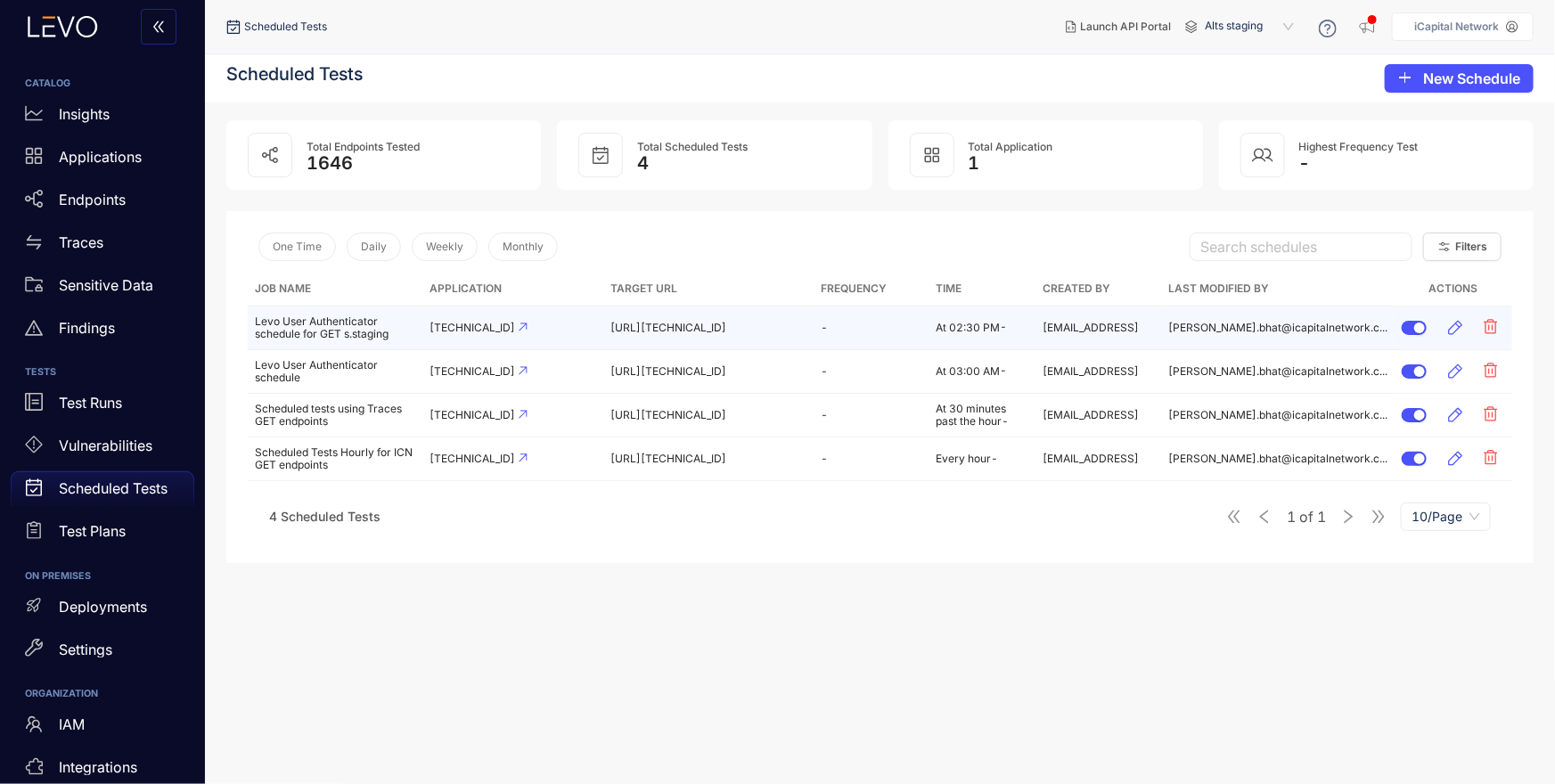
click at [309, 334] on td "Levo User Authenticator schedule for GET s.staging" at bounding box center [334, 328] width 175 height 44
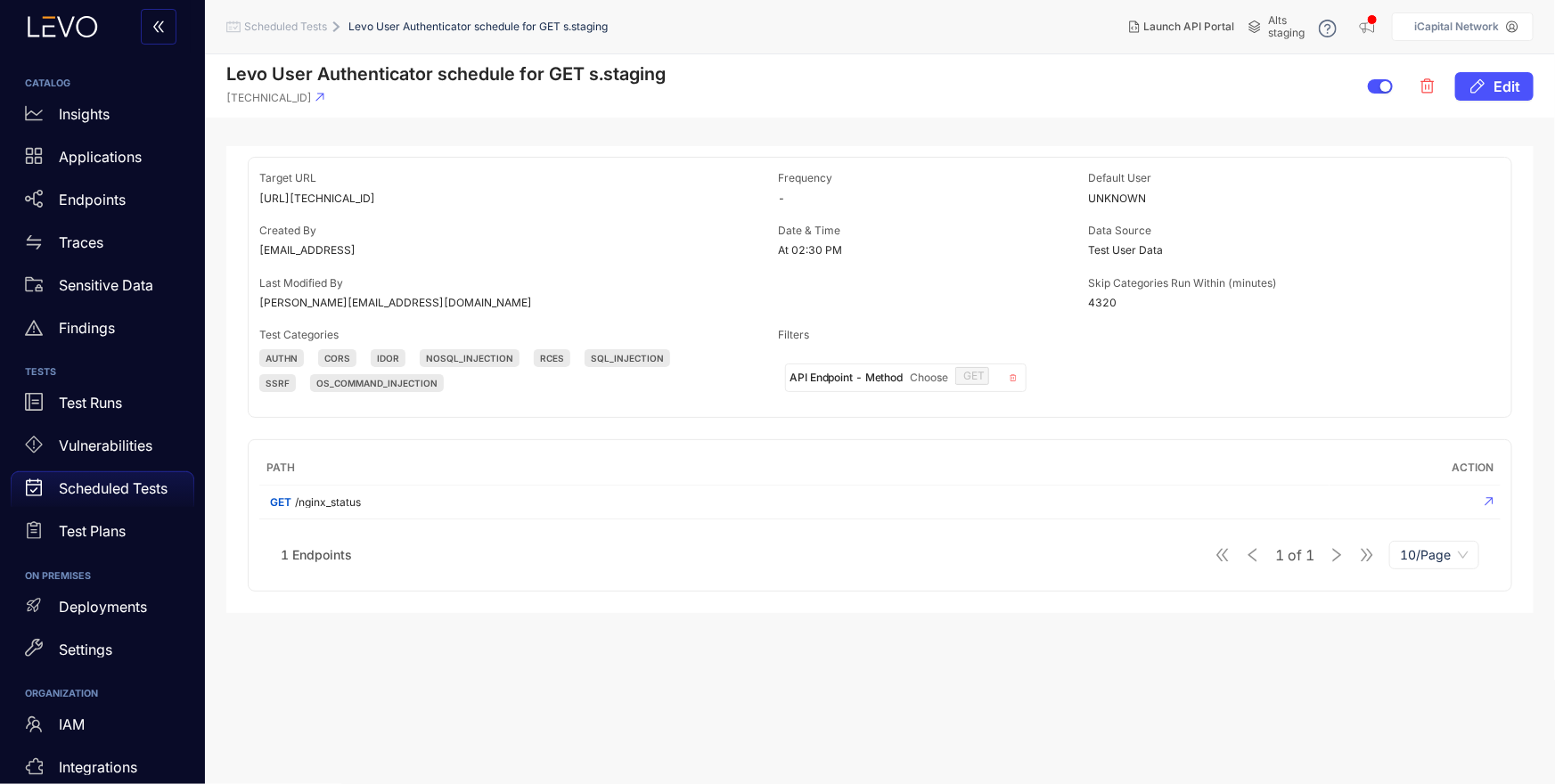
click at [1109, 302] on span "4320" at bounding box center [1244, 303] width 310 height 12
click at [720, 389] on span "AUTHN CORS IDOR NOSQL_INJECTION RCEs SQL_INJECTION SSRF OS_COMMAND_INJECTION" at bounding box center [491, 371] width 465 height 43
click at [109, 164] on p "Applications" at bounding box center [100, 157] width 83 height 16
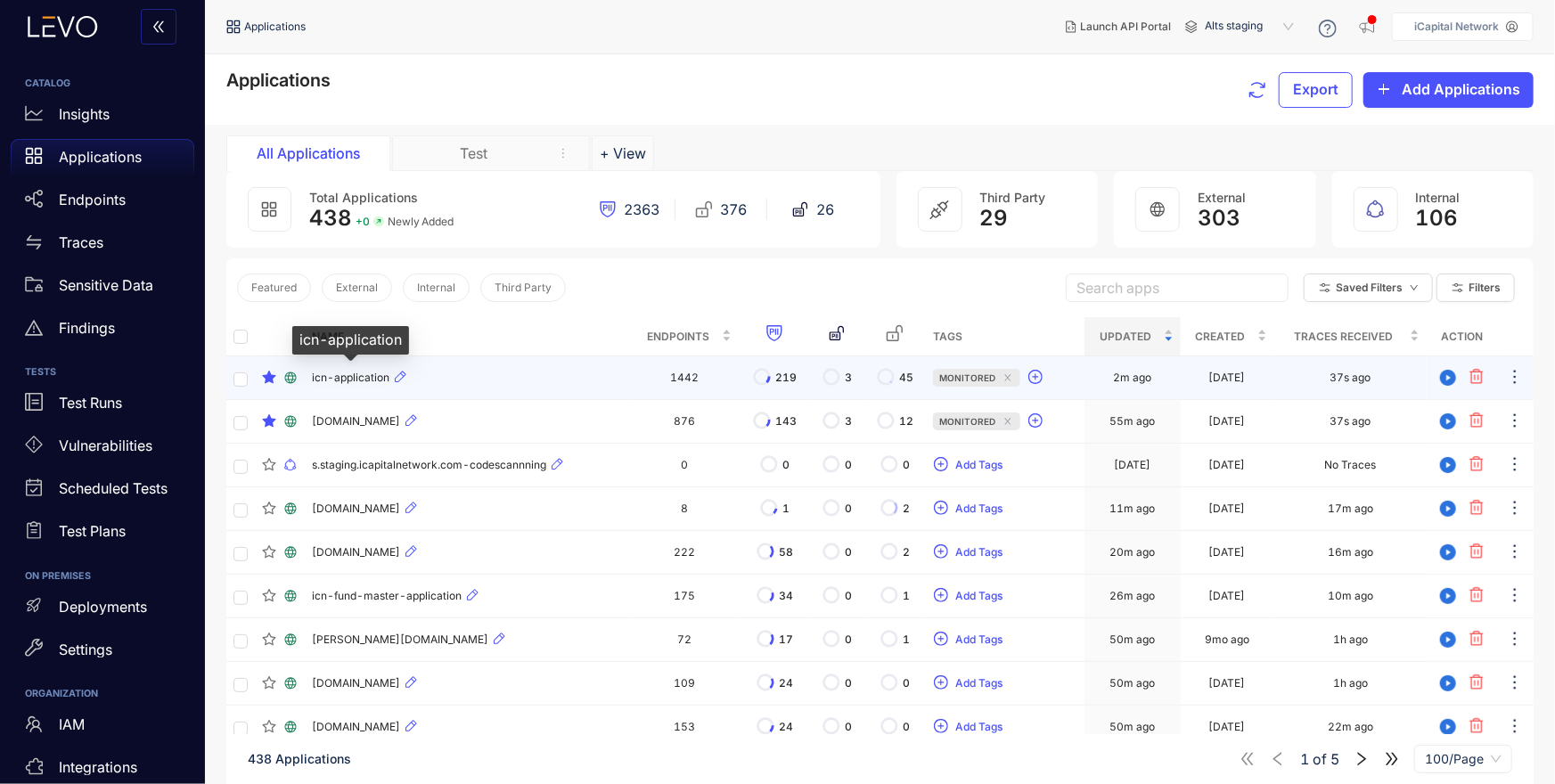
click at [340, 377] on span "icn-application" at bounding box center [351, 377] width 77 height 12
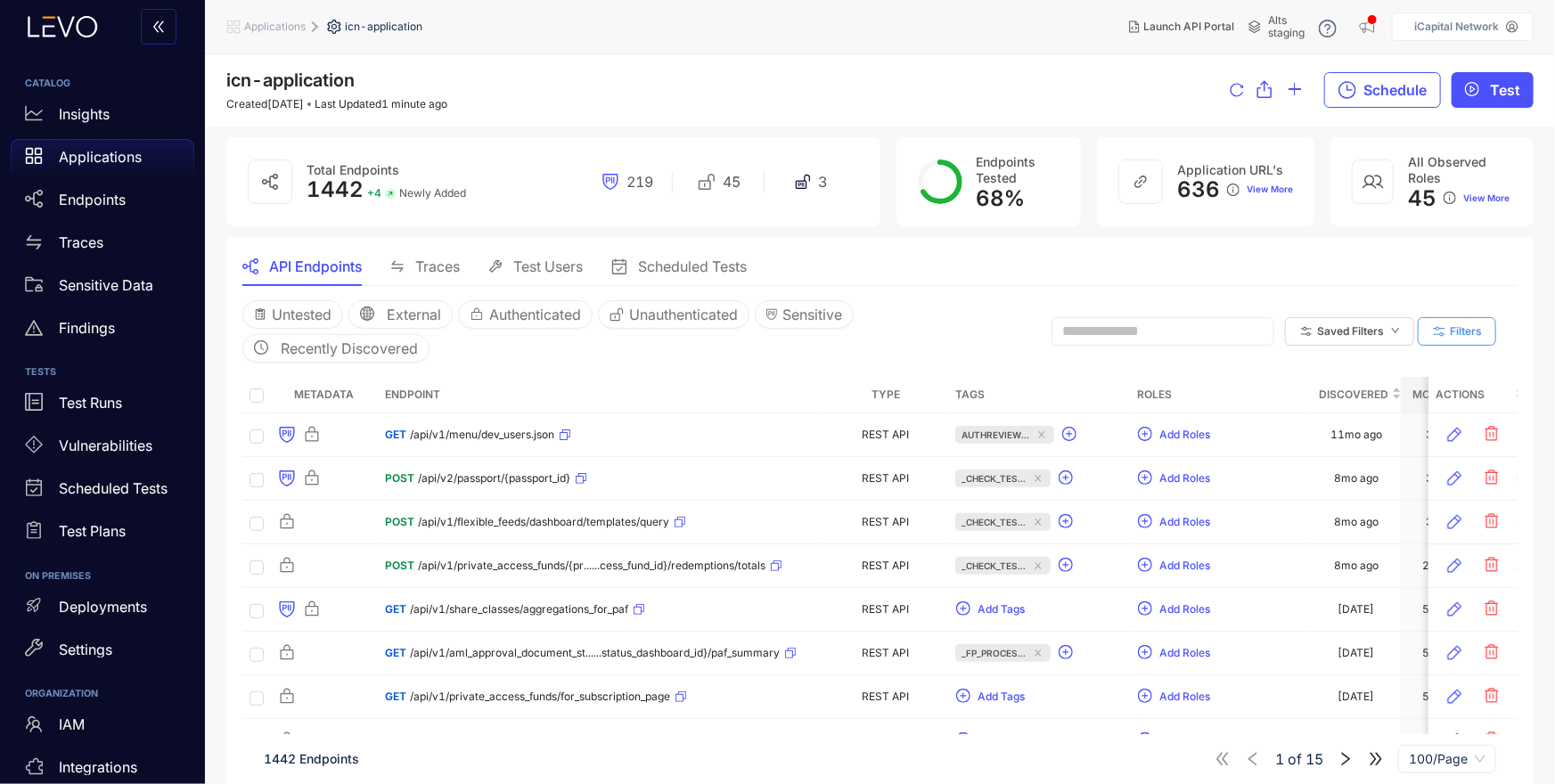
click at [1466, 332] on span "Filters" at bounding box center [1466, 330] width 32 height 12
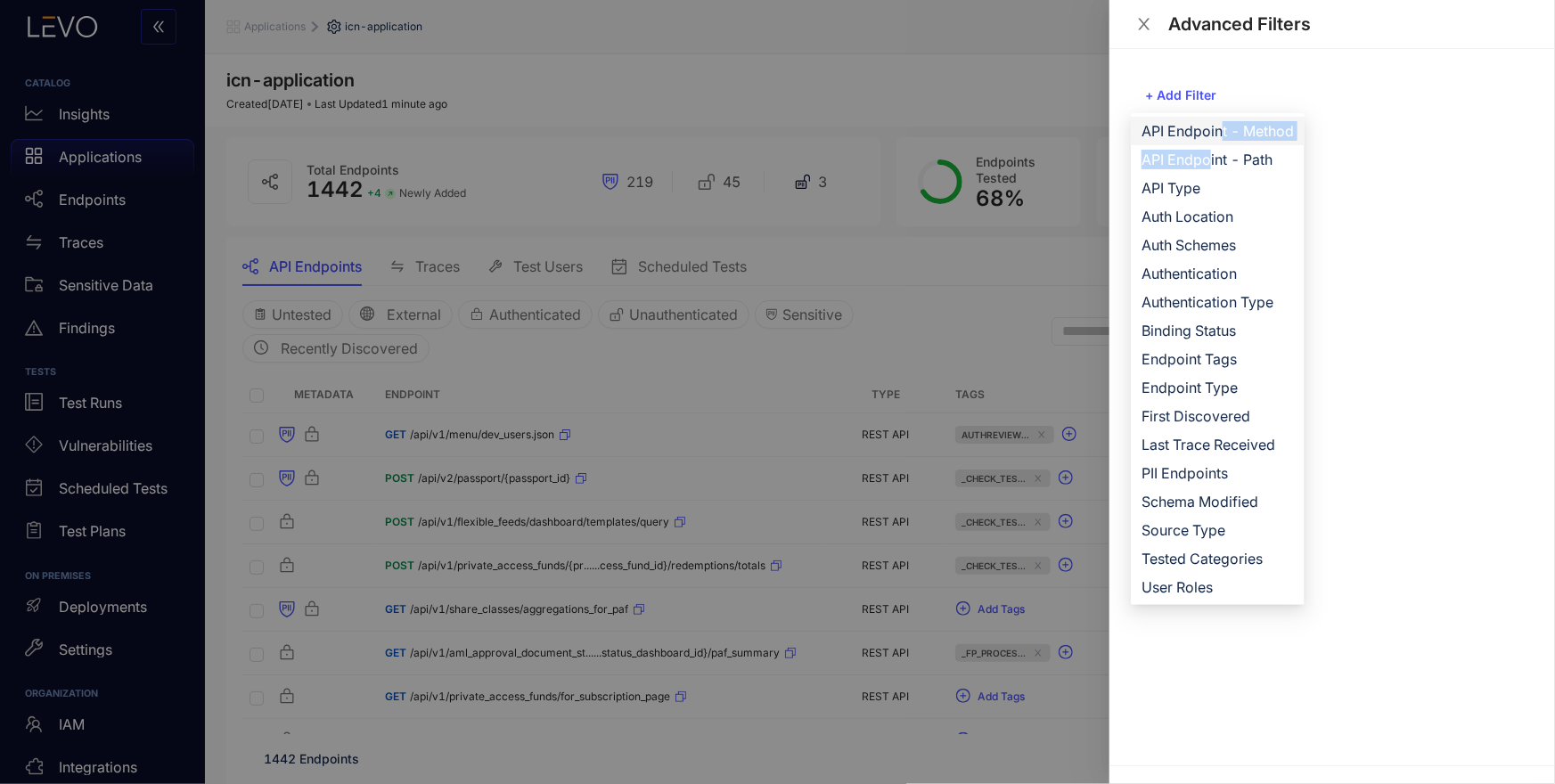
drag, startPoint x: 1209, startPoint y: 160, endPoint x: 1222, endPoint y: 124, distance: 38.3
click at [1222, 124] on ul "API Endpoint - Method API Endpoint - Path API Type Auth Location Auth Schemes A…" at bounding box center [1218, 358] width 174 height 492
click at [1213, 125] on span "API Endpoint - Method" at bounding box center [1218, 131] width 153 height 20
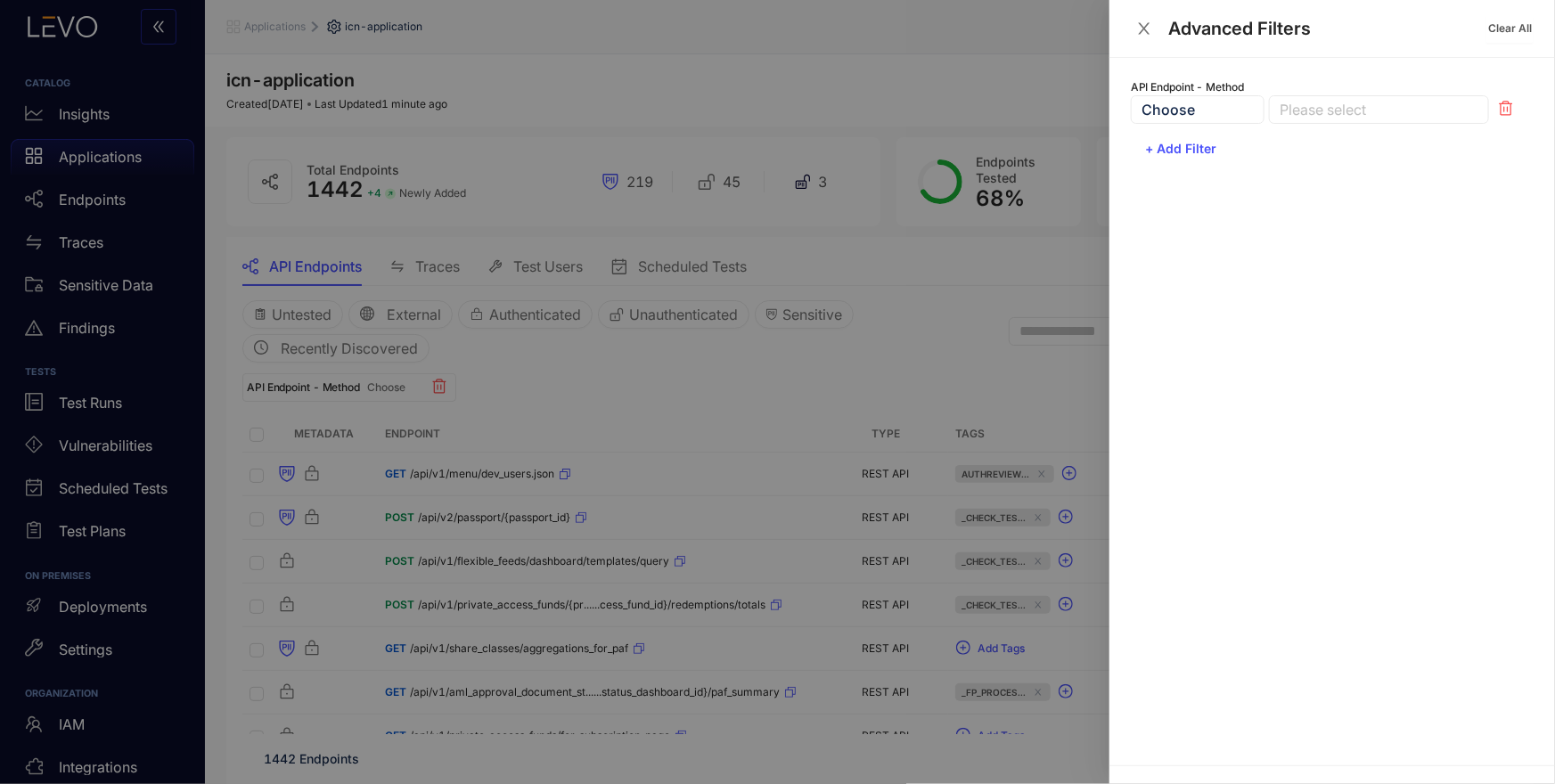
click at [1347, 113] on div at bounding box center [1370, 110] width 190 height 19
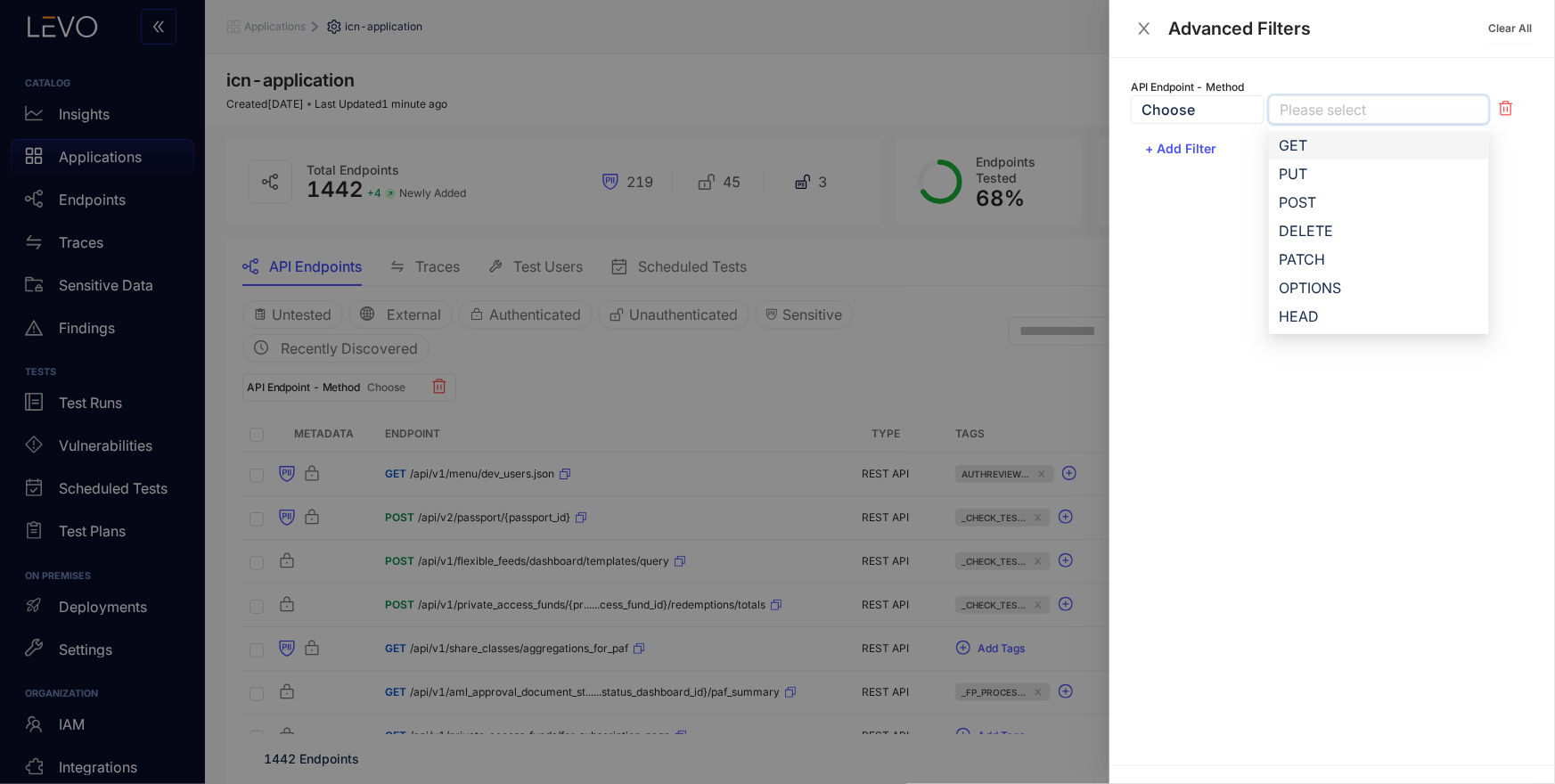
click at [1331, 145] on div "GET" at bounding box center [1379, 145] width 199 height 20
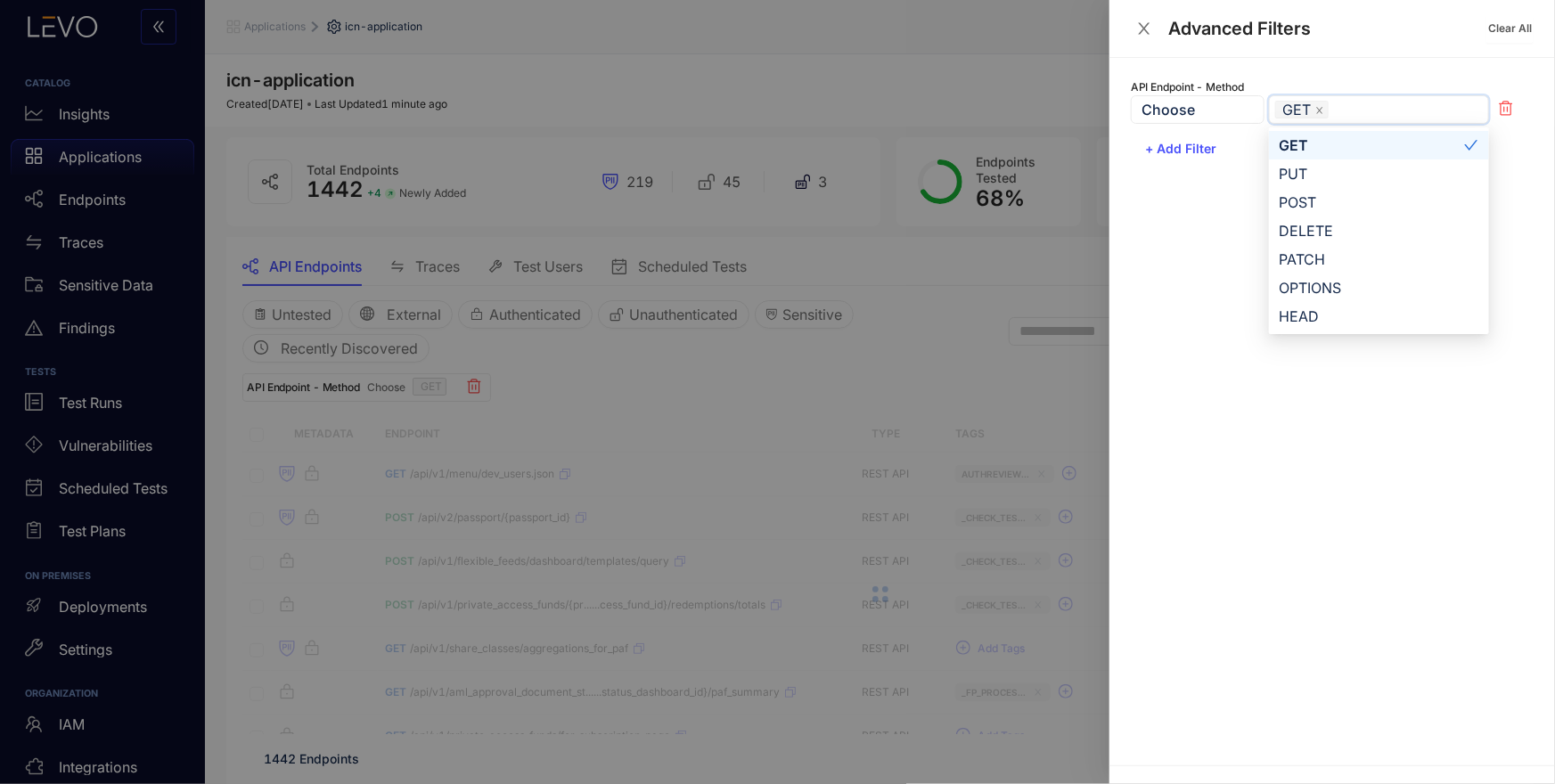
click at [936, 328] on div at bounding box center [778, 392] width 1555 height 784
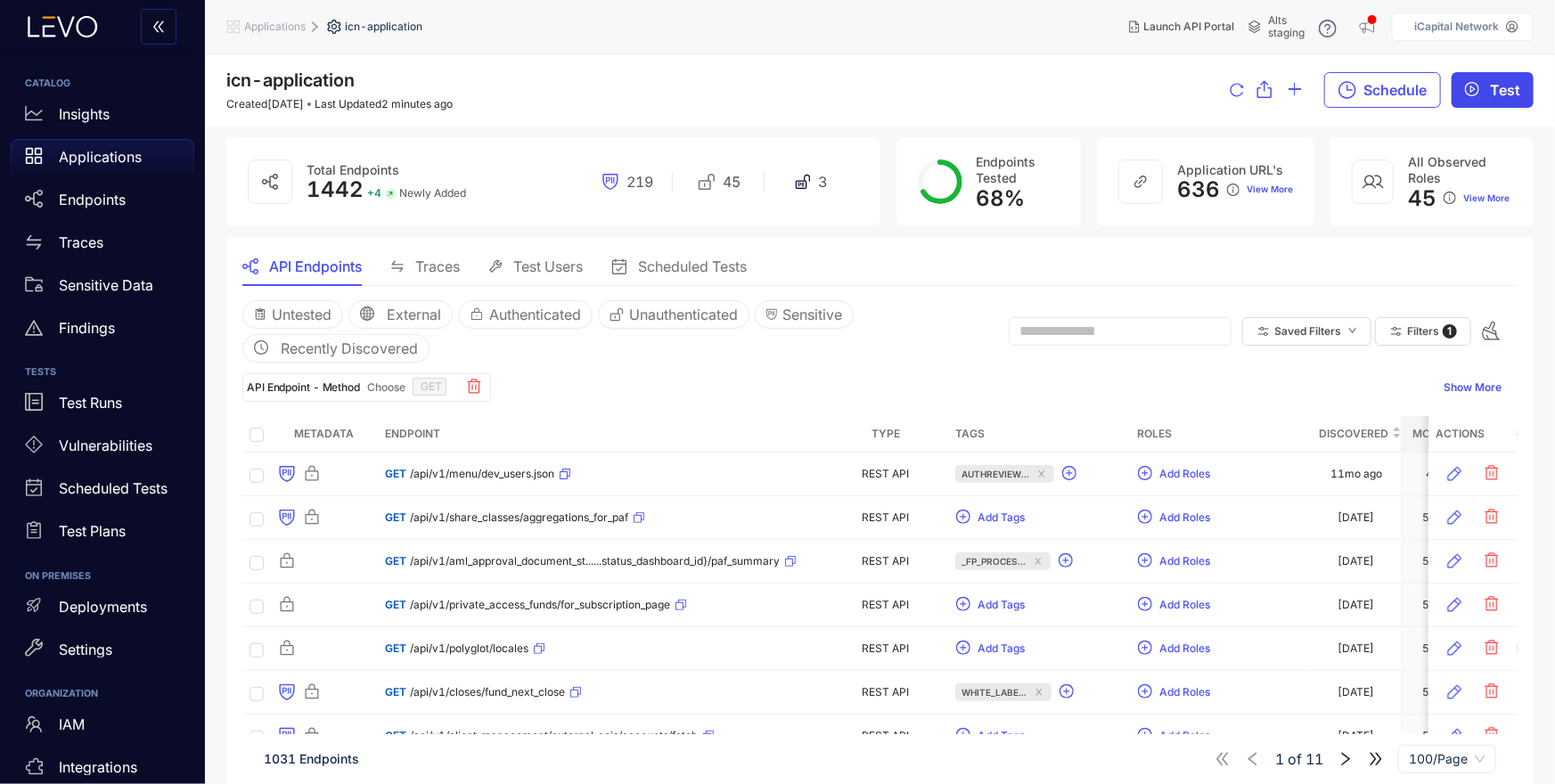
click at [1494, 86] on span "Test" at bounding box center [1505, 90] width 31 height 16
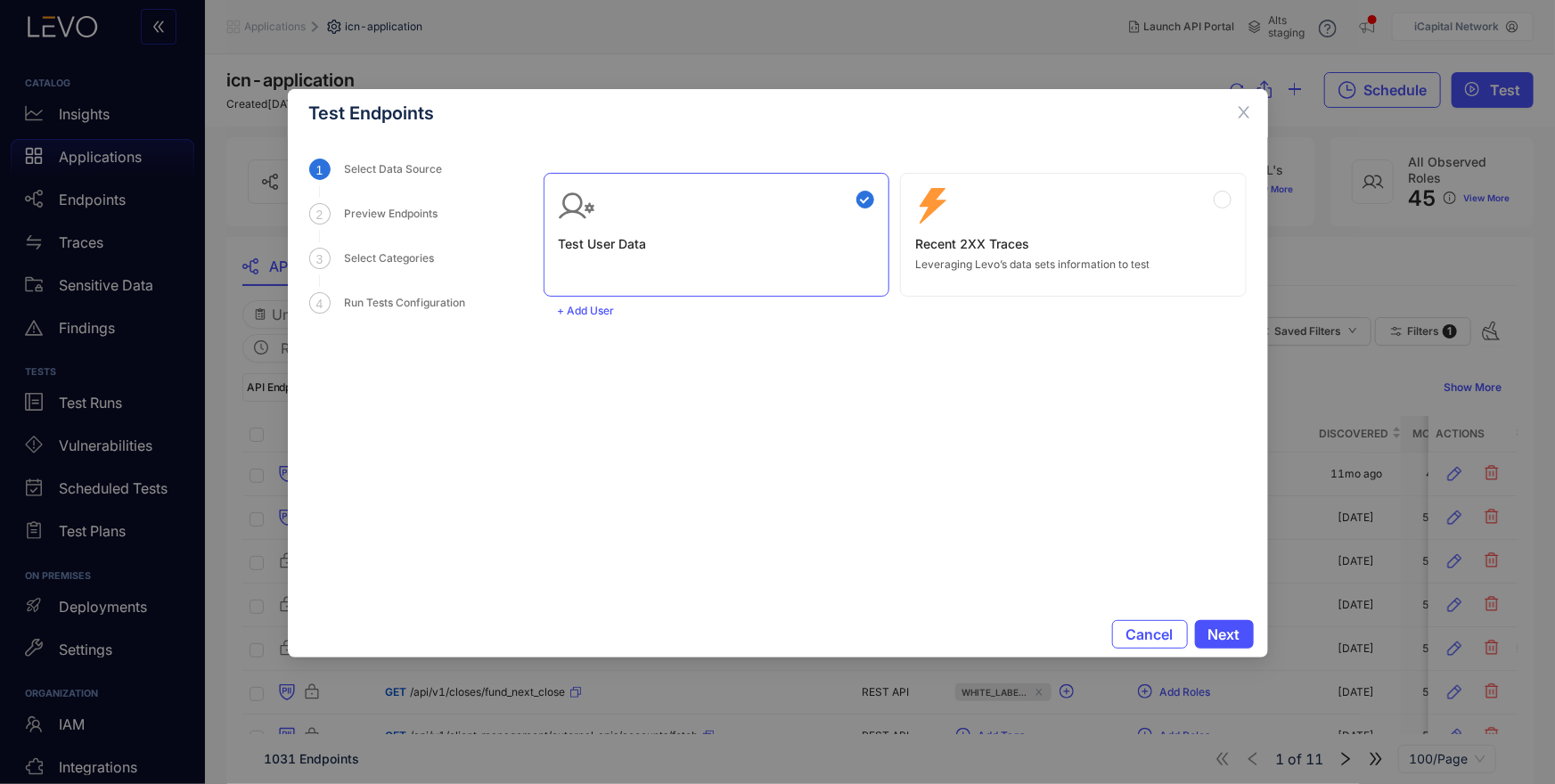
click at [977, 217] on div "Zero Config Recent 2XX Traces Leveraging Levo’s data sets information to test" at bounding box center [1073, 229] width 316 height 83
click at [1224, 638] on span "Next" at bounding box center [1225, 634] width 32 height 16
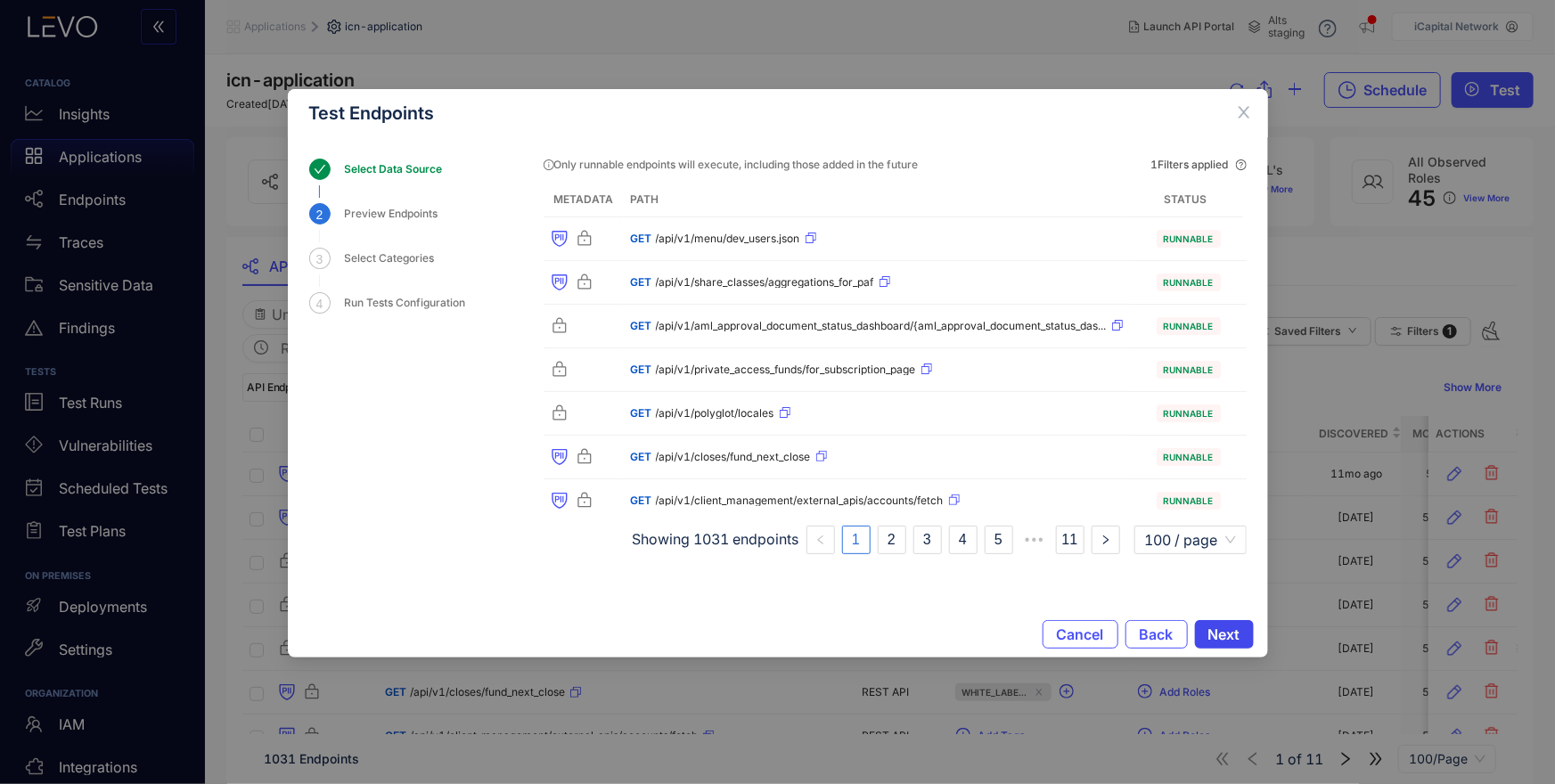
click at [1237, 634] on span "Next" at bounding box center [1225, 634] width 32 height 16
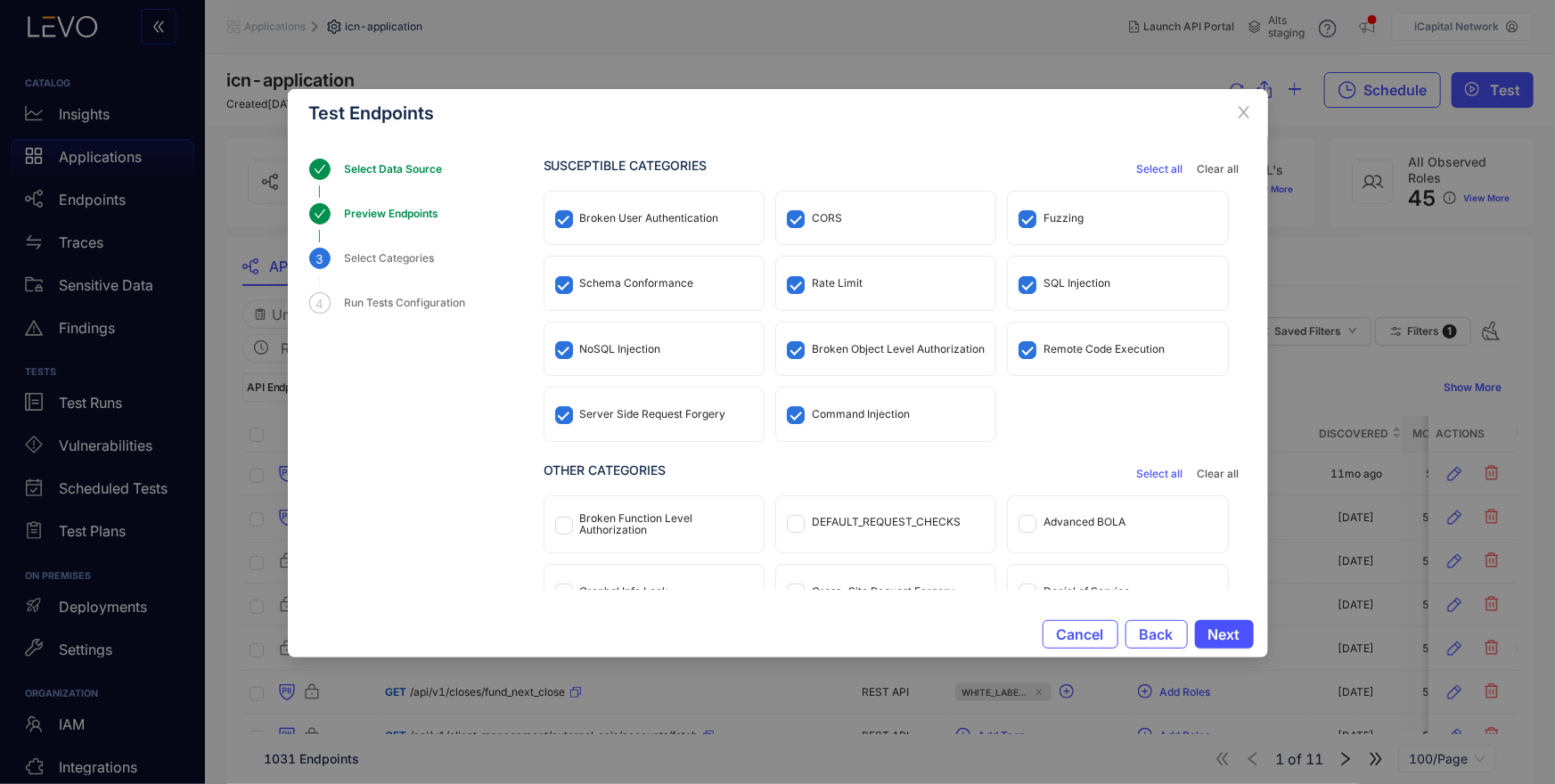
click at [633, 271] on div "Schema Conformance" at bounding box center [653, 283] width 219 height 53
drag, startPoint x: 616, startPoint y: 342, endPoint x: 622, endPoint y: 351, distance: 10.8
click at [616, 343] on div "NoSQL Injection" at bounding box center [620, 349] width 81 height 12
click at [628, 416] on div "Server Side Request Forgery" at bounding box center [652, 413] width 146 height 12
click at [860, 411] on div "Command Injection" at bounding box center [861, 413] width 98 height 12
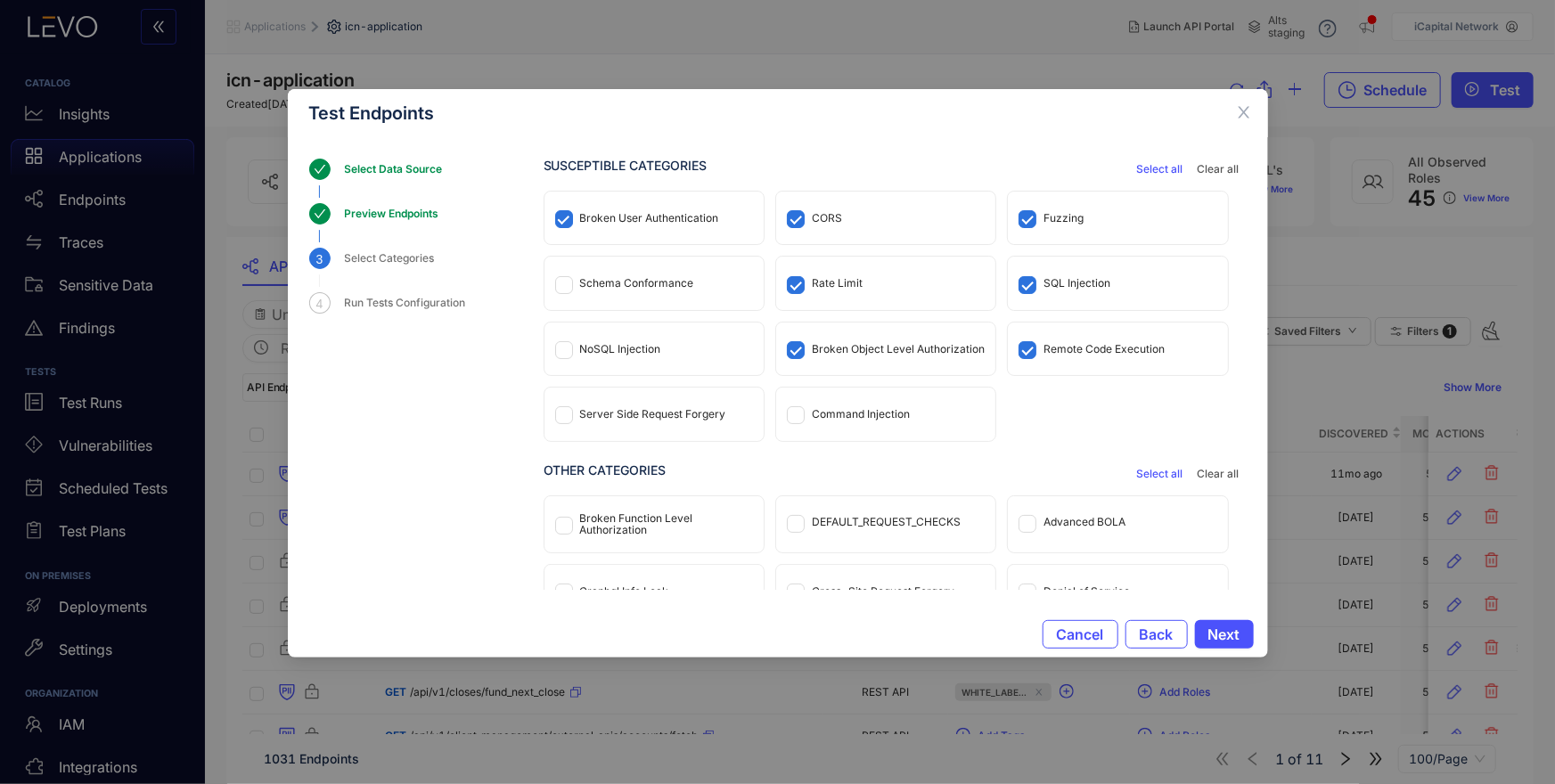
click at [861, 346] on div "Broken Object Level Authorization" at bounding box center [898, 349] width 173 height 12
drag, startPoint x: 838, startPoint y: 289, endPoint x: 840, endPoint y: 272, distance: 17.1
click at [838, 289] on div "Rate Limit" at bounding box center [885, 283] width 219 height 53
click at [830, 216] on div "CORS" at bounding box center [827, 218] width 31 height 12
click at [1041, 220] on div "Fuzzing" at bounding box center [1117, 218] width 219 height 53
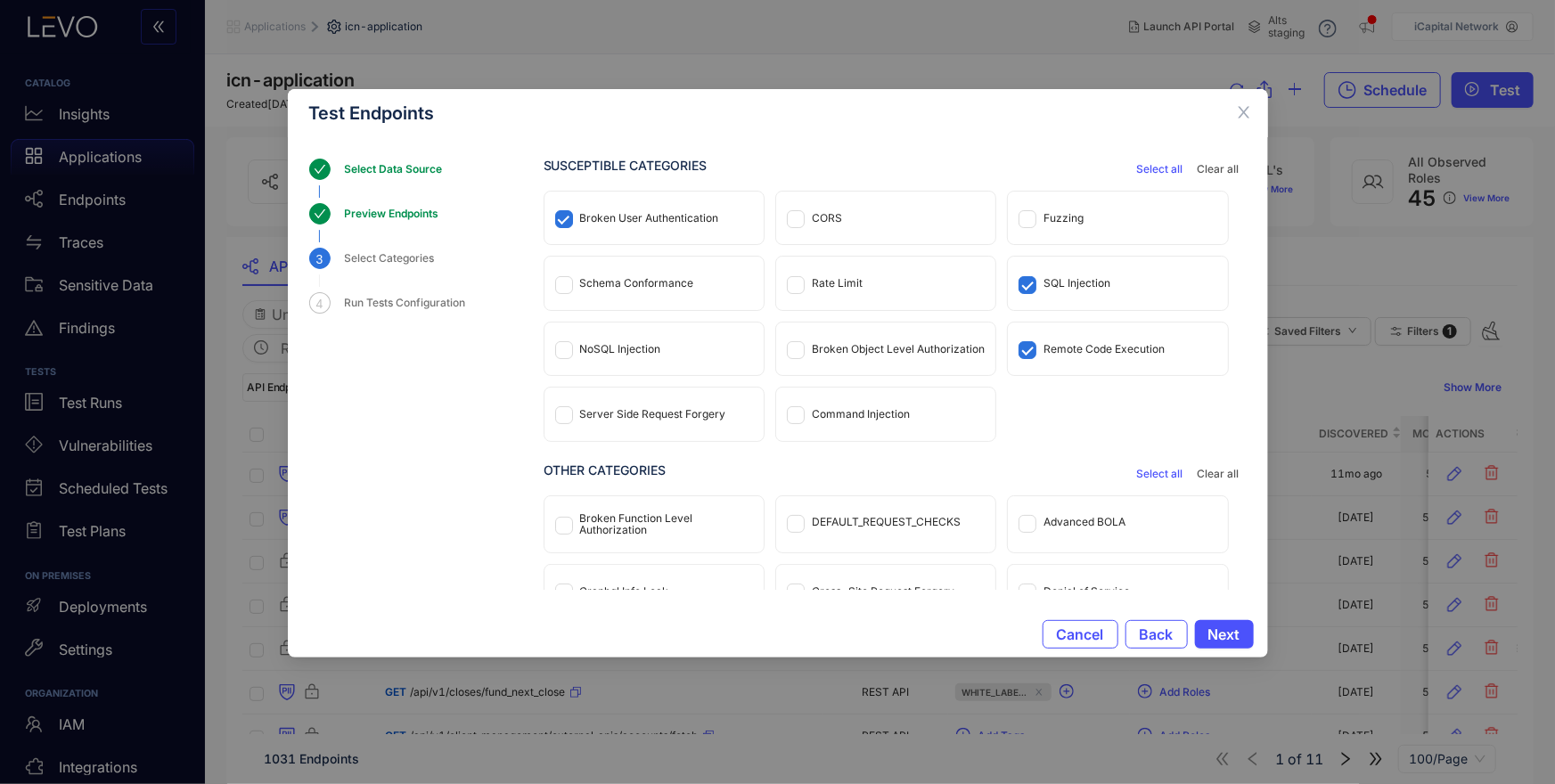
drag, startPoint x: 1061, startPoint y: 280, endPoint x: 1061, endPoint y: 309, distance: 29.0
click at [1061, 280] on div "SQL Injection" at bounding box center [1076, 283] width 67 height 12
click at [1062, 339] on div "Remote Code Execution" at bounding box center [1117, 349] width 219 height 53
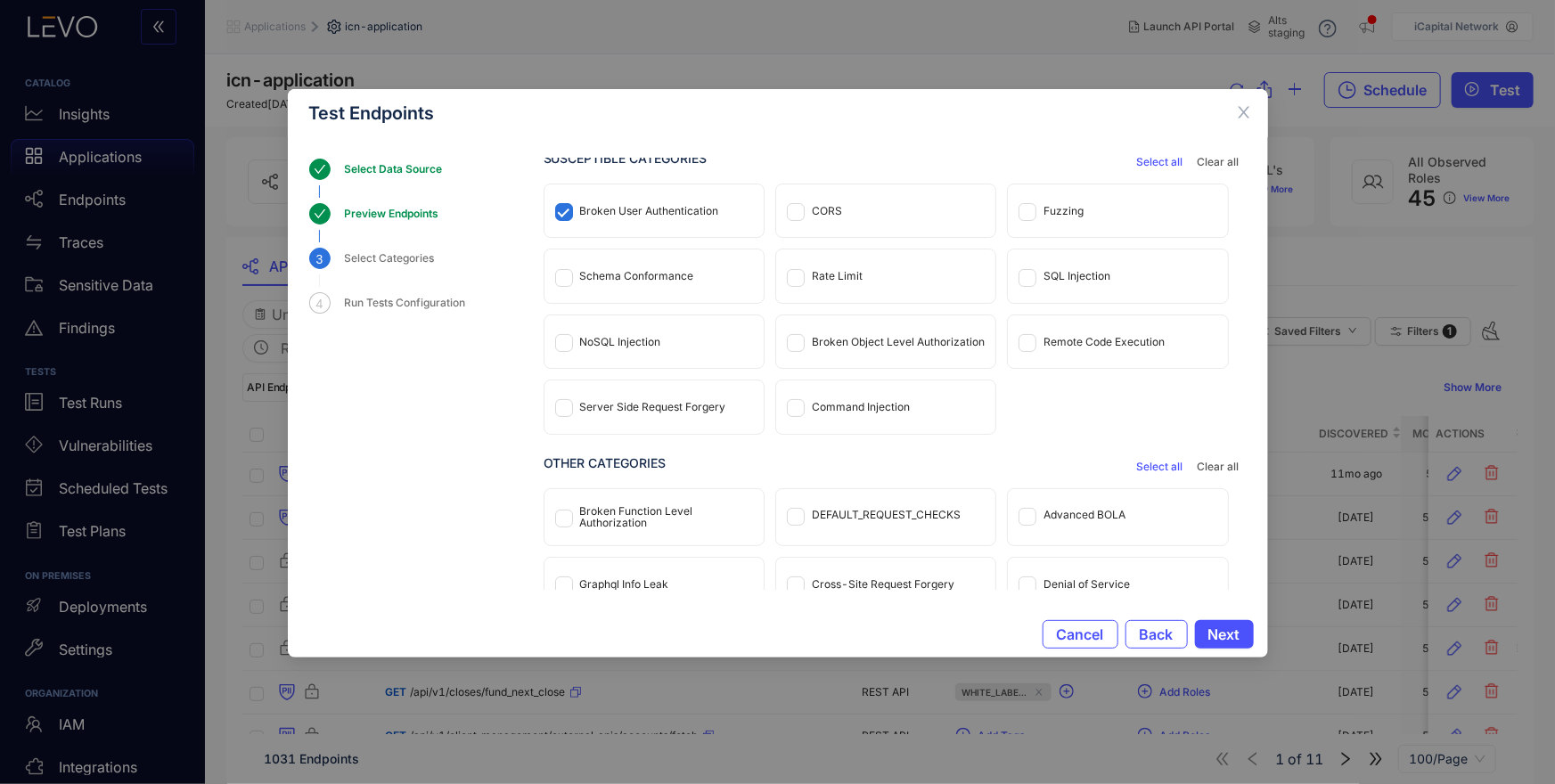
scroll to position [28, 0]
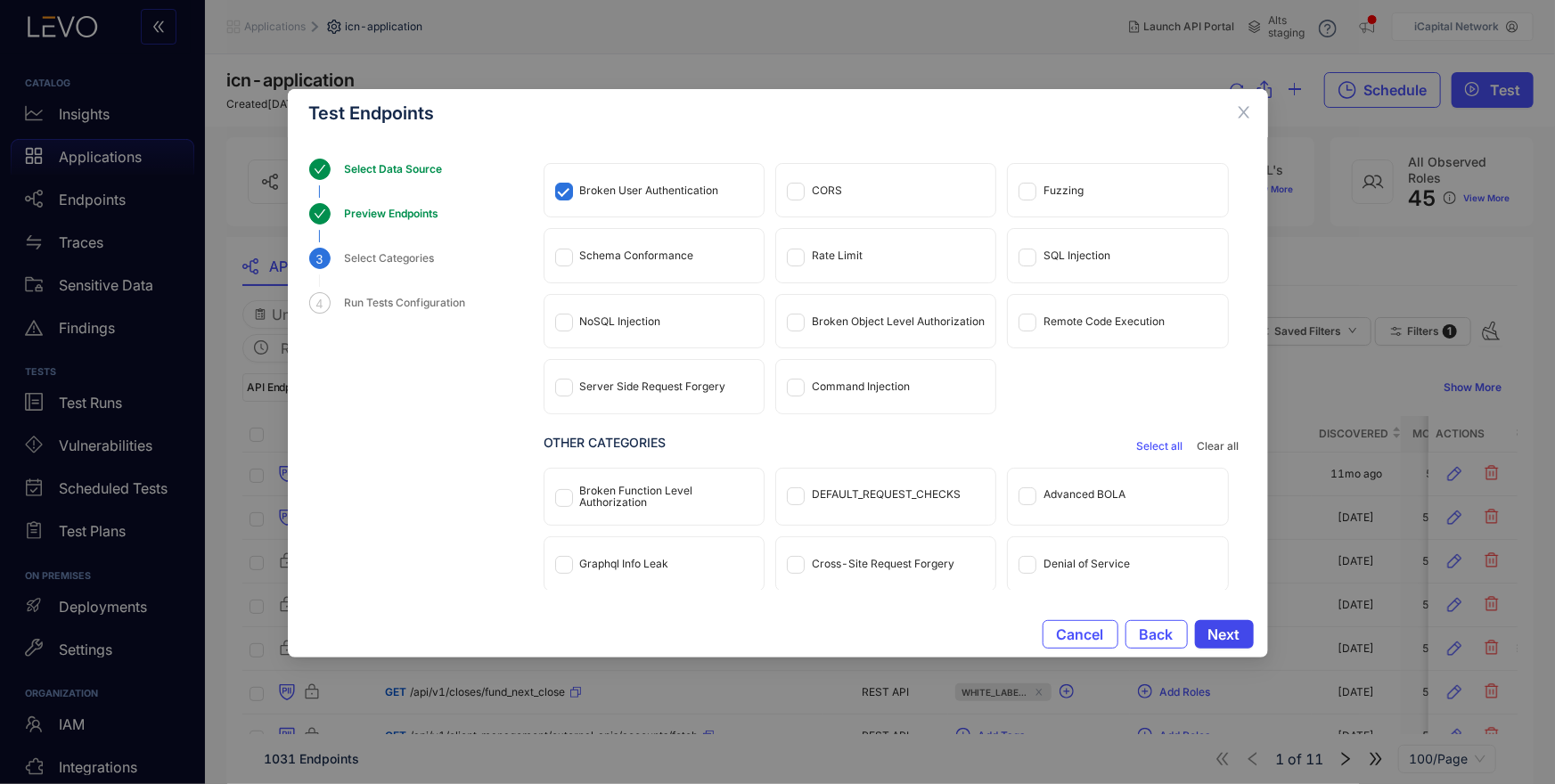
click at [1215, 638] on span "Next" at bounding box center [1225, 634] width 32 height 16
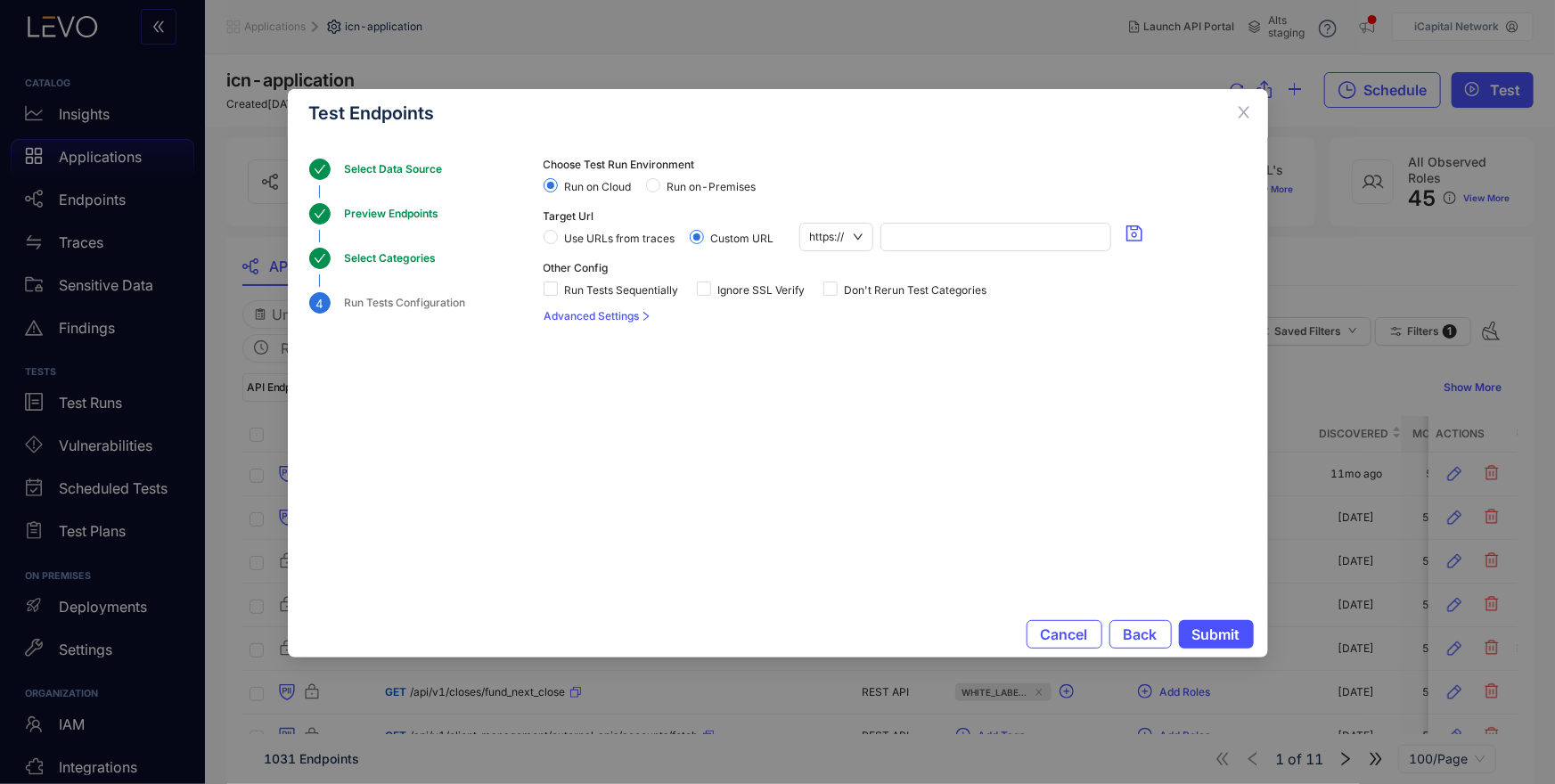
scroll to position [0, 0]
click at [559, 239] on span "Use URLs from traces" at bounding box center [620, 238] width 125 height 12
click at [876, 316] on input "*" at bounding box center [888, 316] width 52 height 20
type input "**"
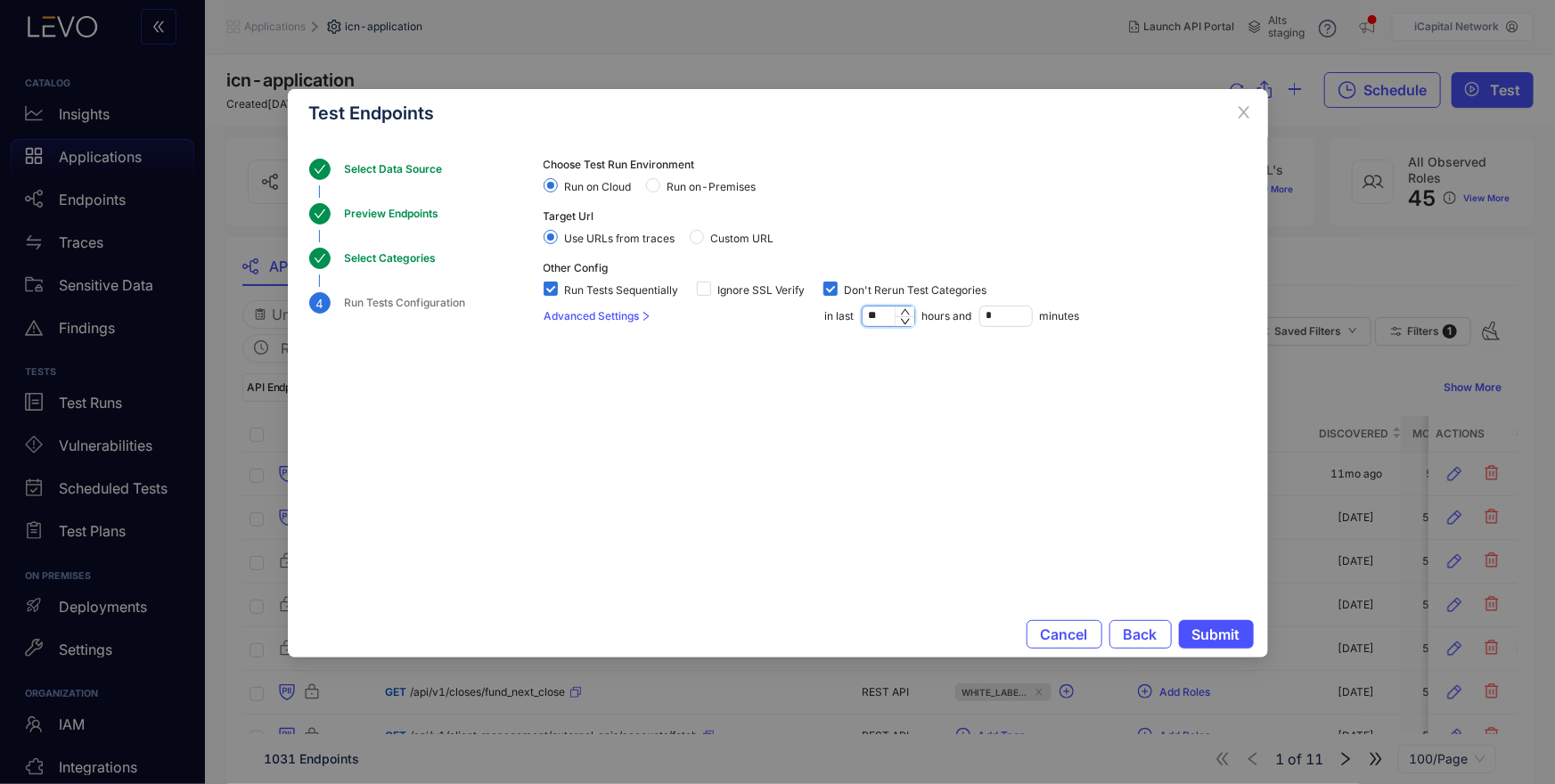
click at [972, 432] on section "Choose Test Run Environment Run on Cloud Run on-Premises Target Url Use URLs fr…" at bounding box center [895, 354] width 703 height 392
click at [1233, 630] on span "Submit" at bounding box center [1216, 634] width 48 height 16
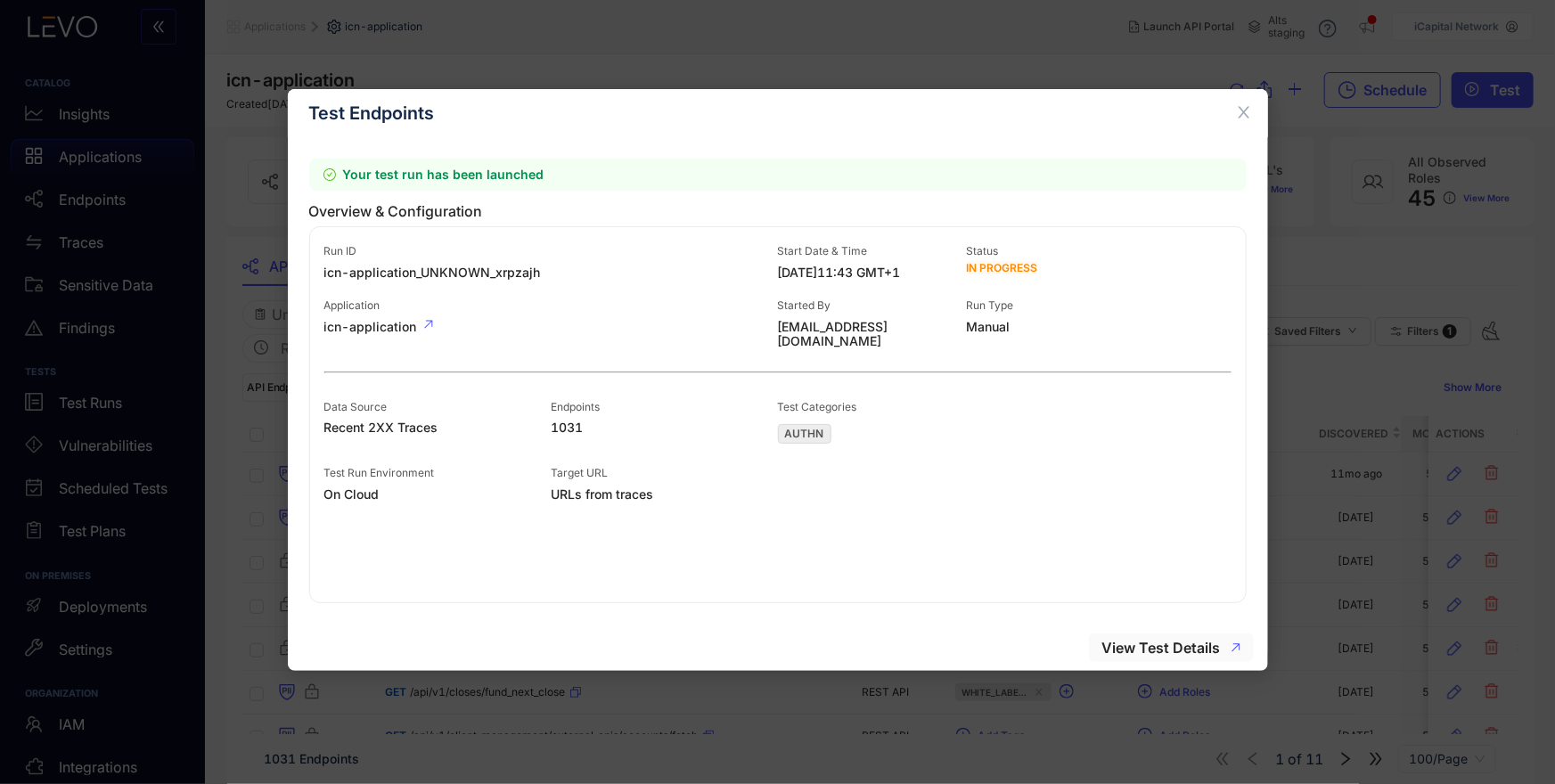
click at [1178, 646] on span "View Test Details" at bounding box center [1161, 647] width 118 height 16
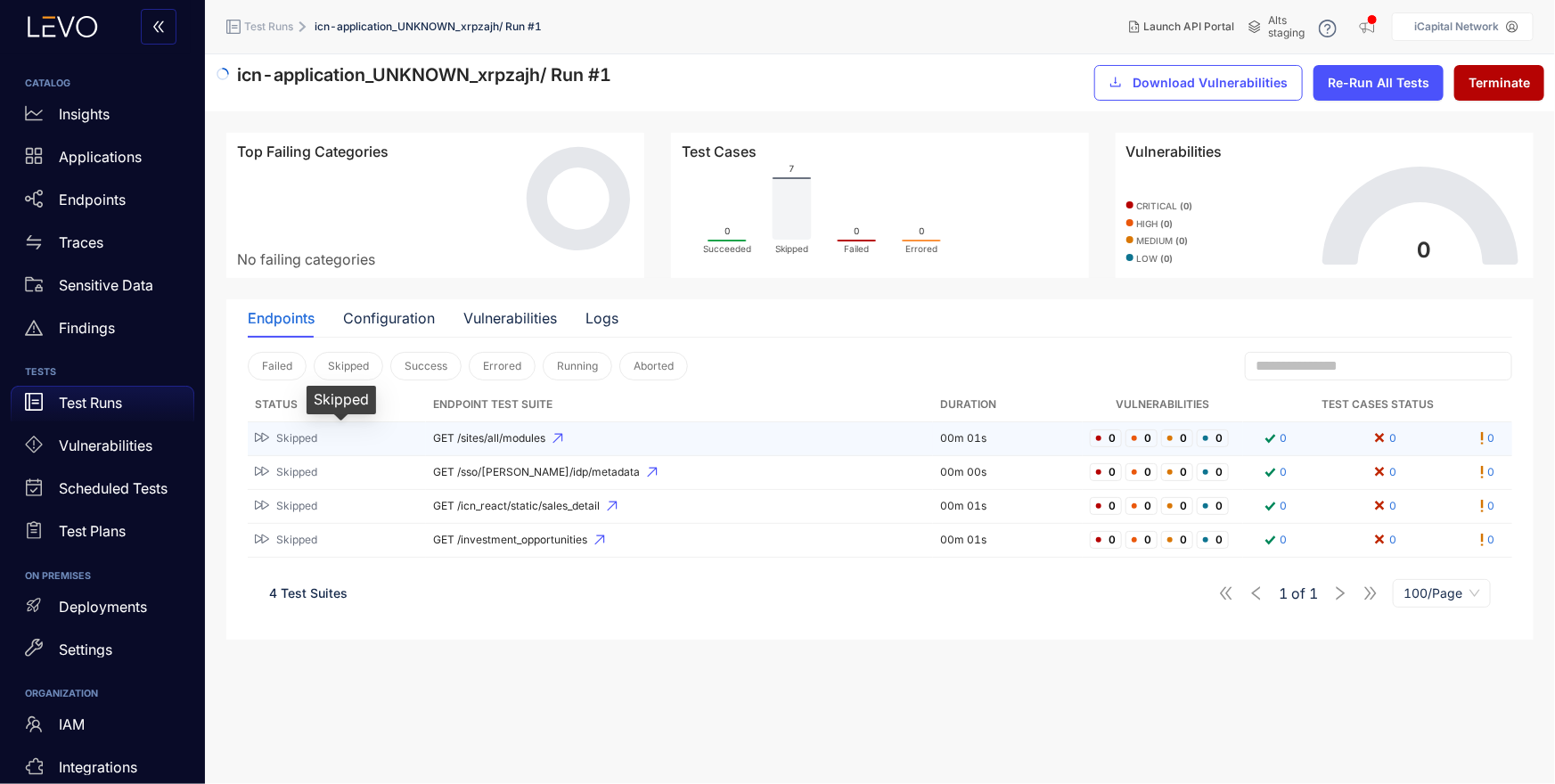
click at [302, 433] on span "Skipped" at bounding box center [296, 437] width 41 height 12
click at [563, 436] on icon at bounding box center [557, 438] width 10 height 10
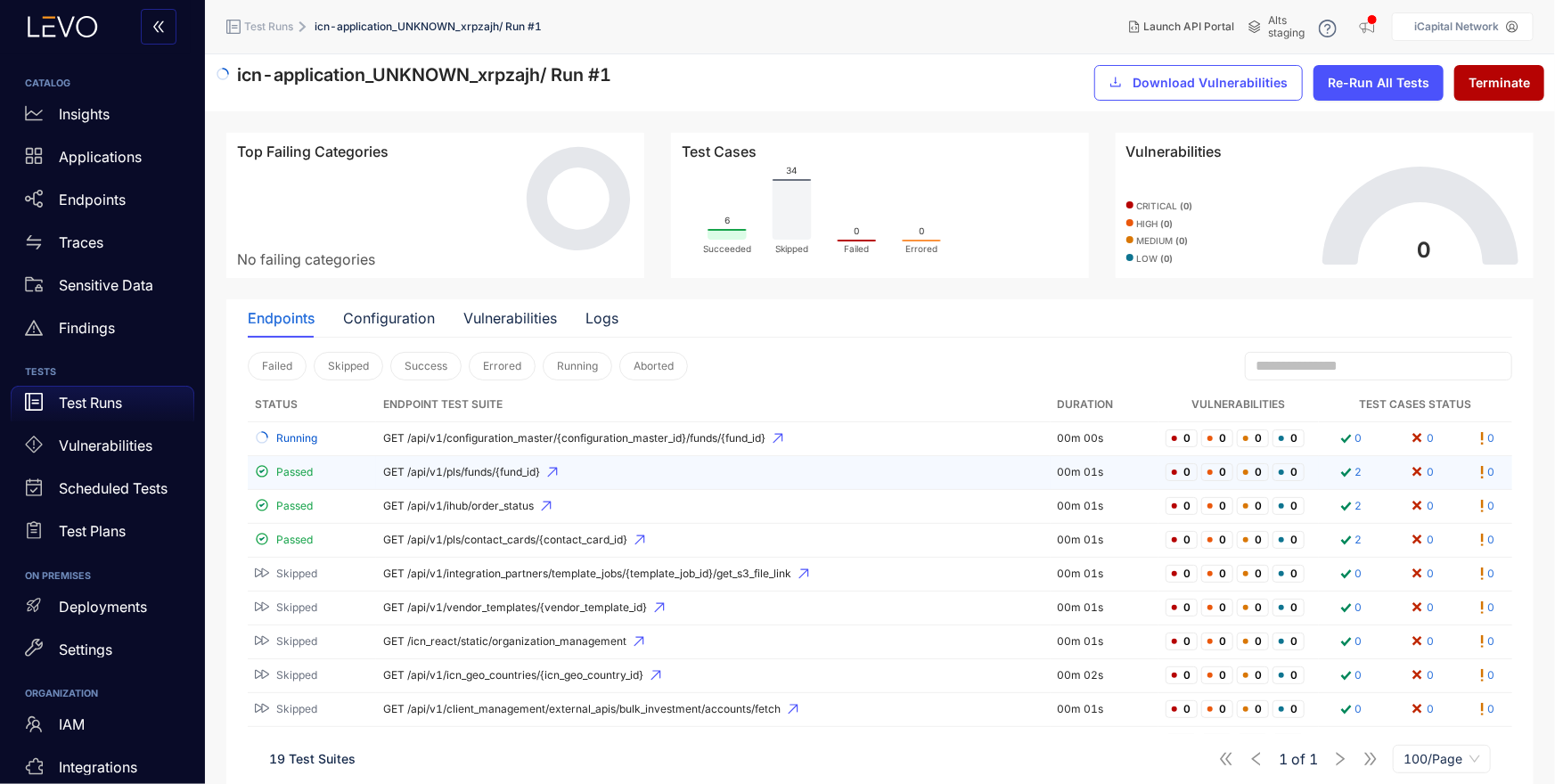
click at [477, 477] on span "GET /api/v1/pls/funds/{fund_id}" at bounding box center [713, 472] width 660 height 12
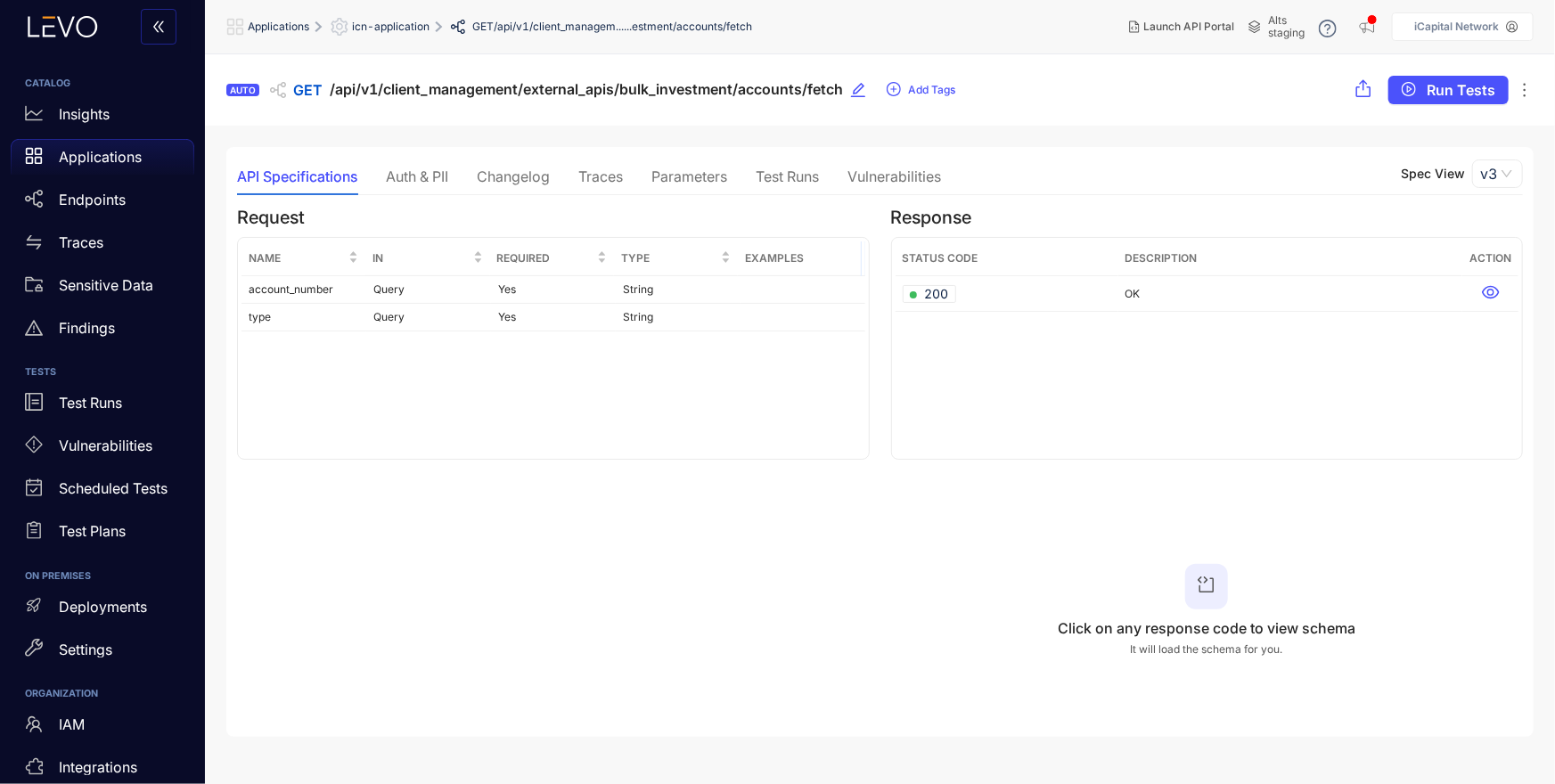
click at [906, 172] on div "Vulnerabilities" at bounding box center [894, 176] width 94 height 16
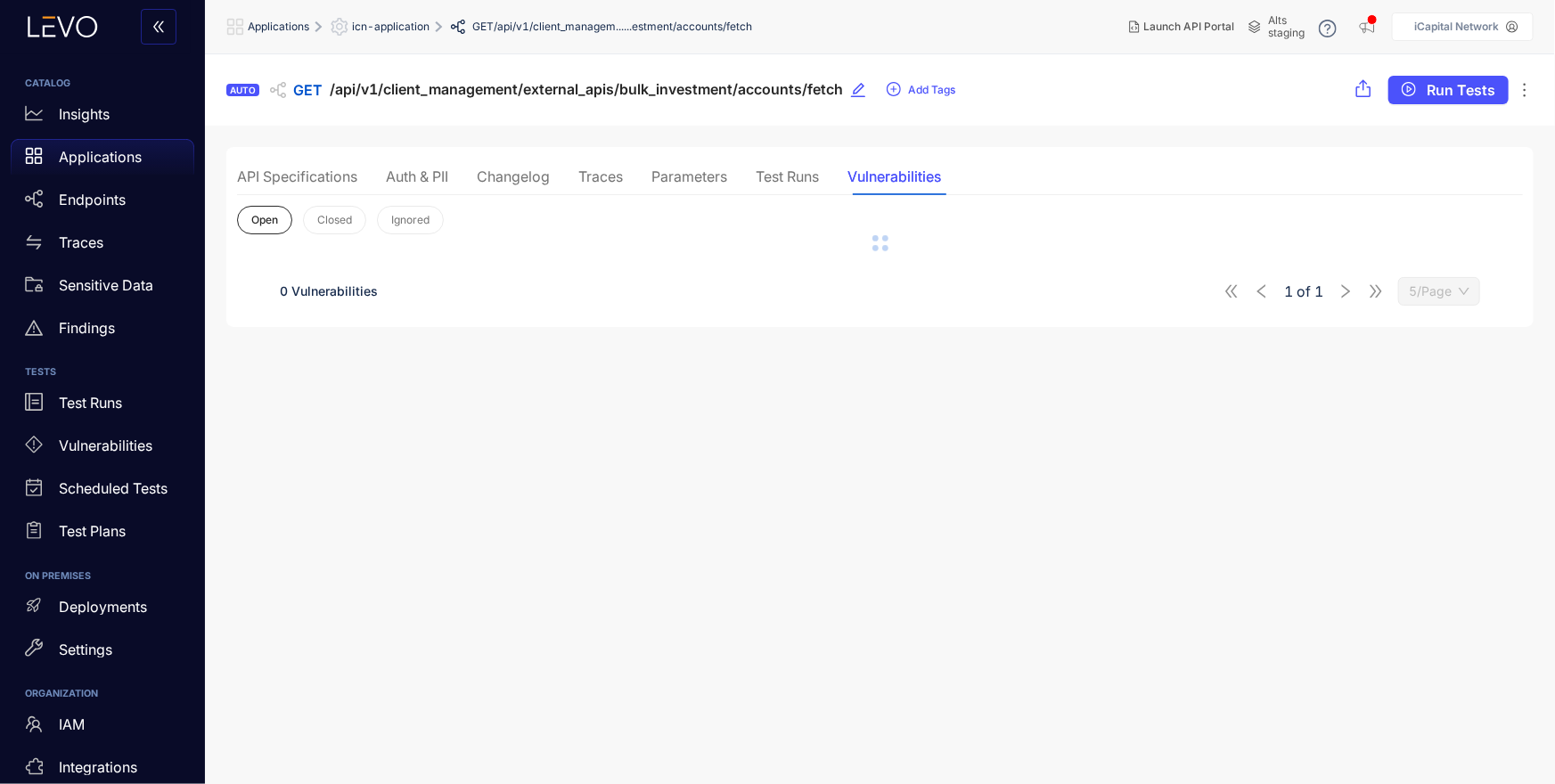
click at [303, 177] on div "API Specifications" at bounding box center [297, 176] width 120 height 16
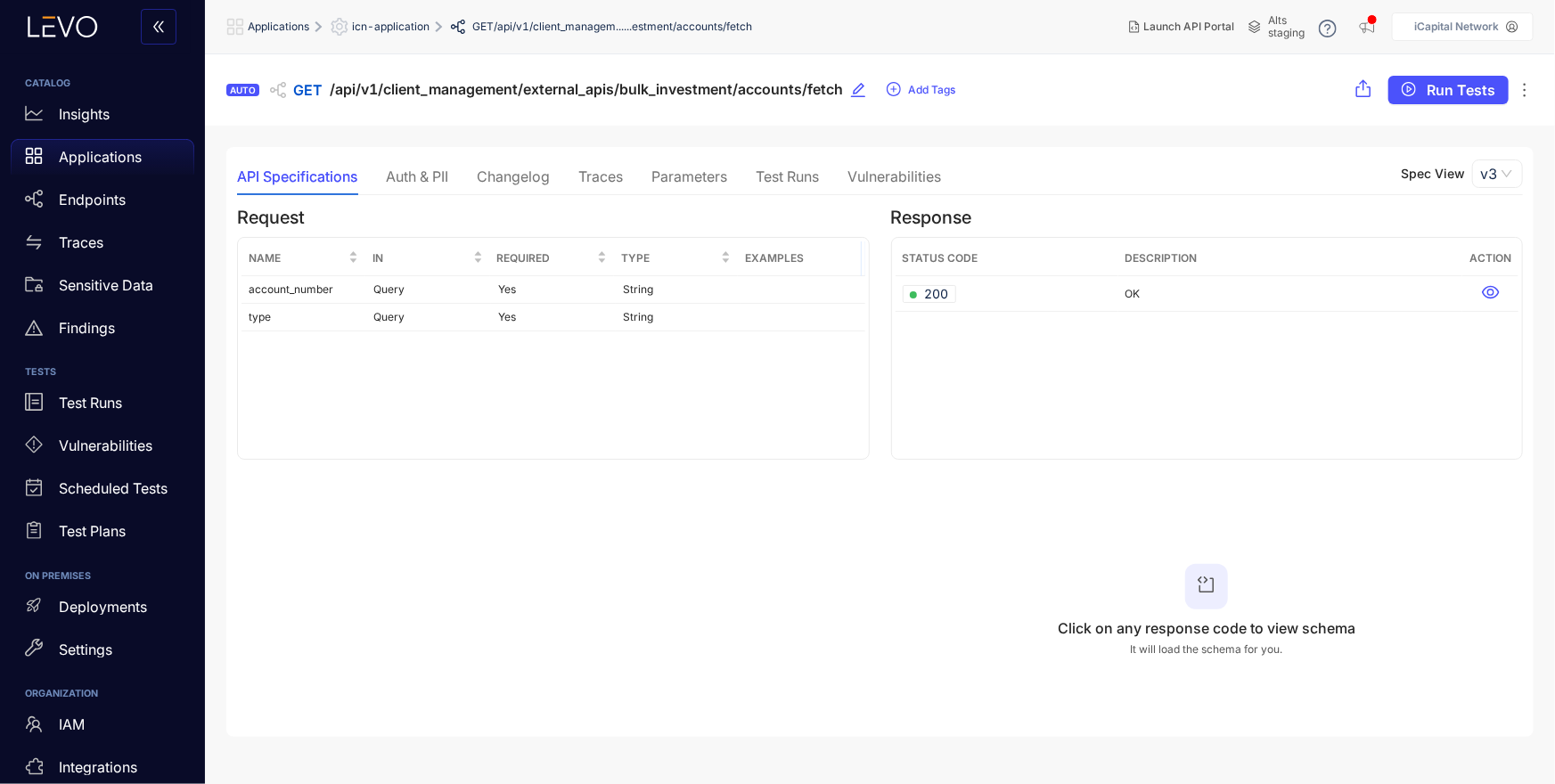
click at [616, 178] on div "Traces" at bounding box center [600, 176] width 45 height 16
